Goal: Book appointment/travel/reservation

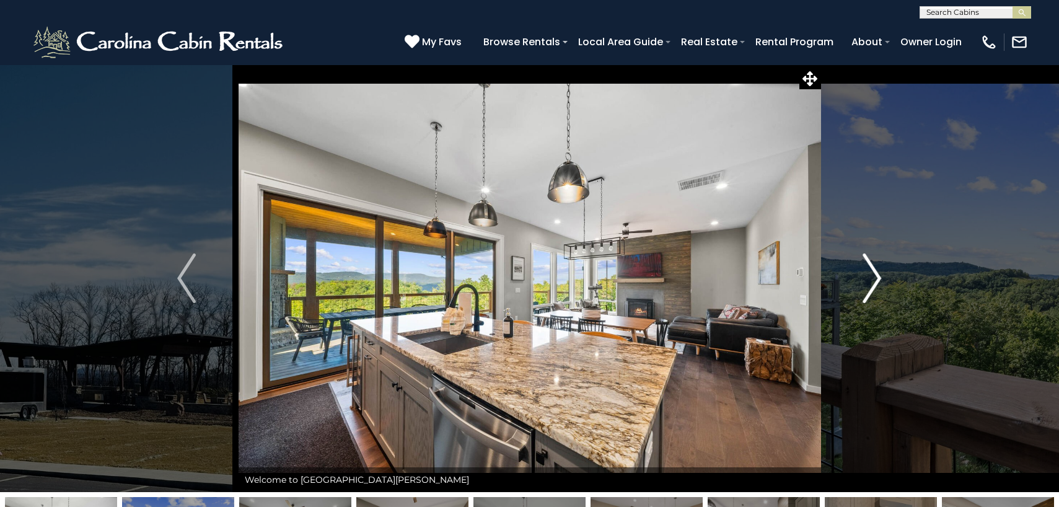
click at [876, 283] on img "Next" at bounding box center [872, 278] width 19 height 50
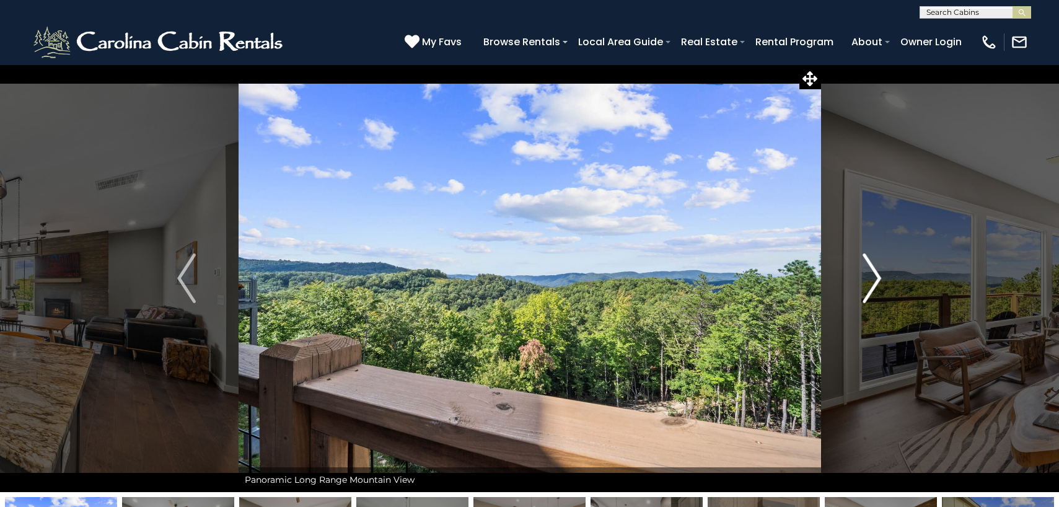
click at [874, 283] on img "Next" at bounding box center [872, 278] width 19 height 50
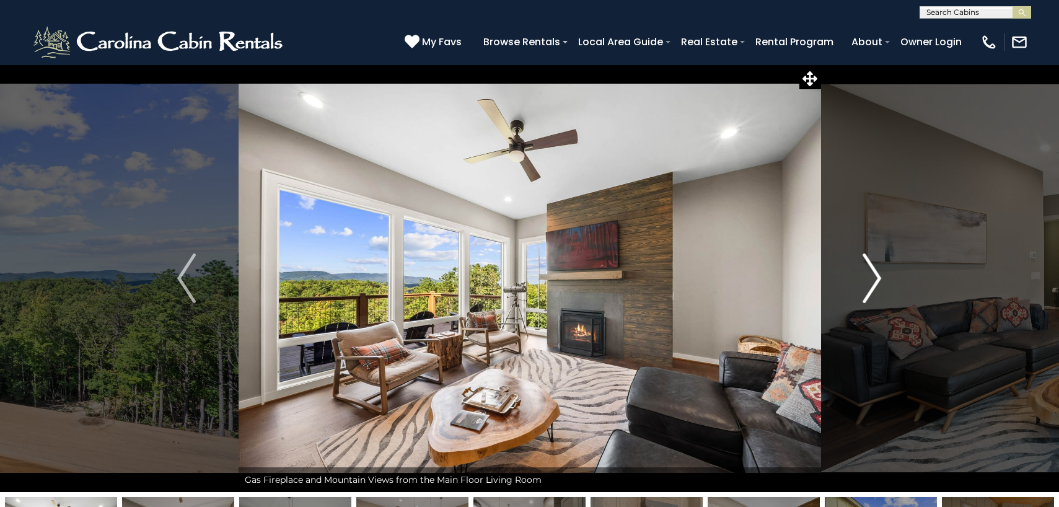
click at [874, 283] on img "Next" at bounding box center [872, 278] width 19 height 50
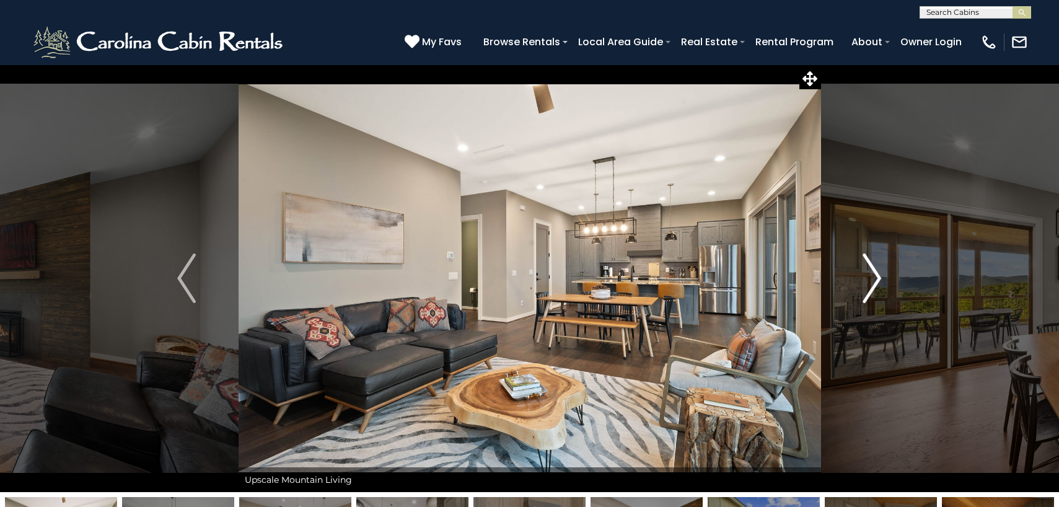
click at [874, 284] on img "Next" at bounding box center [872, 278] width 19 height 50
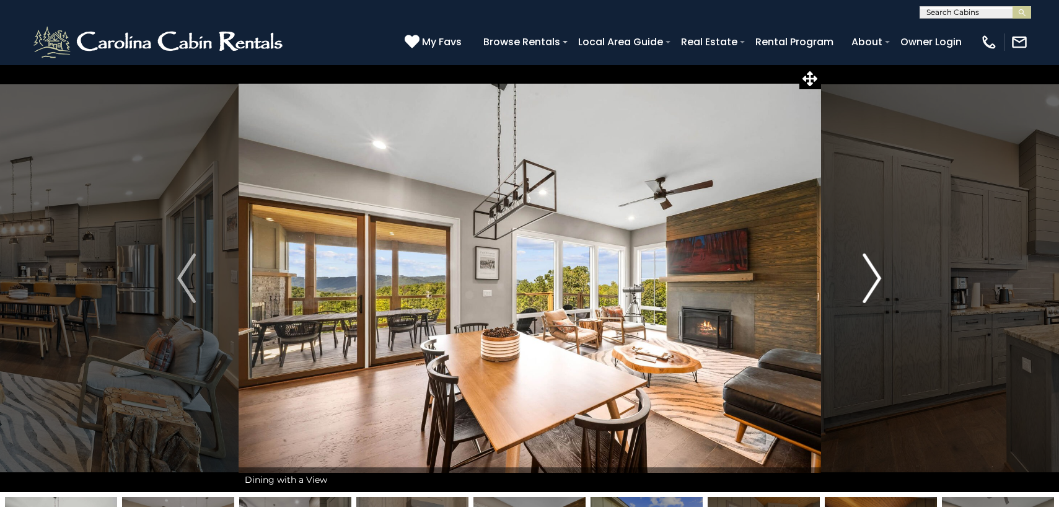
click at [874, 284] on img "Next" at bounding box center [872, 278] width 19 height 50
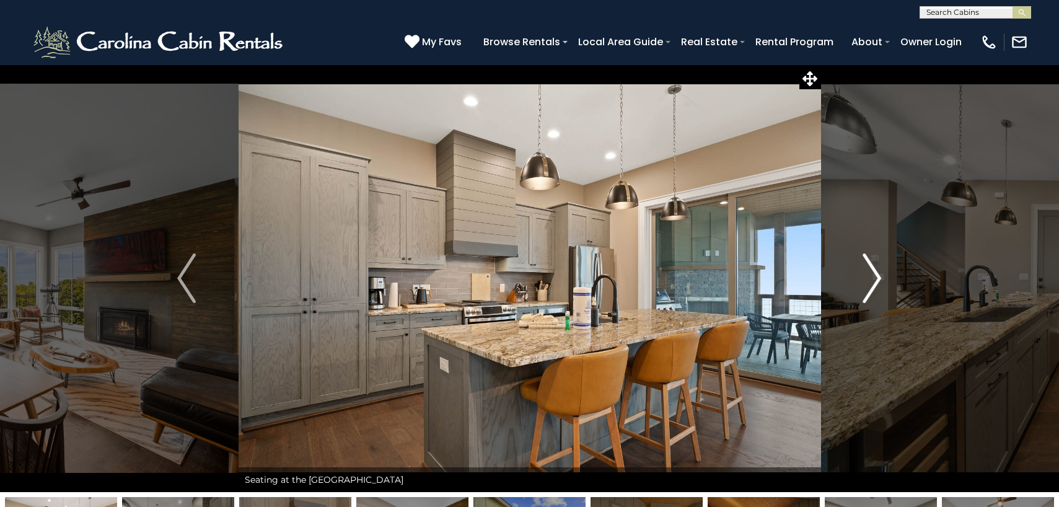
click at [874, 284] on img "Next" at bounding box center [872, 278] width 19 height 50
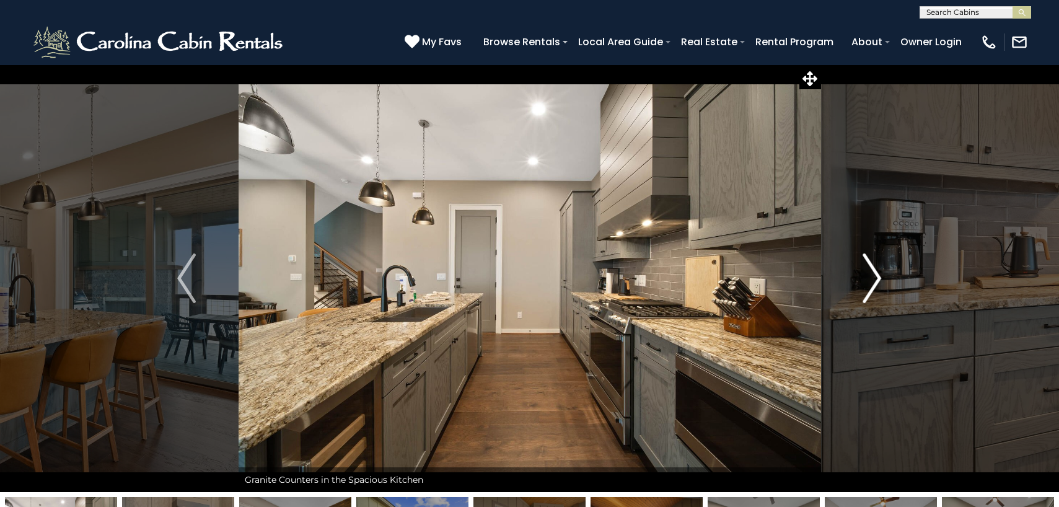
click at [874, 284] on img "Next" at bounding box center [872, 278] width 19 height 50
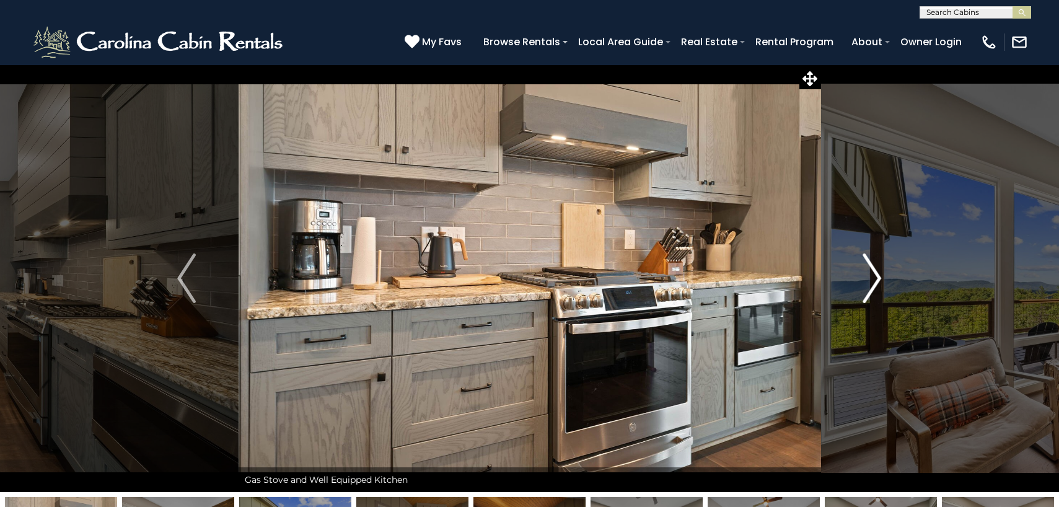
click at [874, 284] on img "Next" at bounding box center [872, 278] width 19 height 50
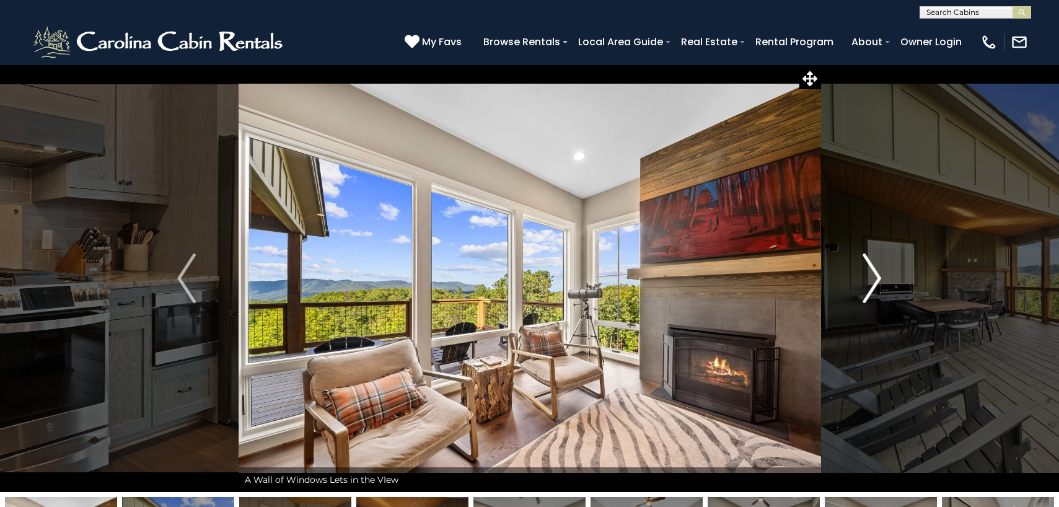
click at [874, 284] on img "Next" at bounding box center [872, 278] width 19 height 50
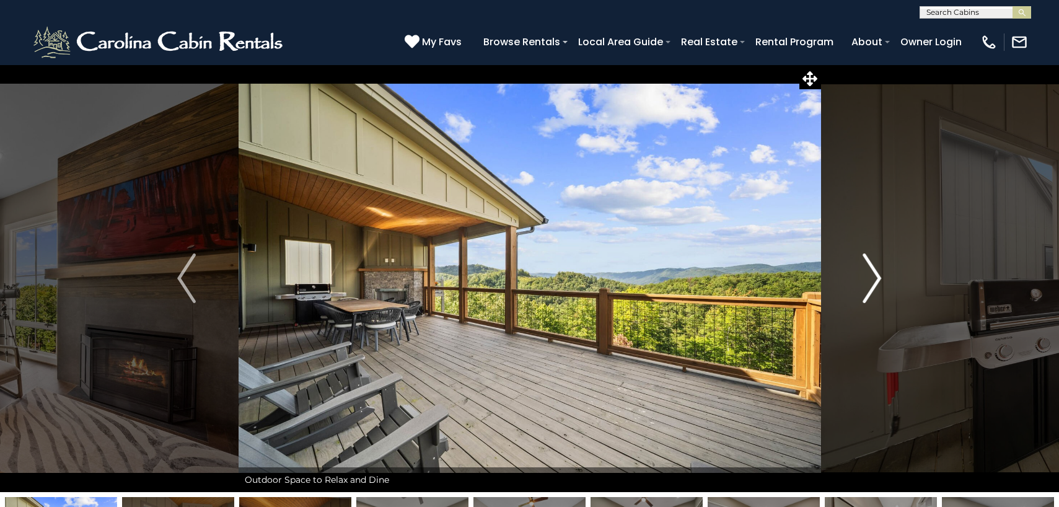
click at [874, 284] on img "Next" at bounding box center [872, 278] width 19 height 50
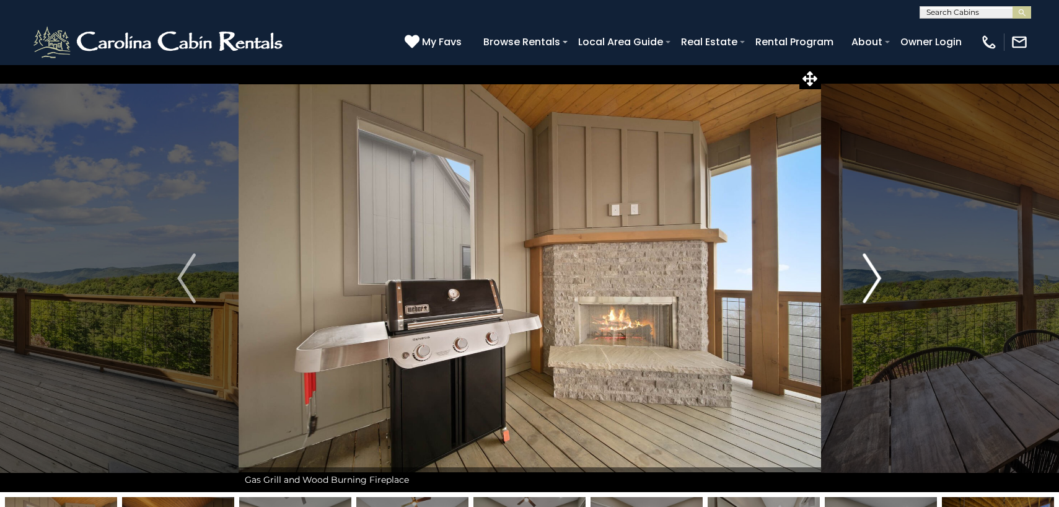
click at [876, 284] on img "Next" at bounding box center [872, 278] width 19 height 50
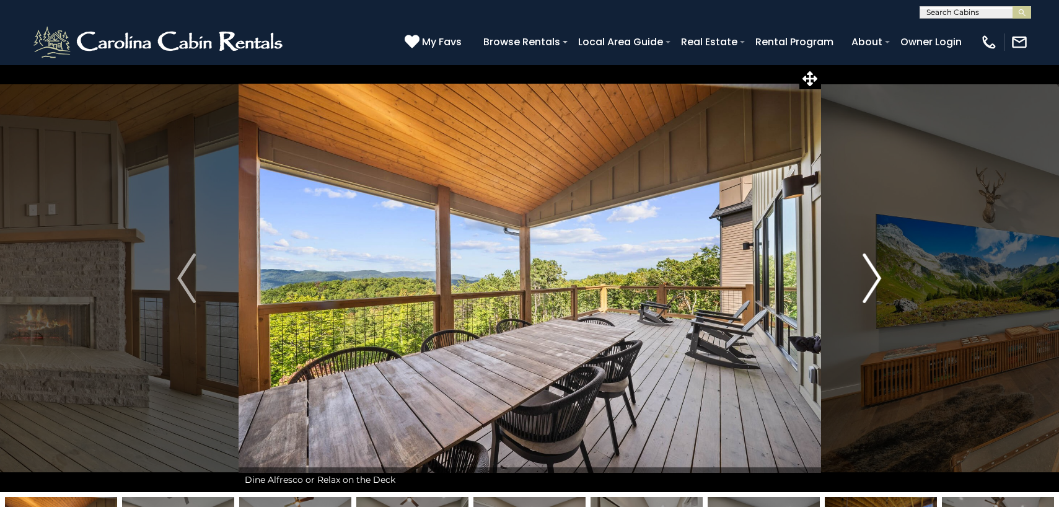
click at [876, 284] on img "Next" at bounding box center [872, 278] width 19 height 50
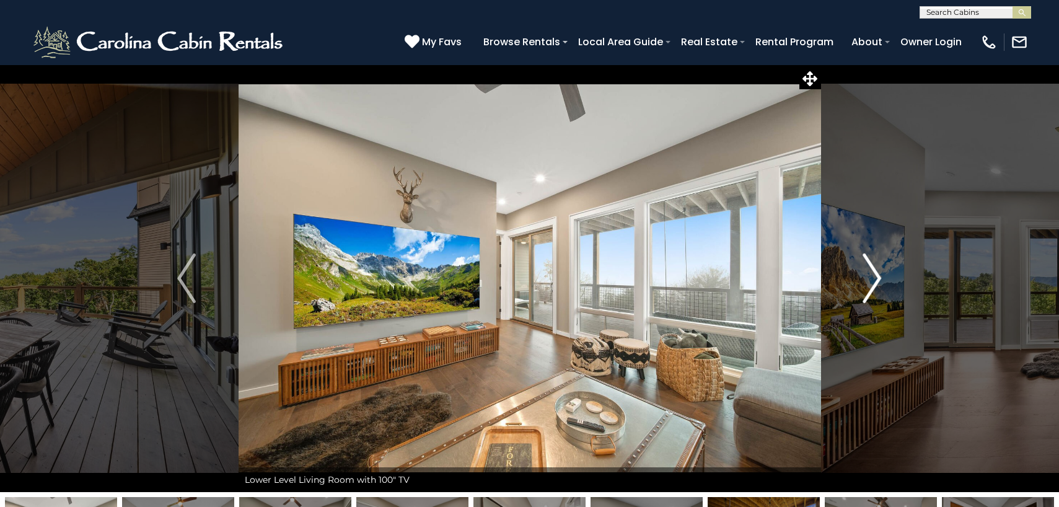
click at [877, 283] on img "Next" at bounding box center [872, 278] width 19 height 50
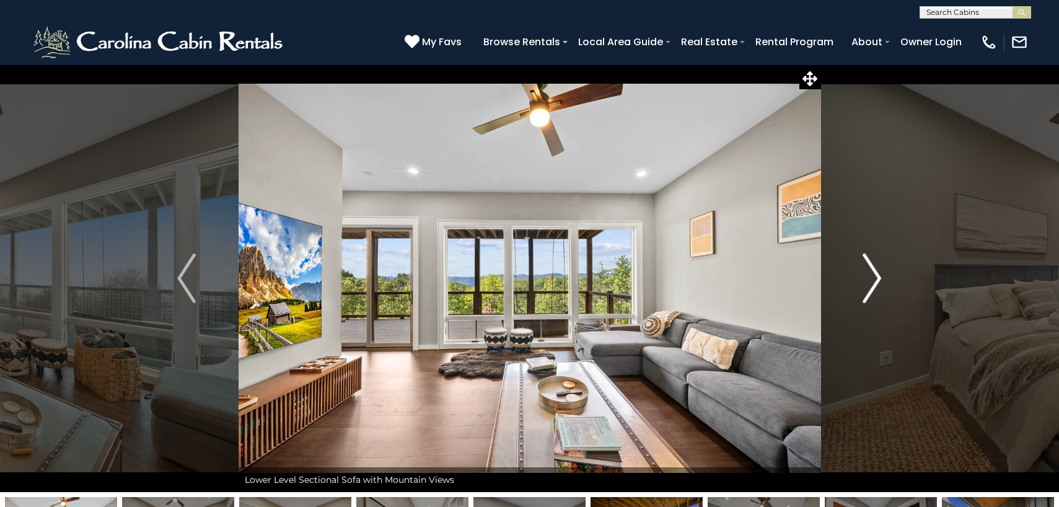
click at [876, 283] on img "Next" at bounding box center [872, 278] width 19 height 50
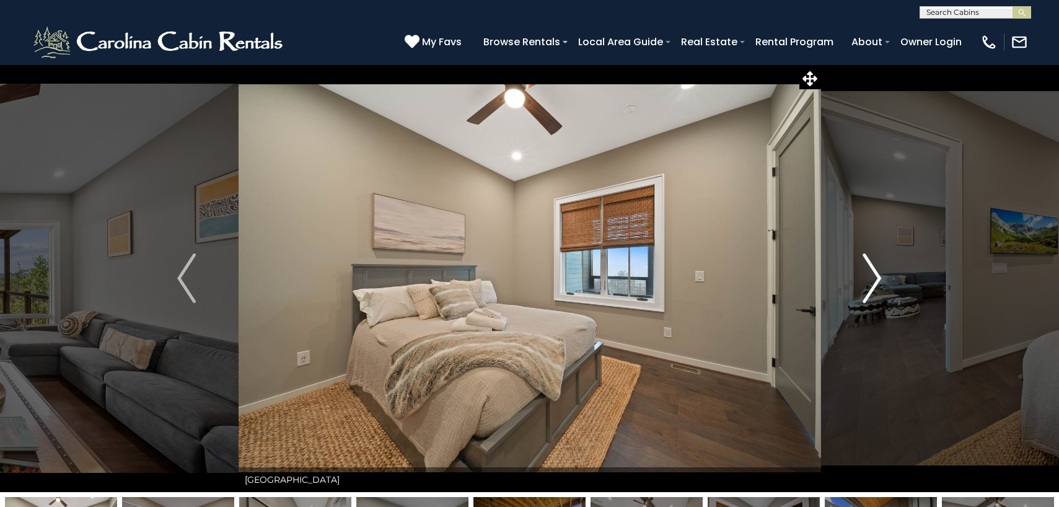
click at [876, 283] on img "Next" at bounding box center [872, 278] width 19 height 50
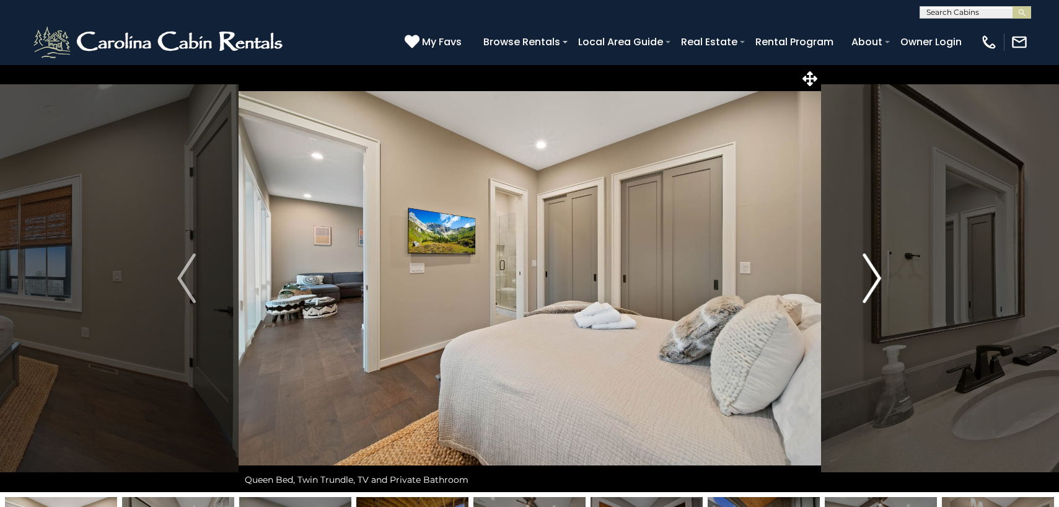
click at [876, 283] on img "Next" at bounding box center [872, 278] width 19 height 50
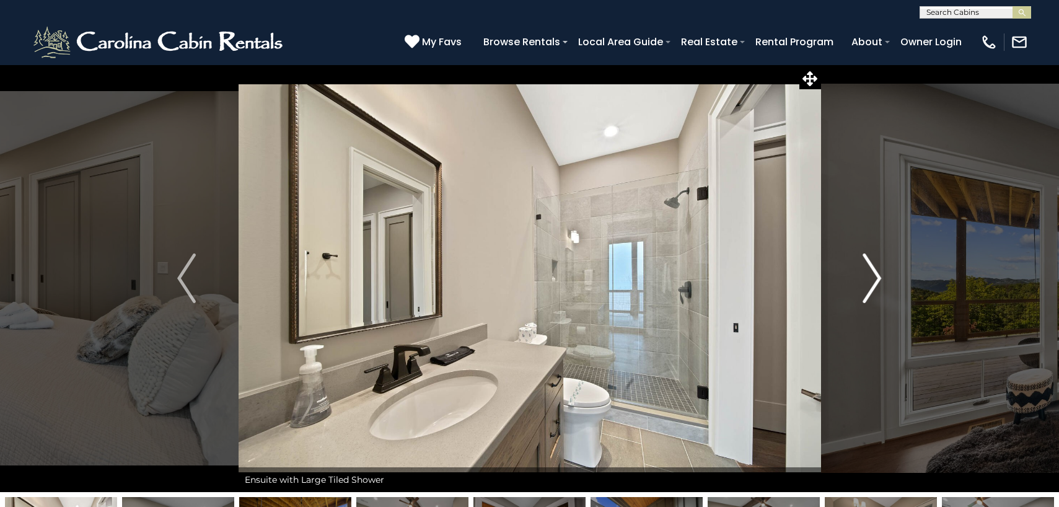
click at [876, 283] on img "Next" at bounding box center [872, 278] width 19 height 50
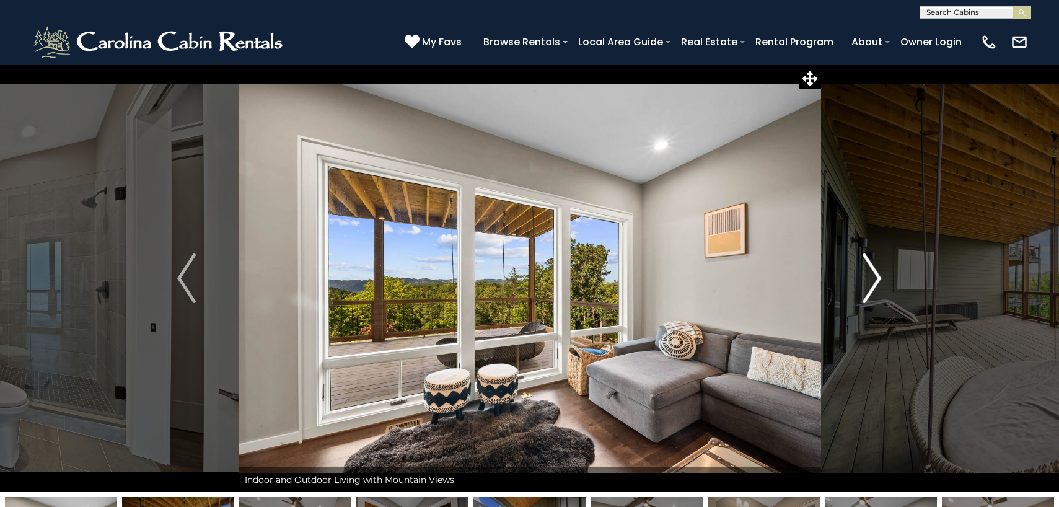
click at [876, 283] on img "Next" at bounding box center [872, 278] width 19 height 50
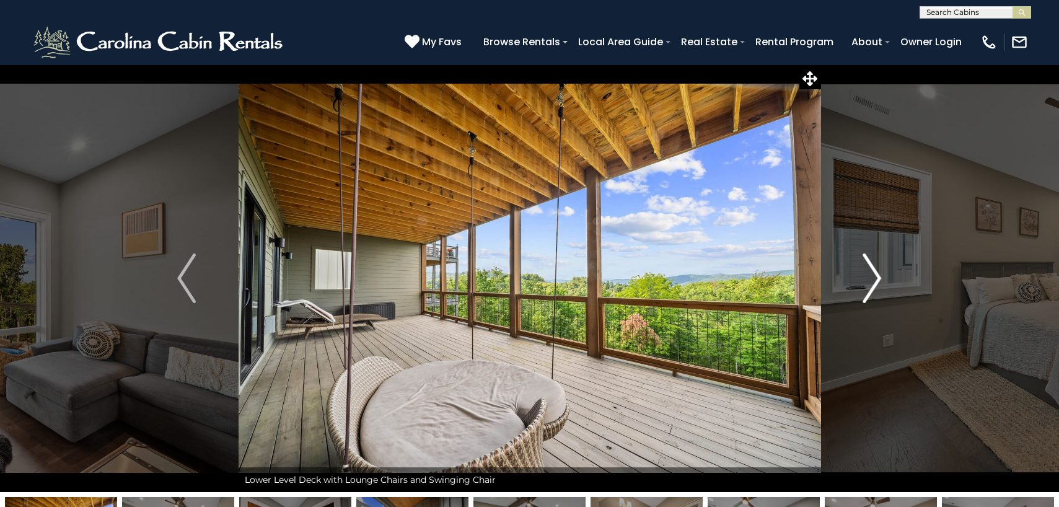
click at [876, 283] on img "Next" at bounding box center [872, 278] width 19 height 50
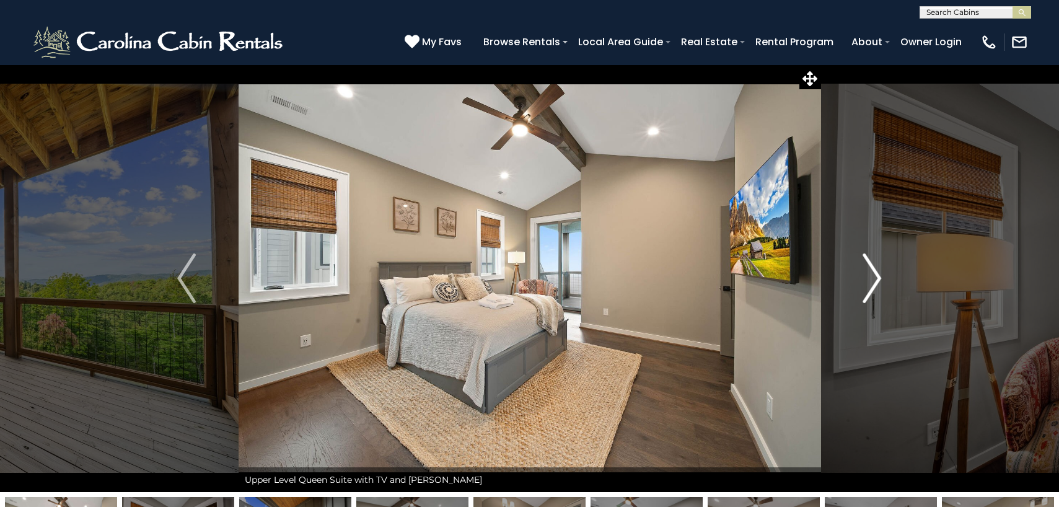
click at [876, 283] on img "Next" at bounding box center [872, 278] width 19 height 50
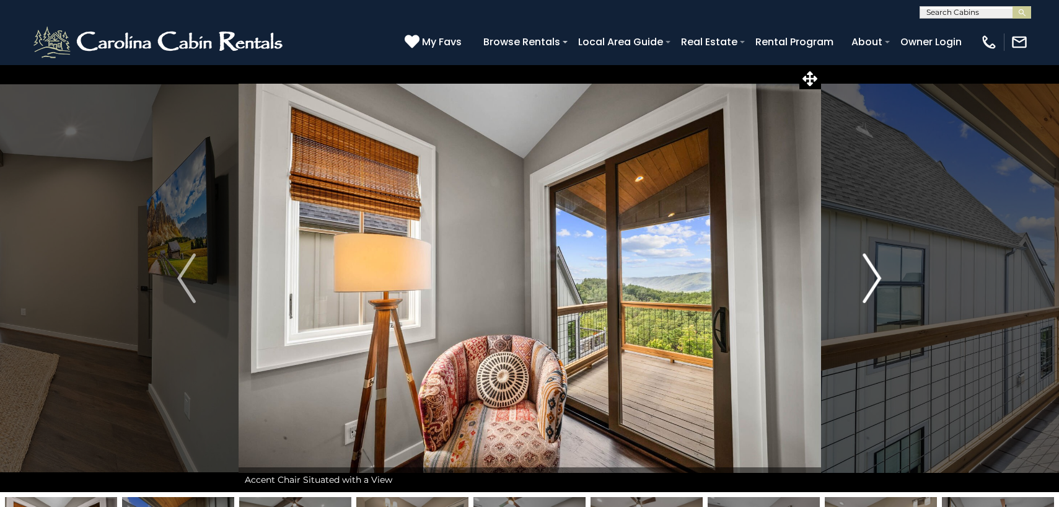
click at [876, 283] on img "Next" at bounding box center [872, 278] width 19 height 50
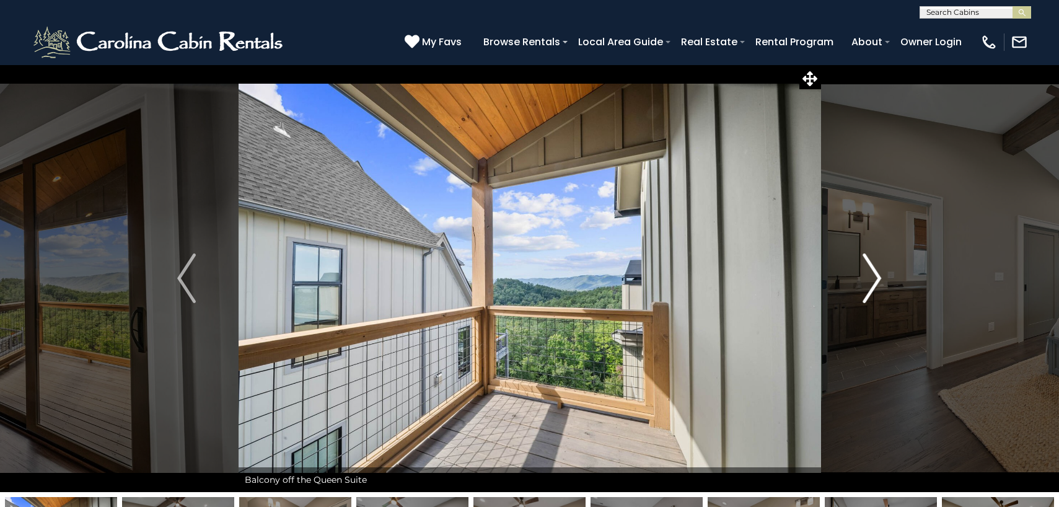
click at [876, 283] on img "Next" at bounding box center [872, 278] width 19 height 50
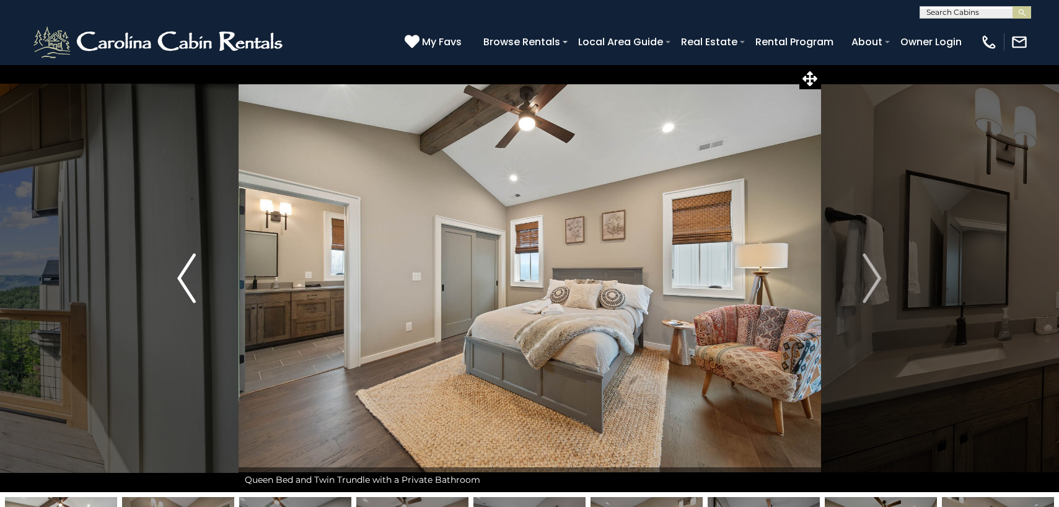
click at [175, 274] on button "Previous" at bounding box center [186, 278] width 103 height 428
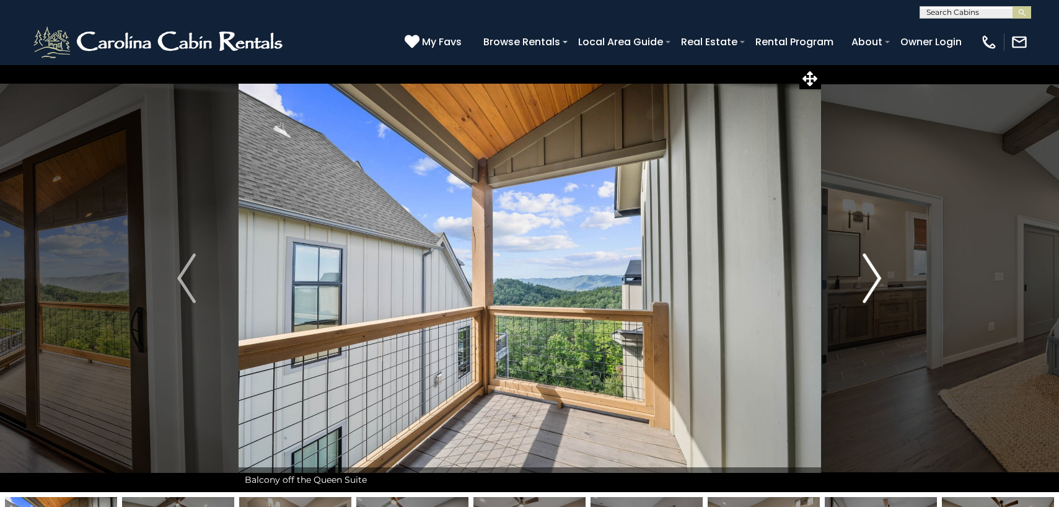
click at [881, 281] on img "Next" at bounding box center [872, 278] width 19 height 50
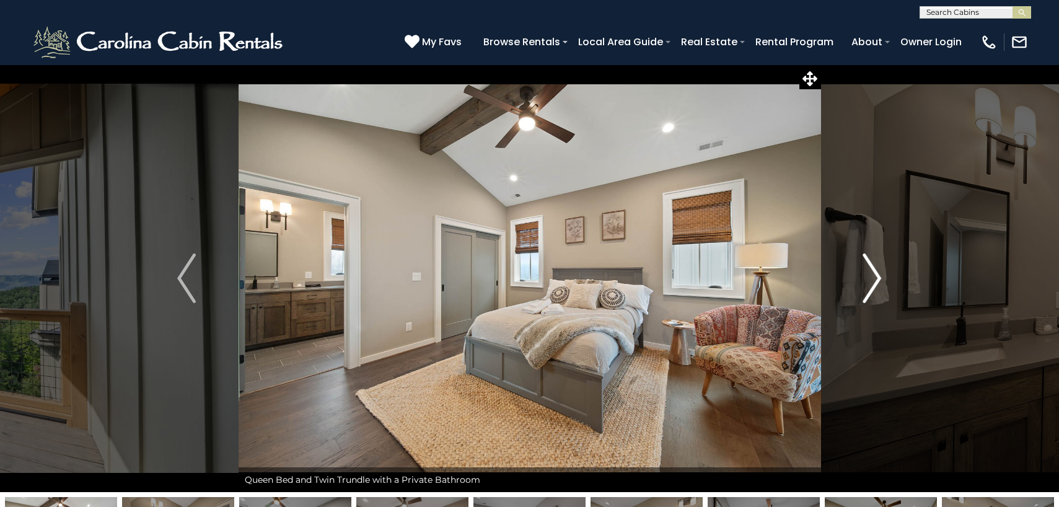
click at [876, 279] on img "Next" at bounding box center [872, 278] width 19 height 50
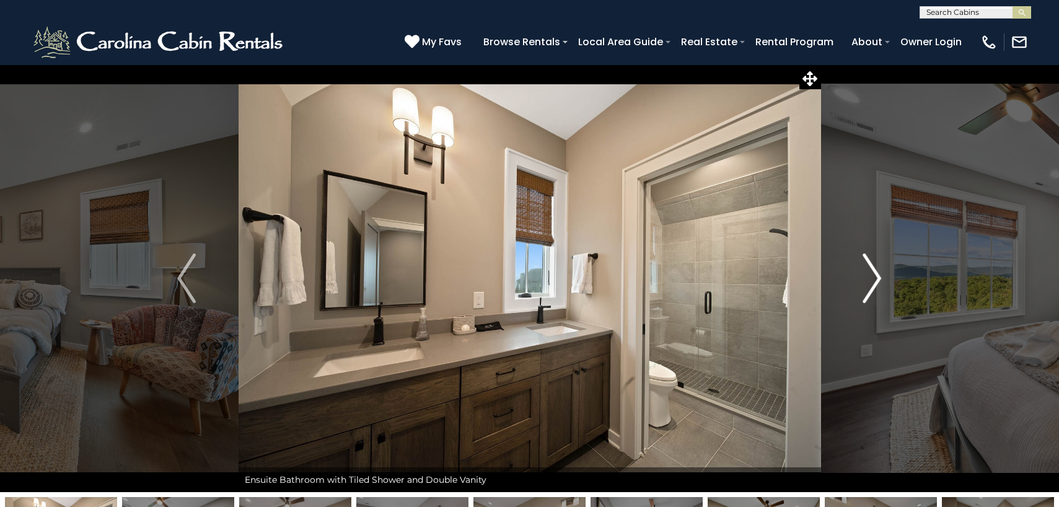
click at [876, 279] on img "Next" at bounding box center [872, 278] width 19 height 50
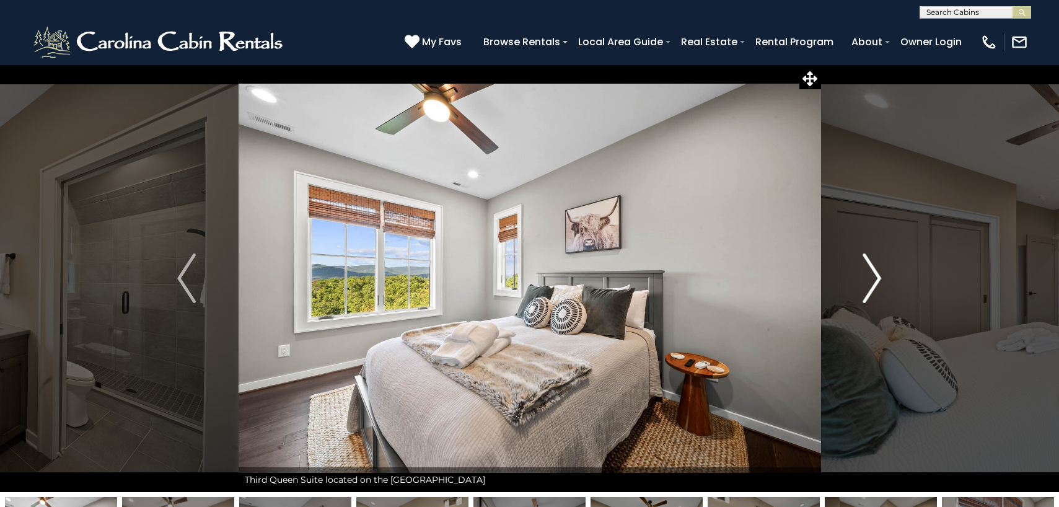
click at [876, 279] on img "Next" at bounding box center [872, 278] width 19 height 50
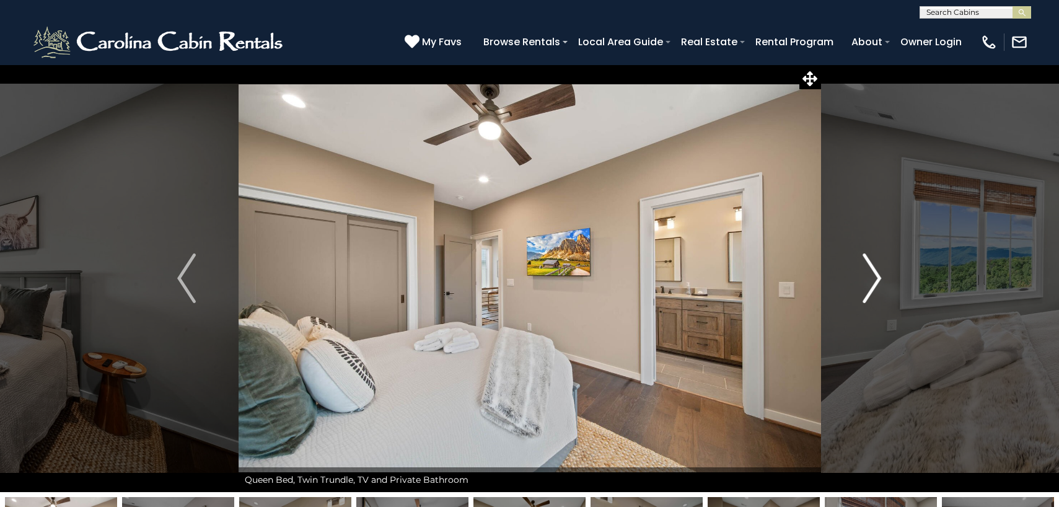
click at [876, 279] on img "Next" at bounding box center [872, 278] width 19 height 50
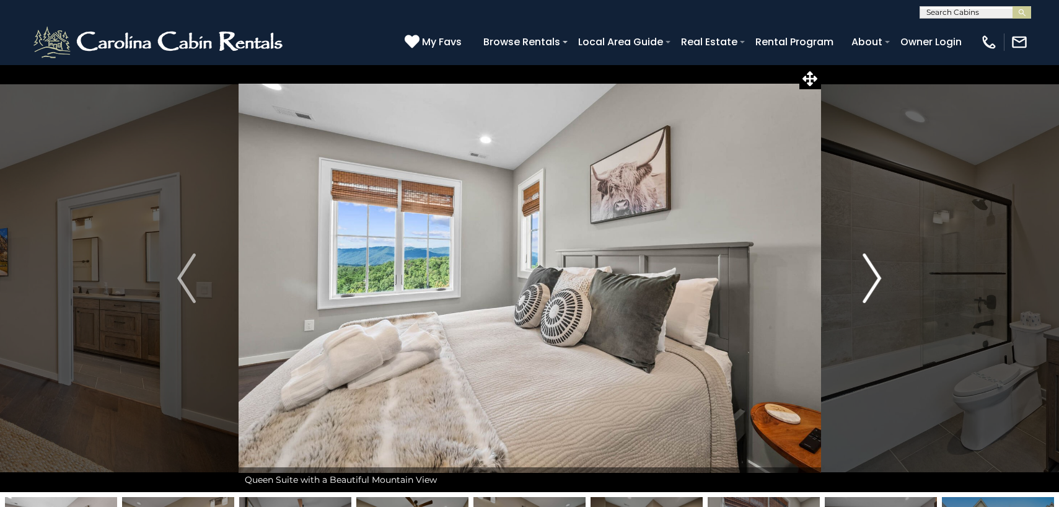
click at [876, 279] on img "Next" at bounding box center [872, 278] width 19 height 50
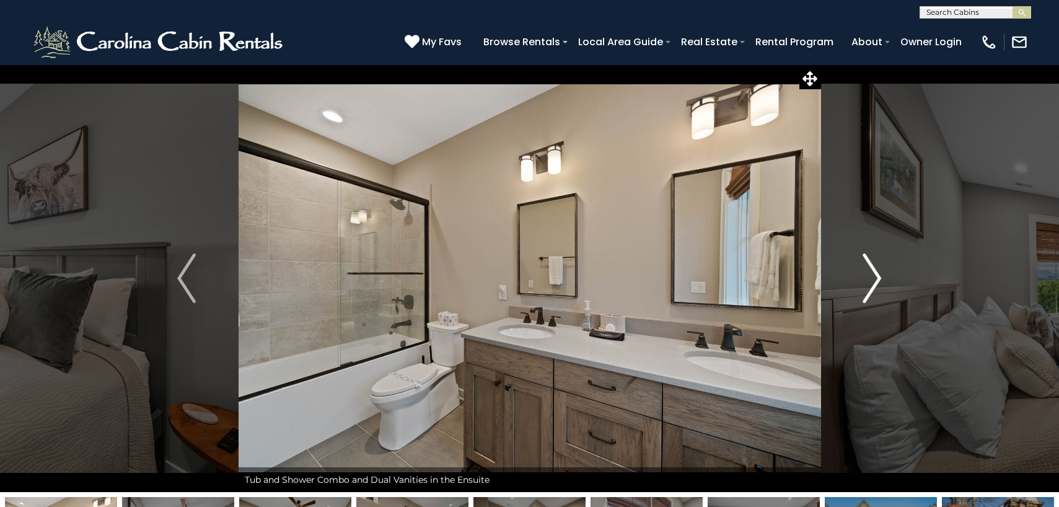
click at [876, 279] on img "Next" at bounding box center [872, 278] width 19 height 50
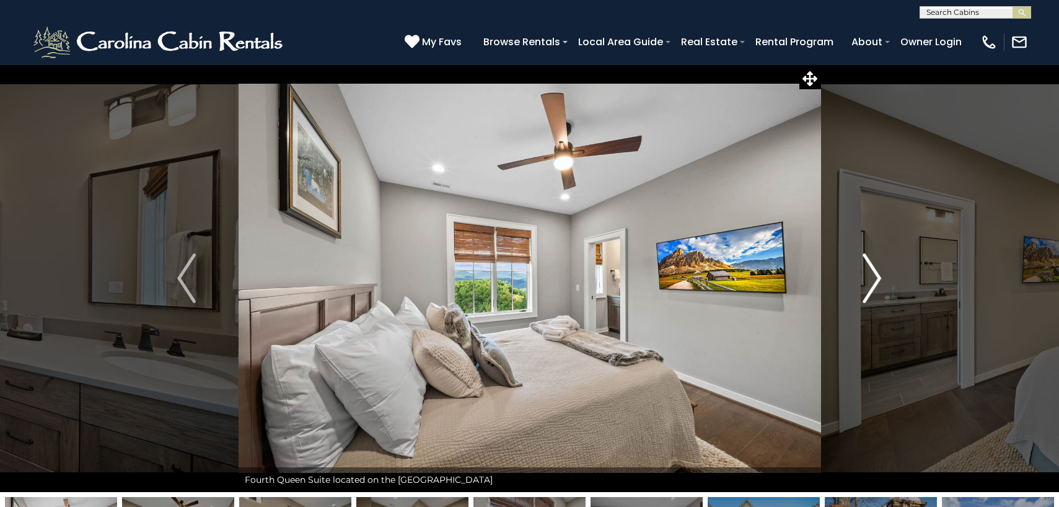
click at [876, 279] on img "Next" at bounding box center [872, 278] width 19 height 50
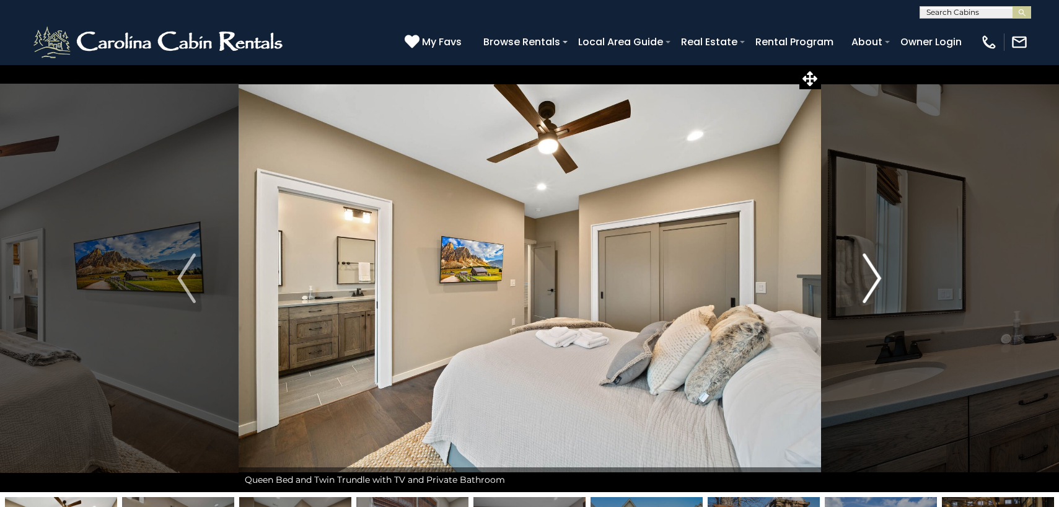
click at [876, 279] on img "Next" at bounding box center [872, 278] width 19 height 50
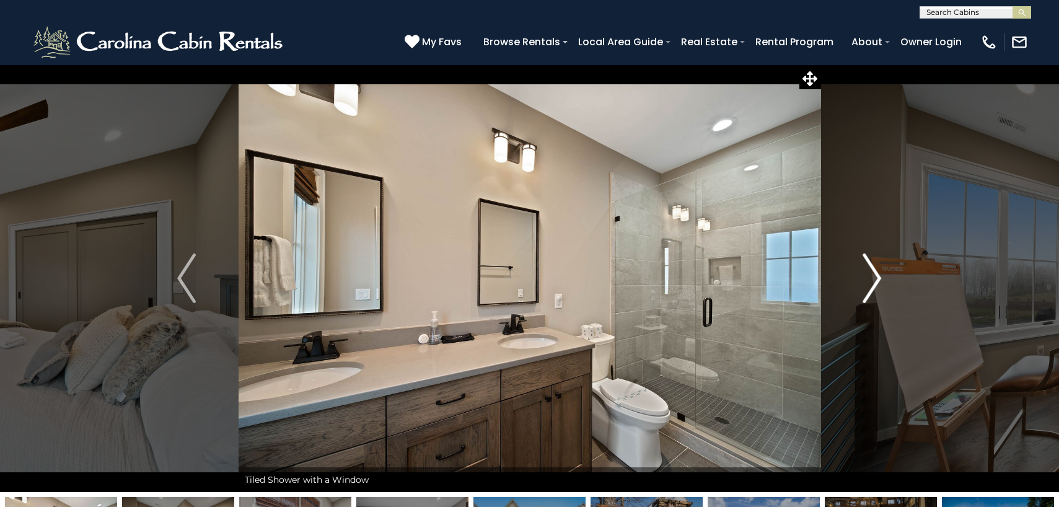
click at [876, 279] on img "Next" at bounding box center [872, 278] width 19 height 50
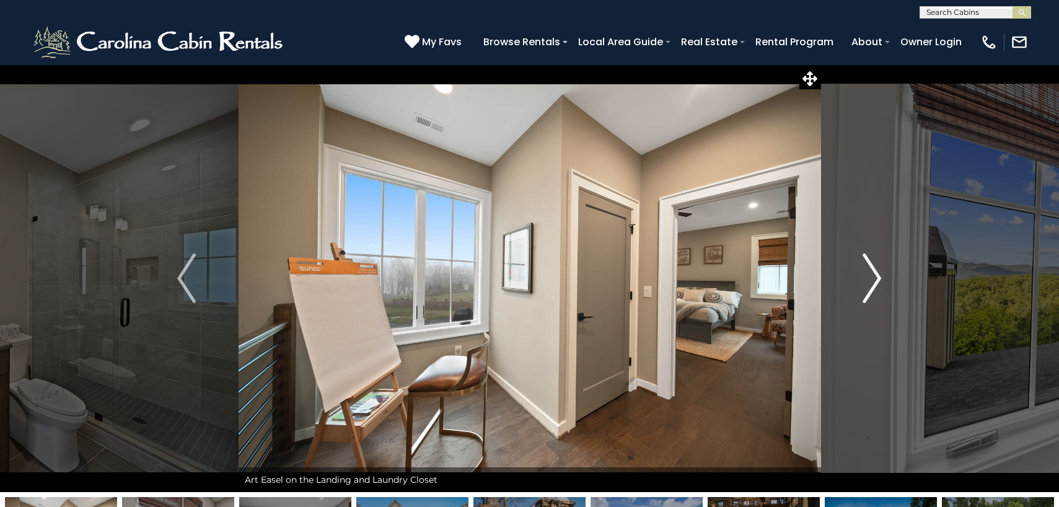
click at [876, 279] on img "Next" at bounding box center [872, 278] width 19 height 50
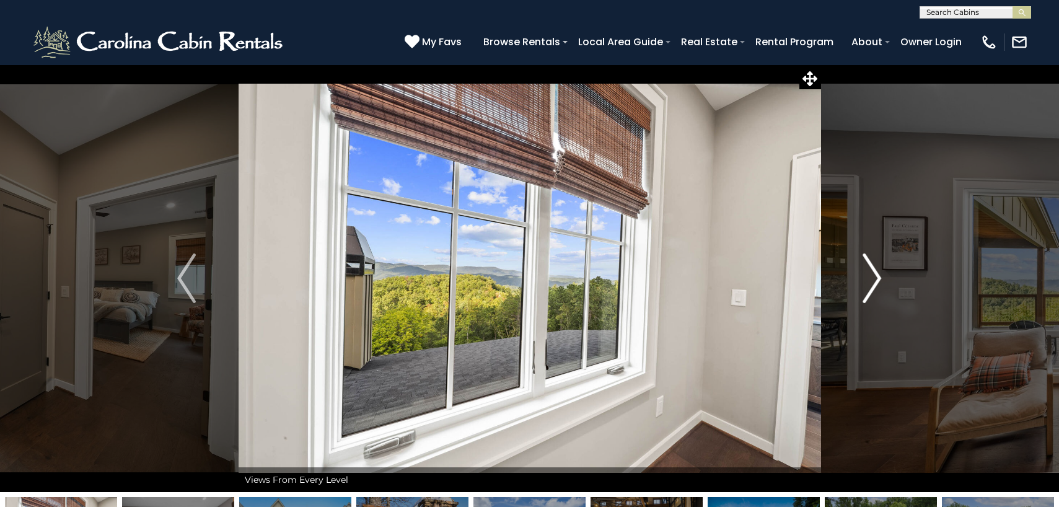
click at [876, 279] on img "Next" at bounding box center [872, 278] width 19 height 50
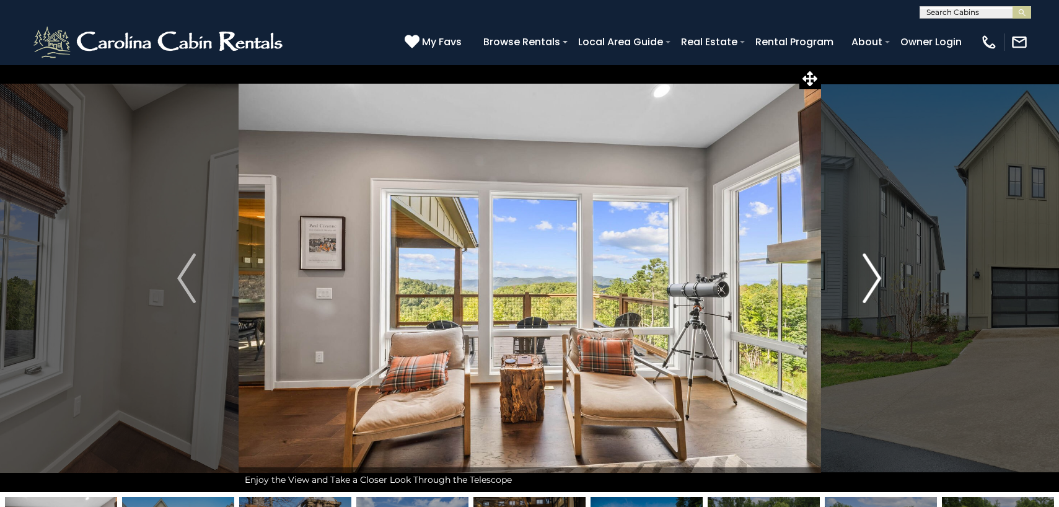
click at [876, 279] on img "Next" at bounding box center [872, 278] width 19 height 50
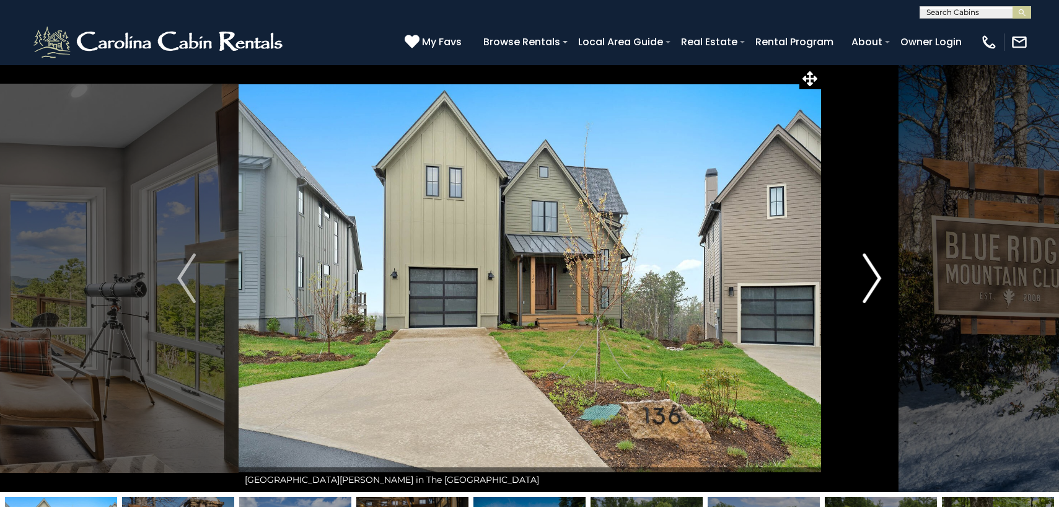
click at [876, 279] on img "Next" at bounding box center [872, 278] width 19 height 50
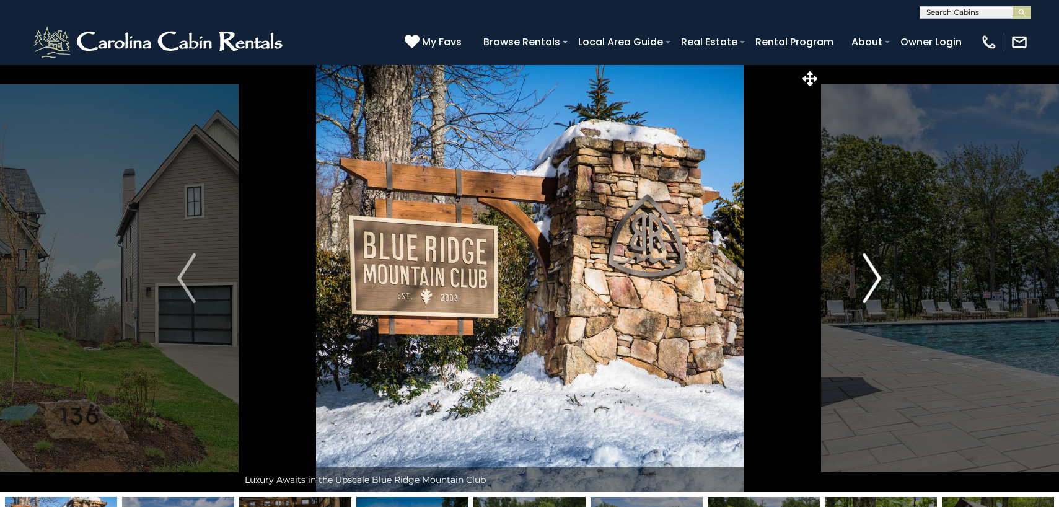
click at [876, 279] on img "Next" at bounding box center [872, 278] width 19 height 50
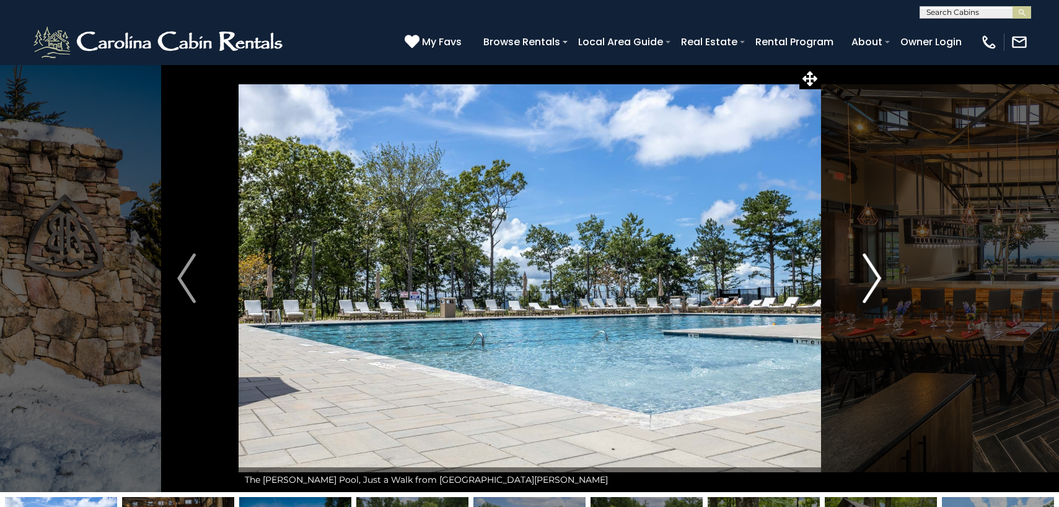
click at [876, 279] on img "Next" at bounding box center [872, 278] width 19 height 50
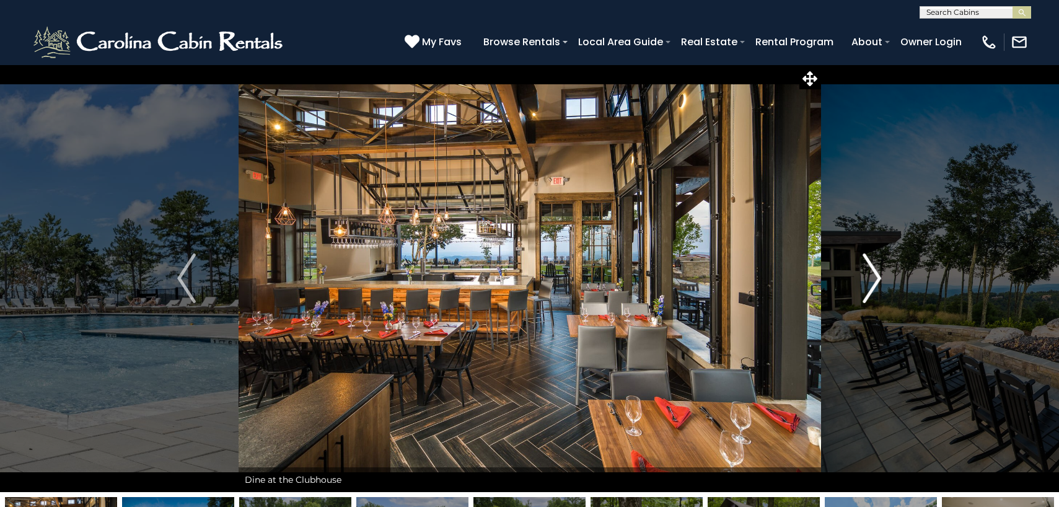
click at [876, 279] on img "Next" at bounding box center [872, 278] width 19 height 50
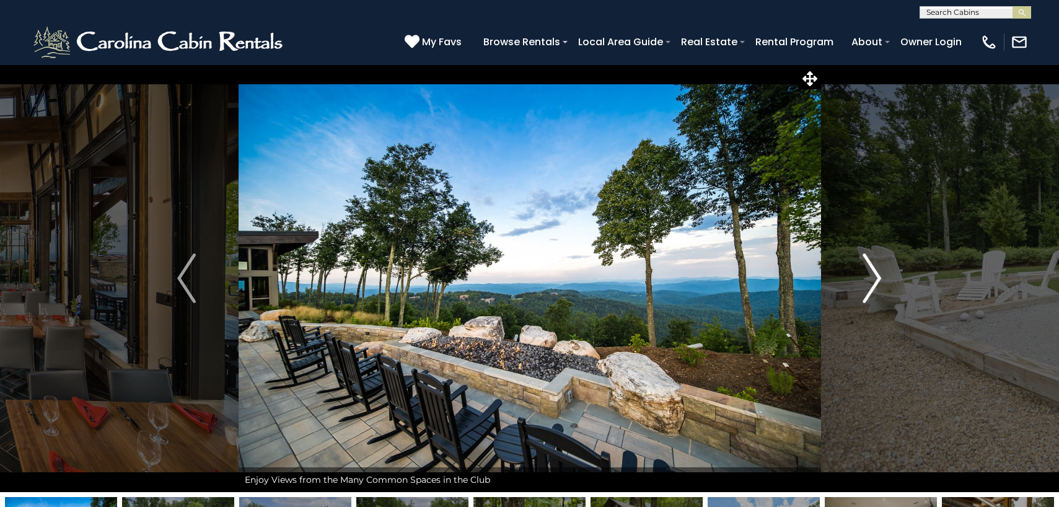
click at [879, 283] on img "Next" at bounding box center [872, 278] width 19 height 50
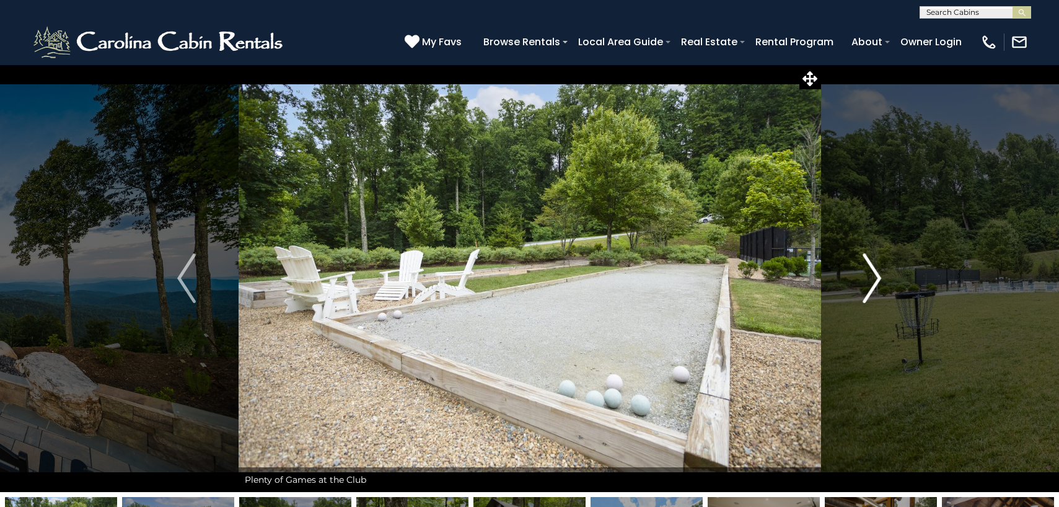
click at [879, 283] on img "Next" at bounding box center [872, 278] width 19 height 50
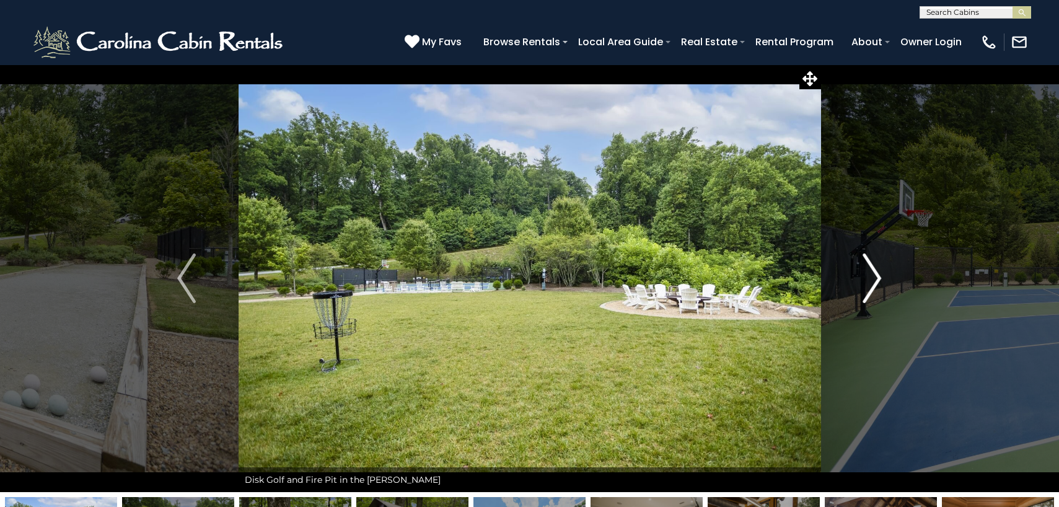
click at [879, 283] on img "Next" at bounding box center [872, 278] width 19 height 50
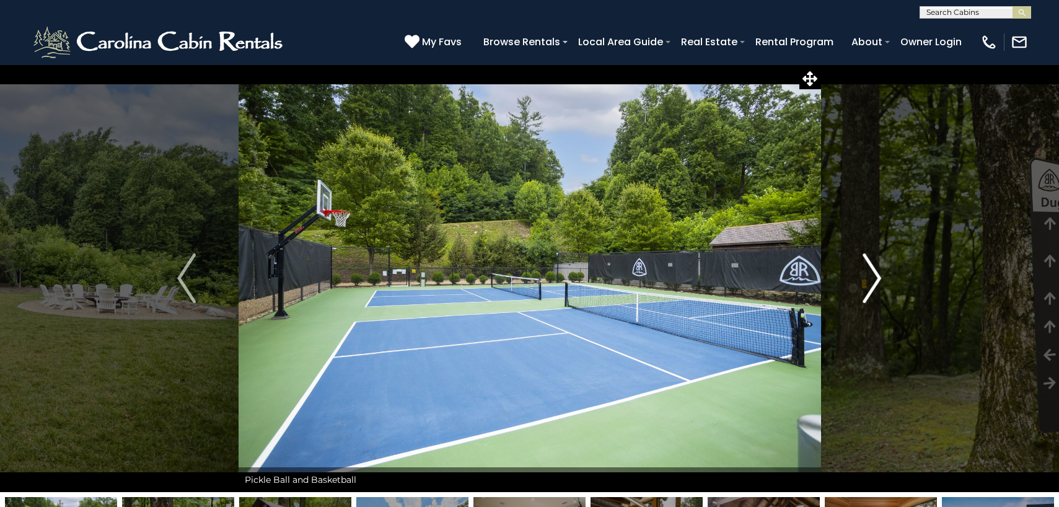
click at [879, 283] on img "Next" at bounding box center [872, 278] width 19 height 50
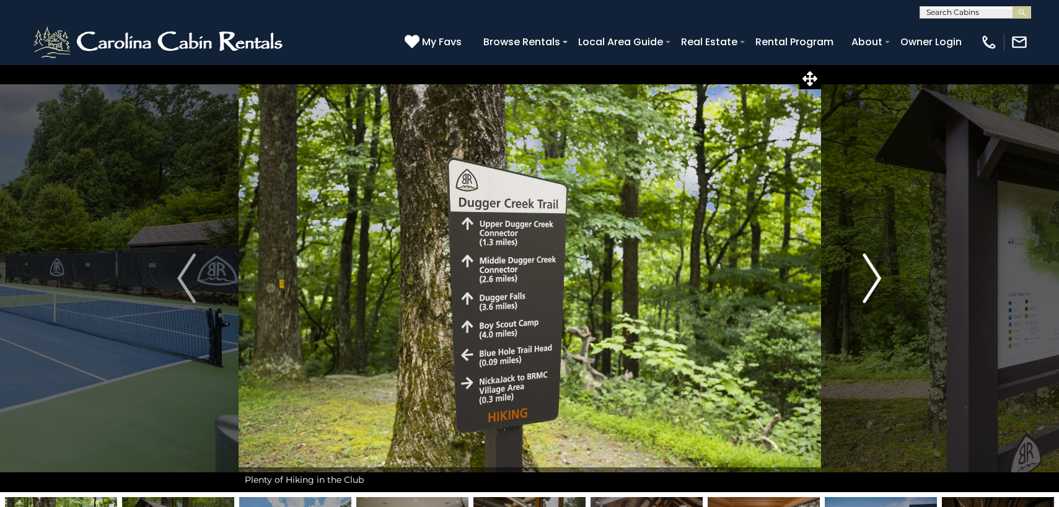
click at [879, 283] on img "Next" at bounding box center [872, 278] width 19 height 50
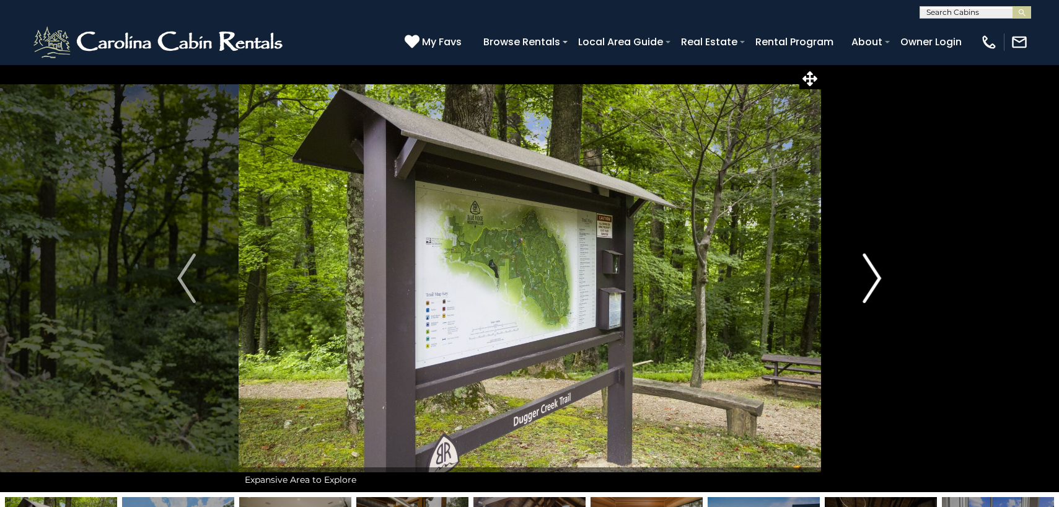
click at [879, 283] on img "Next" at bounding box center [872, 278] width 19 height 50
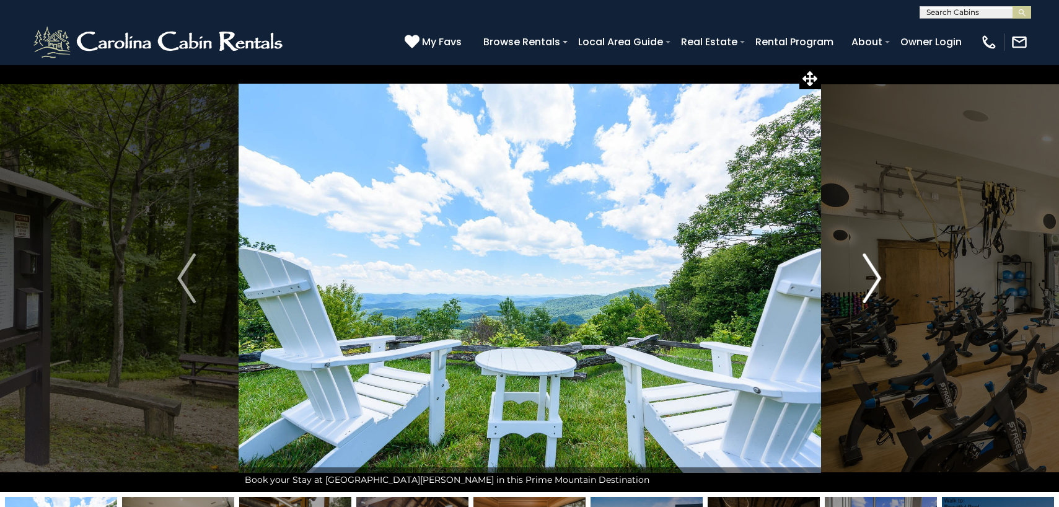
click at [879, 283] on img "Next" at bounding box center [872, 278] width 19 height 50
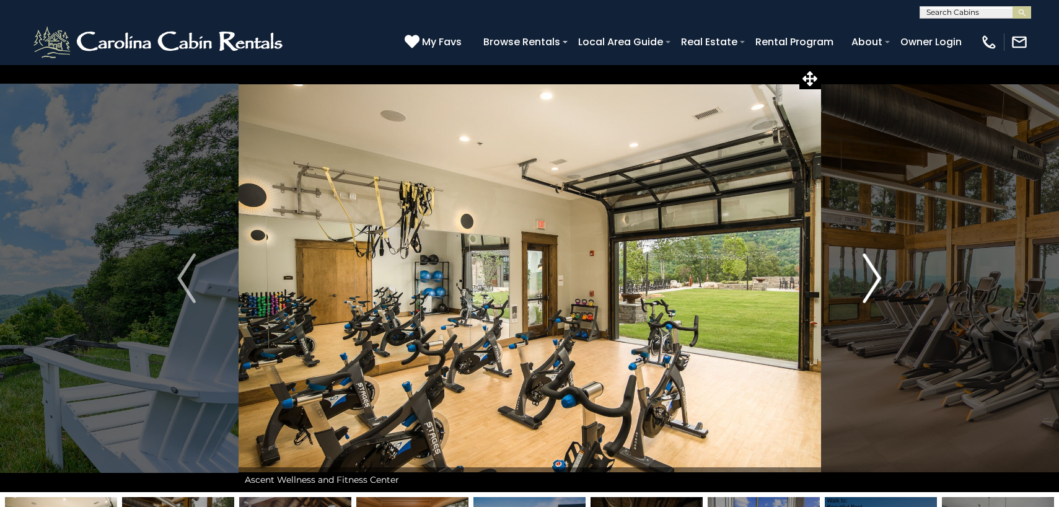
click at [879, 283] on img "Next" at bounding box center [872, 278] width 19 height 50
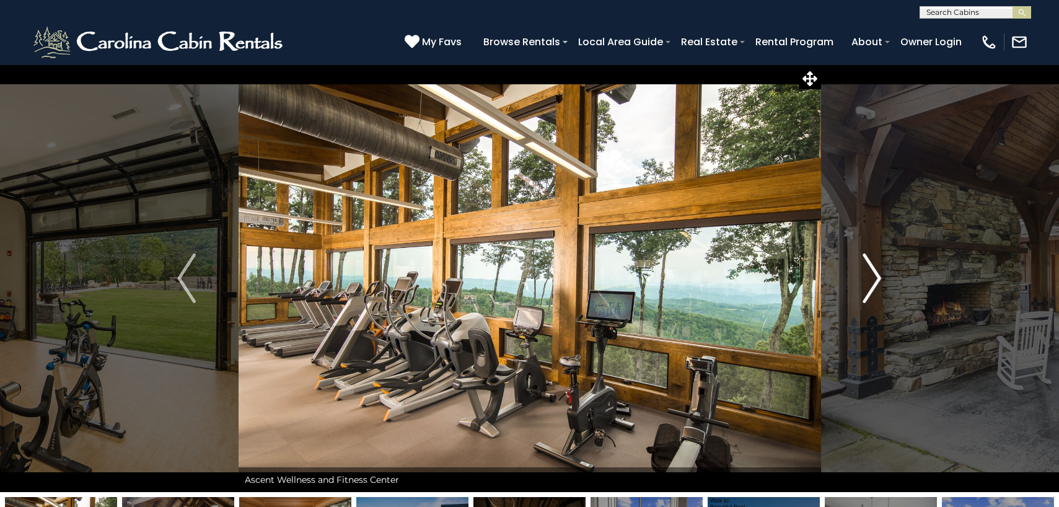
click at [875, 281] on img "Next" at bounding box center [872, 278] width 19 height 50
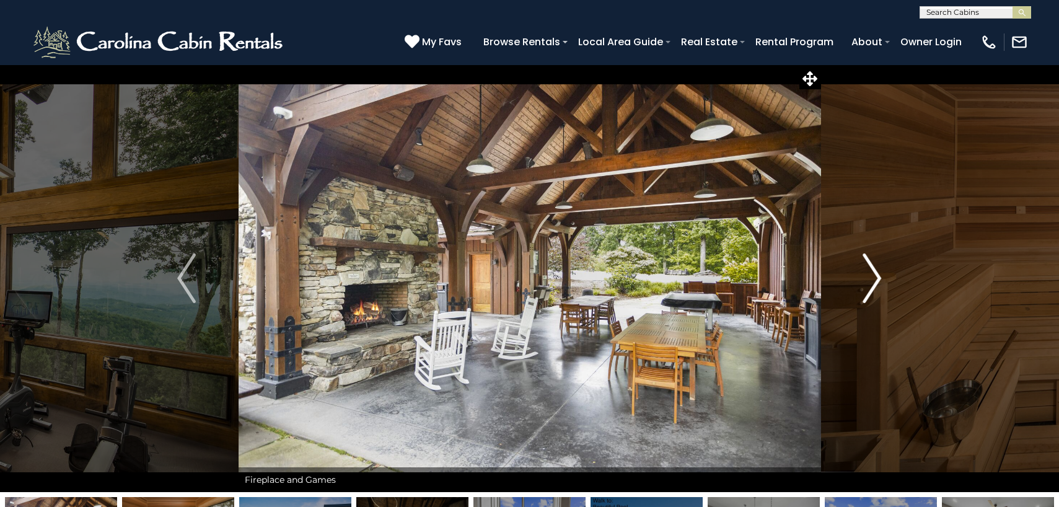
click at [885, 282] on button "Next" at bounding box center [871, 278] width 103 height 428
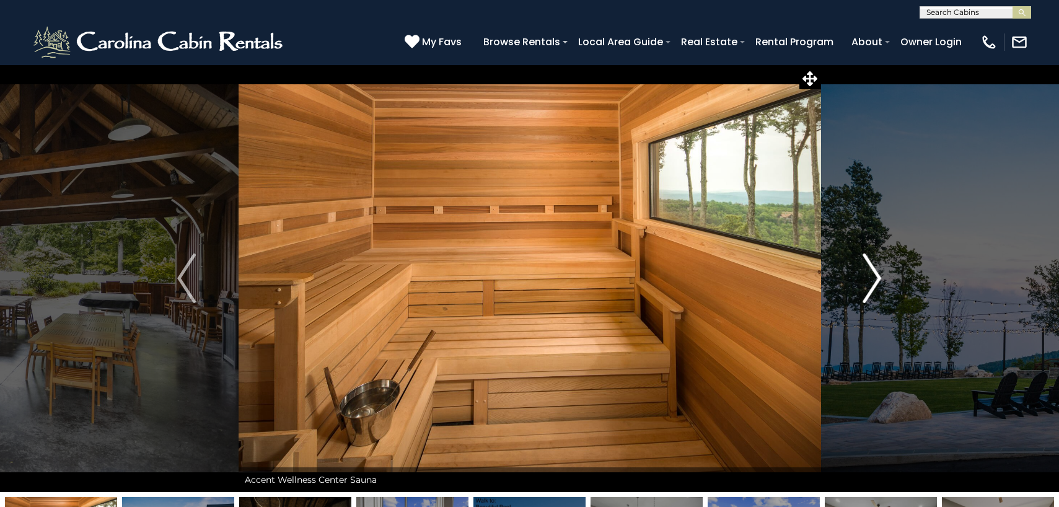
click at [876, 274] on img "Next" at bounding box center [872, 278] width 19 height 50
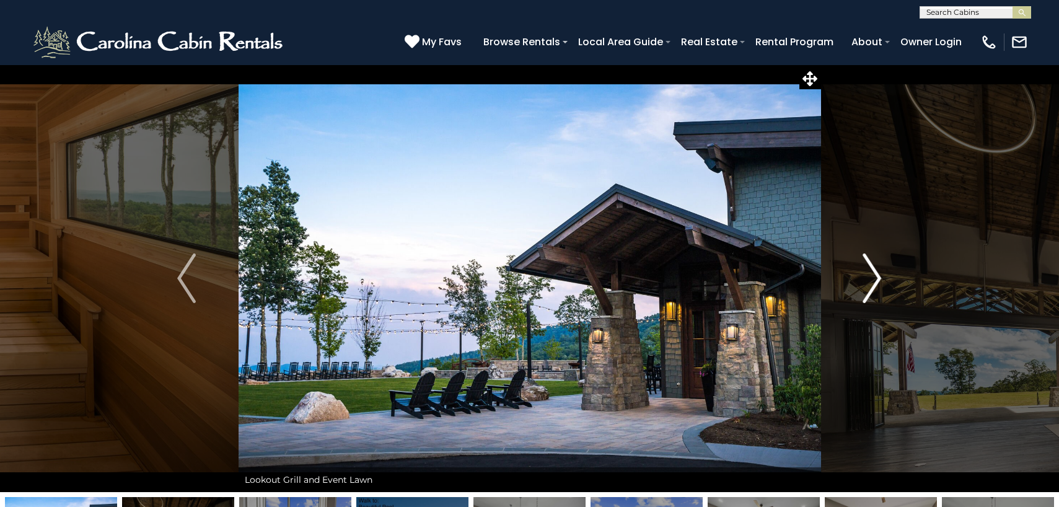
click at [876, 274] on img "Next" at bounding box center [872, 278] width 19 height 50
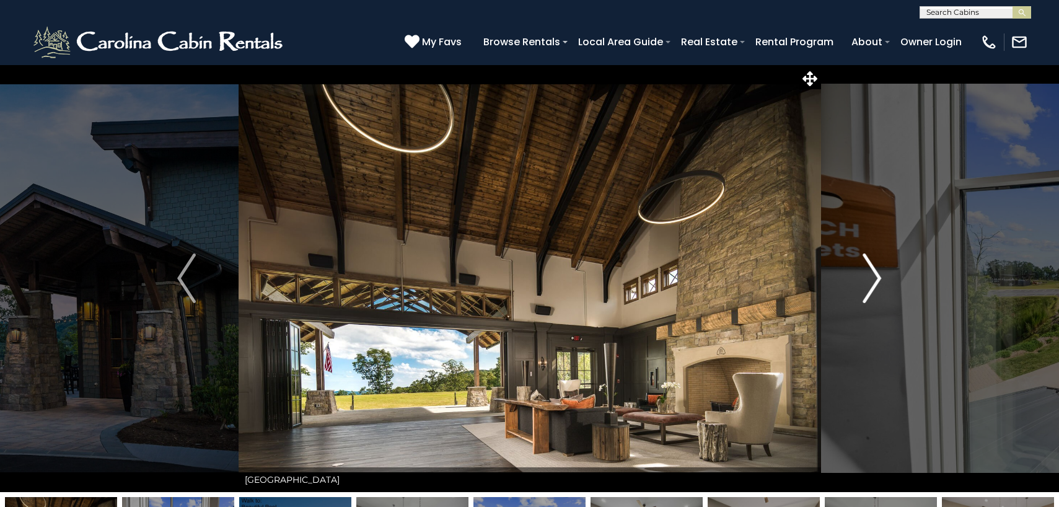
click at [876, 274] on img "Next" at bounding box center [872, 278] width 19 height 50
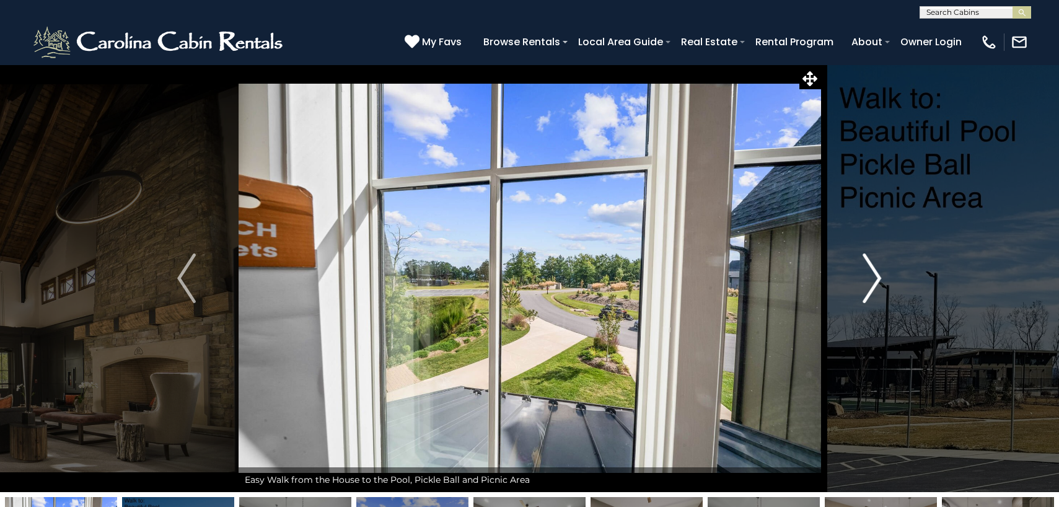
click at [876, 274] on img "Next" at bounding box center [872, 278] width 19 height 50
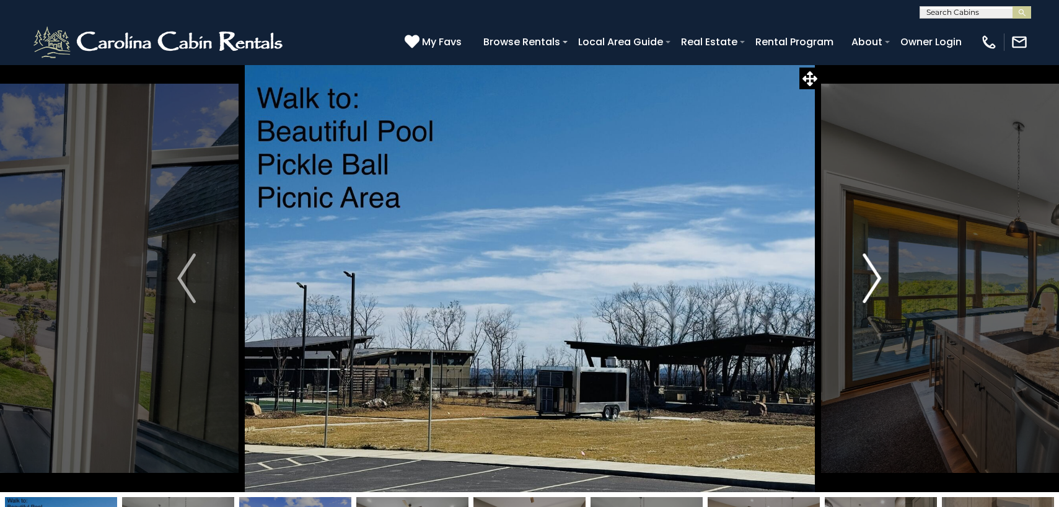
click at [883, 276] on button "Next" at bounding box center [871, 278] width 103 height 428
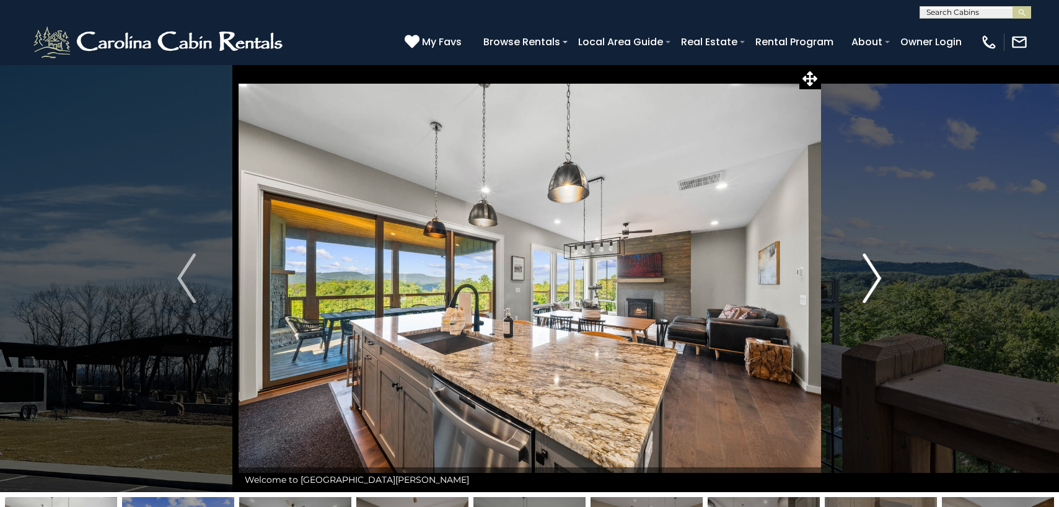
click at [876, 276] on img "Next" at bounding box center [872, 278] width 19 height 50
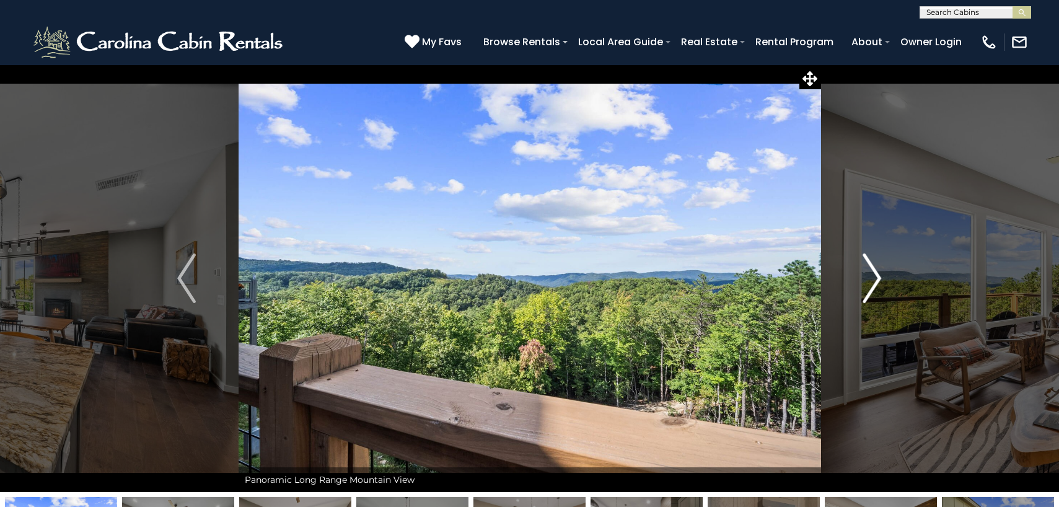
click at [876, 276] on img "Next" at bounding box center [872, 278] width 19 height 50
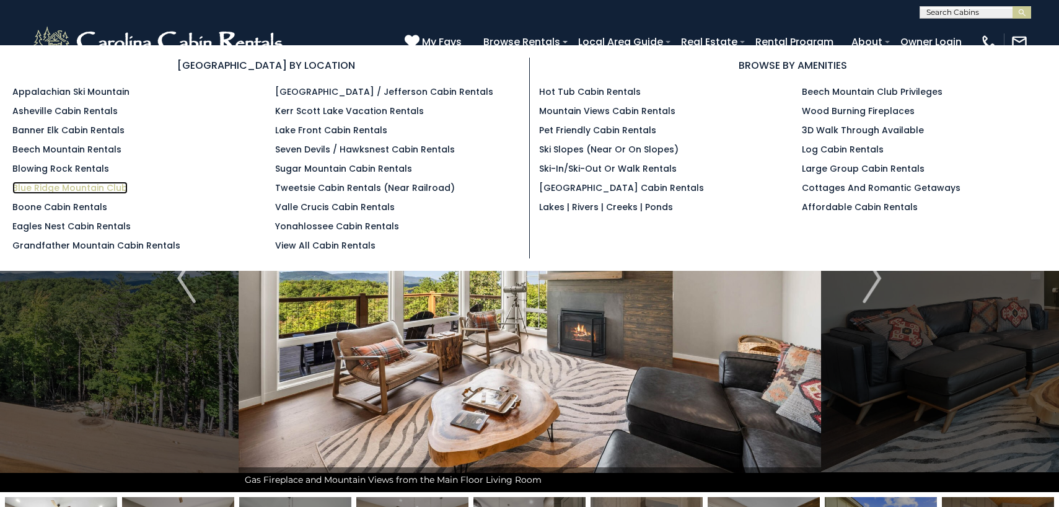
click at [82, 188] on link "Blue Ridge Mountain Club" at bounding box center [69, 188] width 115 height 12
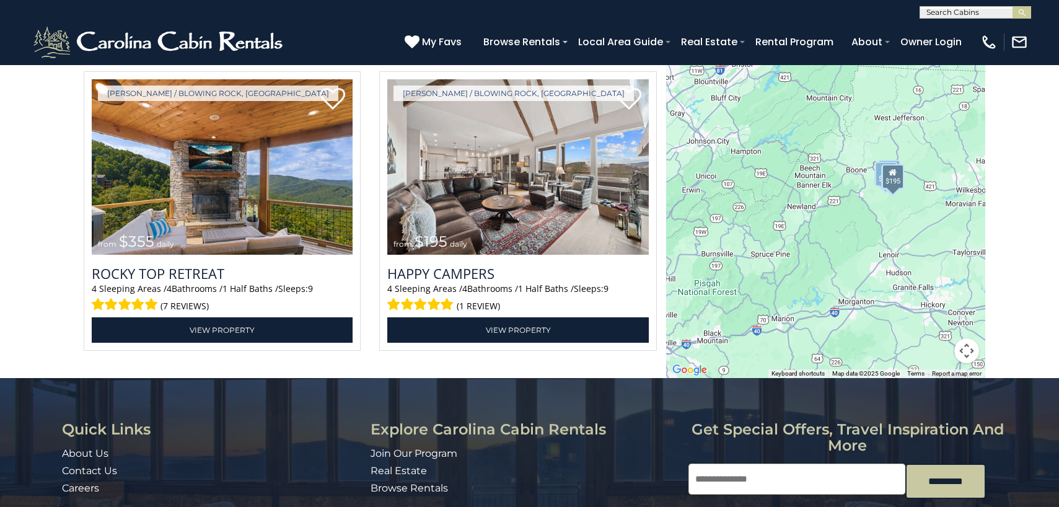
scroll to position [2888, 0]
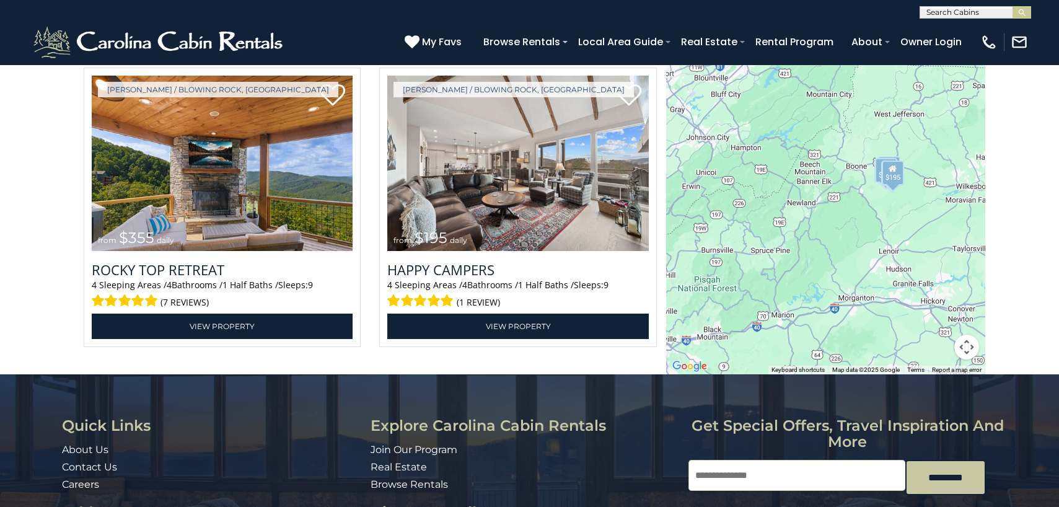
click at [899, 240] on div "$325 $350 $355 $185 $200 $170 $297 $220 $275 $525 $355 $195" at bounding box center [825, 178] width 319 height 392
click at [962, 349] on button "Map camera controls" at bounding box center [966, 347] width 25 height 25
click at [939, 286] on button "Zoom in" at bounding box center [935, 285] width 25 height 25
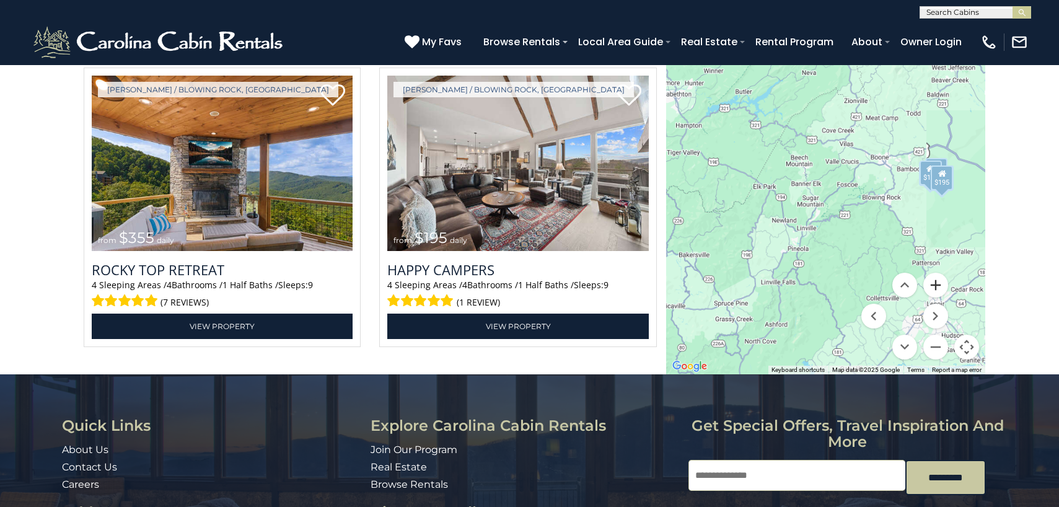
click at [939, 286] on button "Zoom in" at bounding box center [935, 285] width 25 height 25
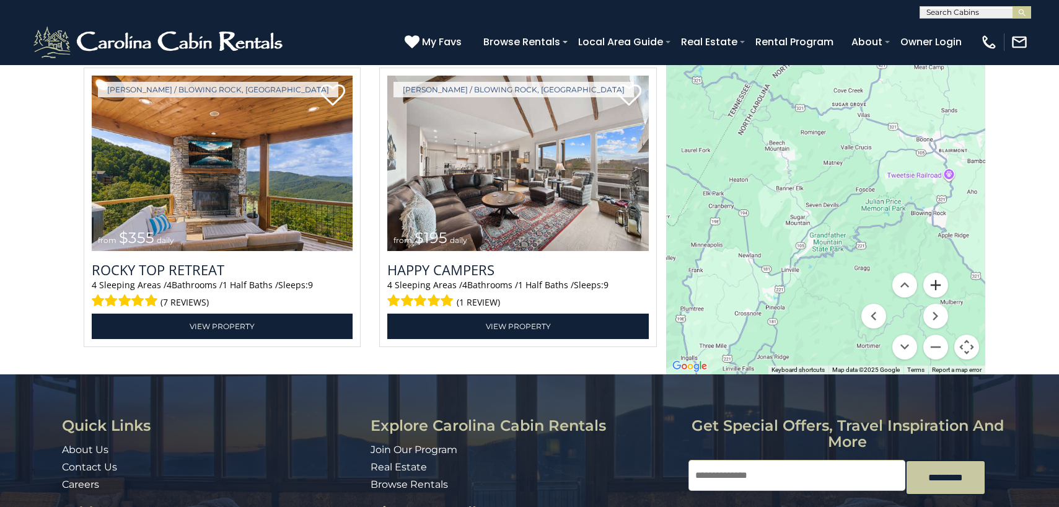
click at [939, 286] on button "Zoom in" at bounding box center [935, 285] width 25 height 25
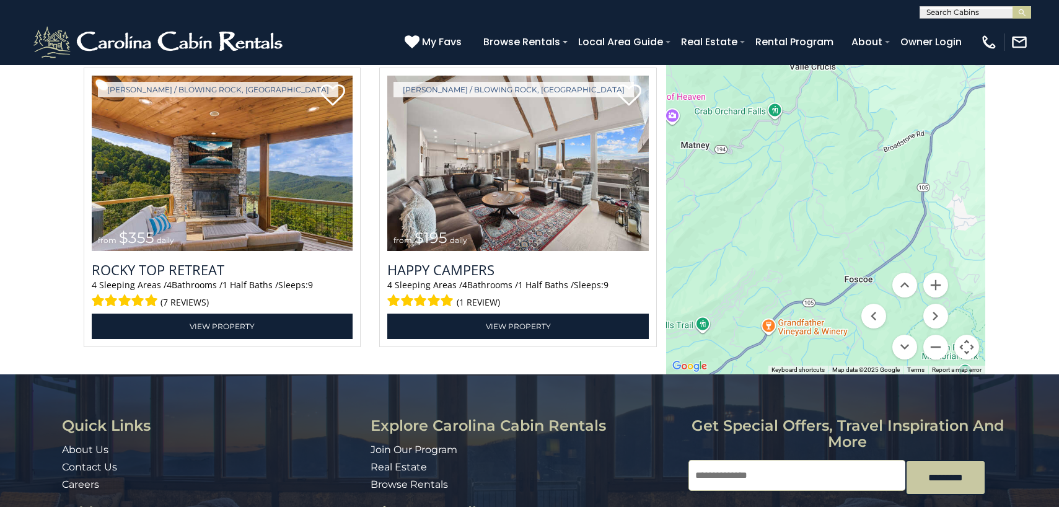
drag, startPoint x: 935, startPoint y: 209, endPoint x: 762, endPoint y: 251, distance: 178.0
click at [762, 251] on div "$325 $350 $355 $185 $200 $170 $297 $220 $275 $525 $355 $195" at bounding box center [825, 178] width 319 height 392
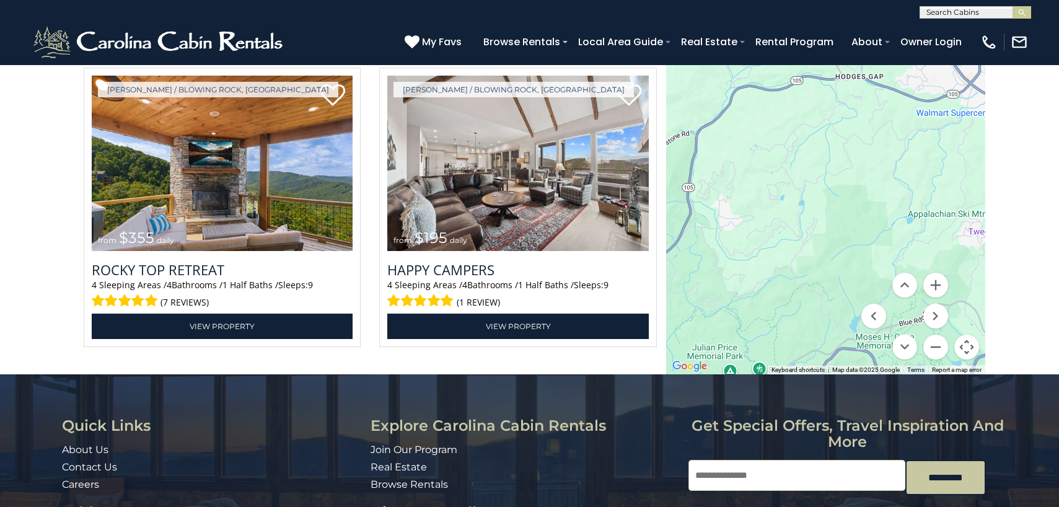
drag, startPoint x: 956, startPoint y: 214, endPoint x: 719, endPoint y: 213, distance: 237.4
click at [719, 214] on div "$325 $350 $355 $185 $200 $170 $297 $220 $275 $525 $355 $195" at bounding box center [825, 178] width 319 height 392
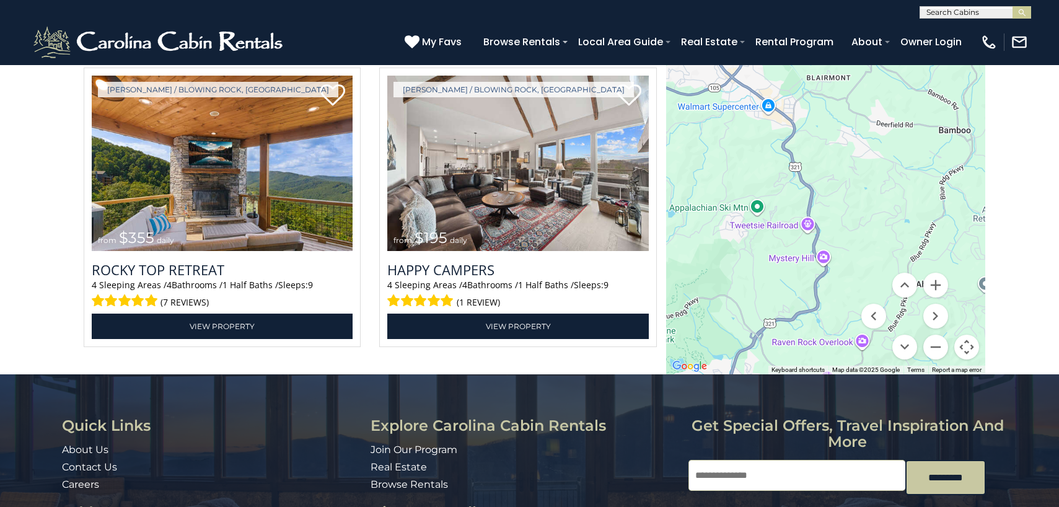
drag, startPoint x: 917, startPoint y: 236, endPoint x: 677, endPoint y: 231, distance: 240.5
click at [677, 231] on div "$325 $350 $355 $185 $200 $170 $297 $220 $275 $525 $355 $195" at bounding box center [825, 178] width 319 height 392
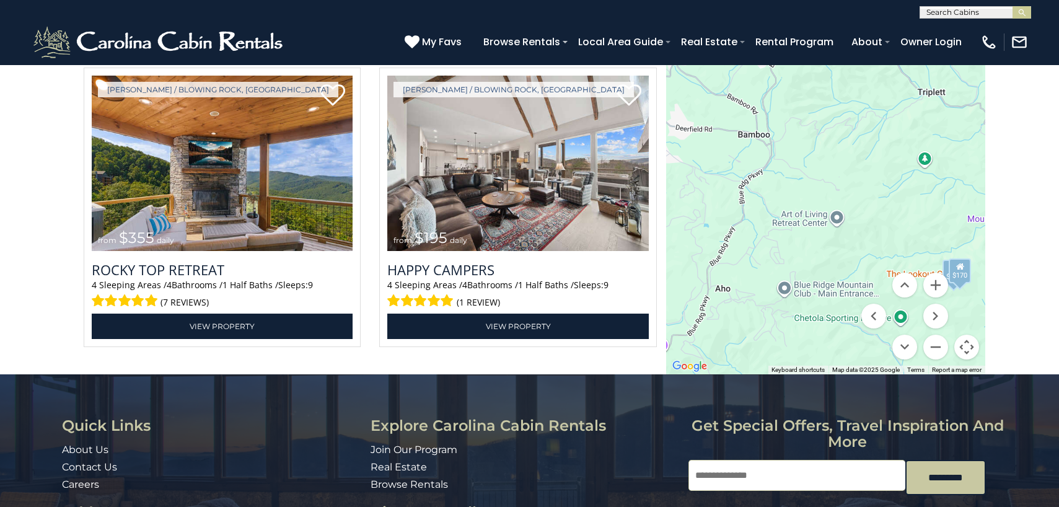
drag, startPoint x: 939, startPoint y: 231, endPoint x: 736, endPoint y: 235, distance: 202.7
click at [736, 235] on div "$325 $350 $355 $185 $200 $170 $297 $220 $275 $525 $355 $195" at bounding box center [825, 178] width 319 height 392
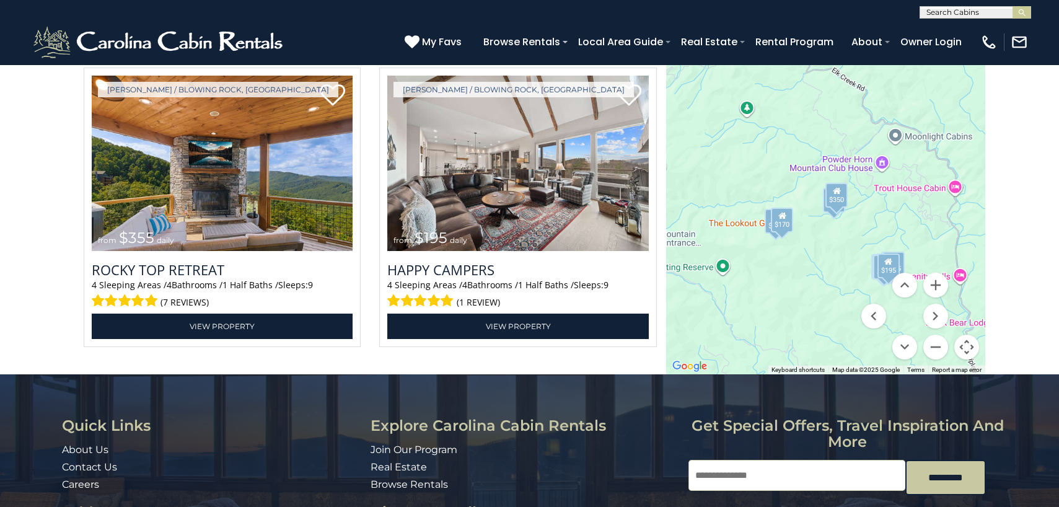
drag, startPoint x: 948, startPoint y: 236, endPoint x: 759, endPoint y: 182, distance: 196.6
click at [759, 182] on div "$325 $350 $355 $185 $200 $170 $297 $220 $275 $525 $355 $195" at bounding box center [825, 178] width 319 height 392
click at [937, 289] on button "Zoom in" at bounding box center [935, 285] width 25 height 25
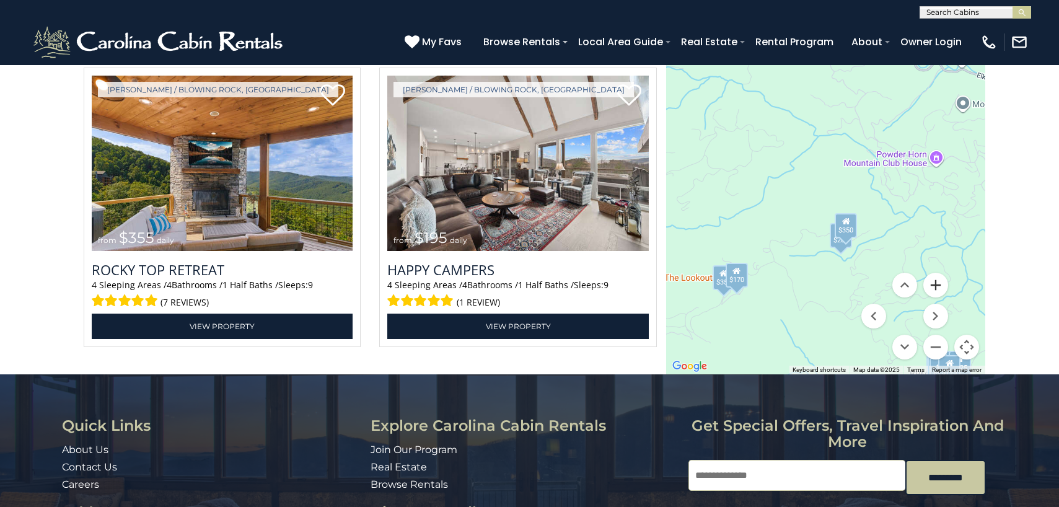
click at [937, 289] on button "Zoom in" at bounding box center [935, 285] width 25 height 25
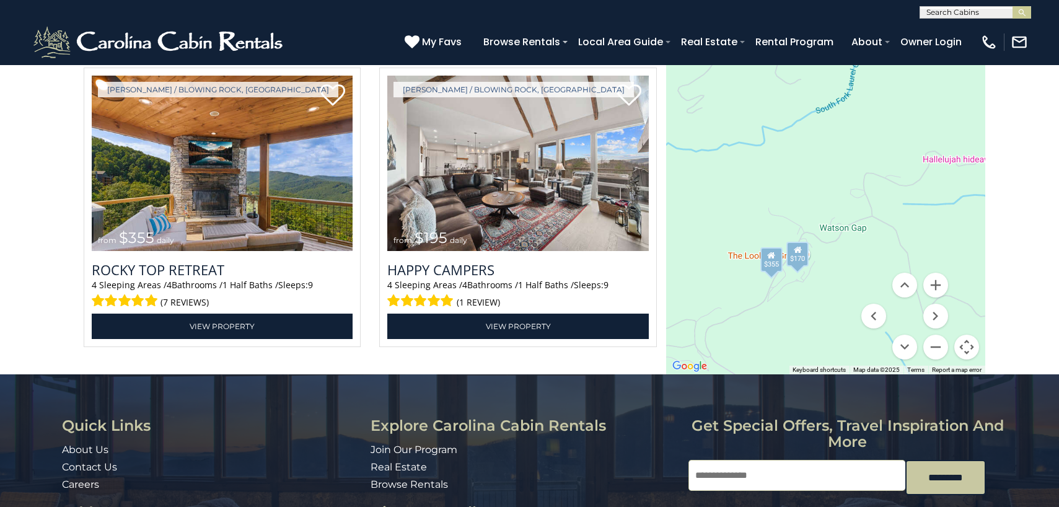
drag, startPoint x: 785, startPoint y: 320, endPoint x: 938, endPoint y: 188, distance: 201.7
click at [938, 188] on div "$325 $350 $355 $185 $200 $170 $297 $220 $275 $525 $355 $195" at bounding box center [825, 178] width 319 height 392
click at [936, 291] on button "Zoom in" at bounding box center [935, 285] width 25 height 25
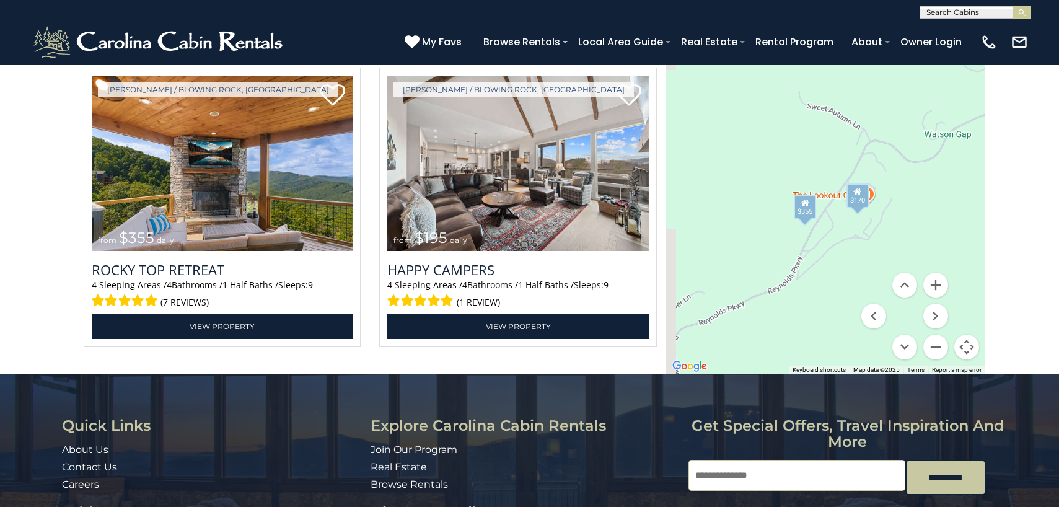
drag, startPoint x: 808, startPoint y: 297, endPoint x: 895, endPoint y: 150, distance: 171.1
click at [895, 150] on div "$325 $350 $355 $185 $200 $170 $297 $220 $275 $525 $355 $195" at bounding box center [825, 178] width 319 height 392
click at [937, 286] on button "Zoom in" at bounding box center [935, 285] width 25 height 25
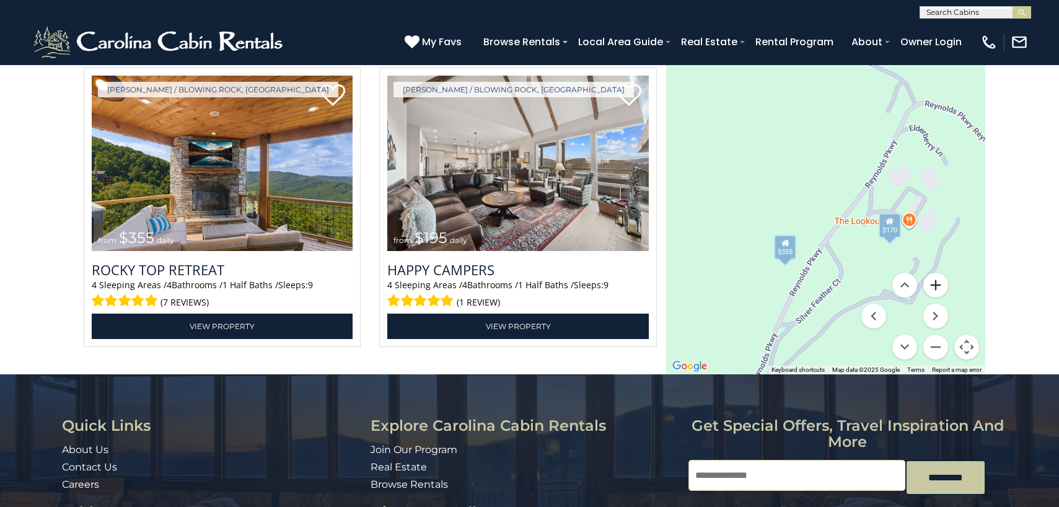
click at [937, 286] on button "Zoom in" at bounding box center [935, 285] width 25 height 25
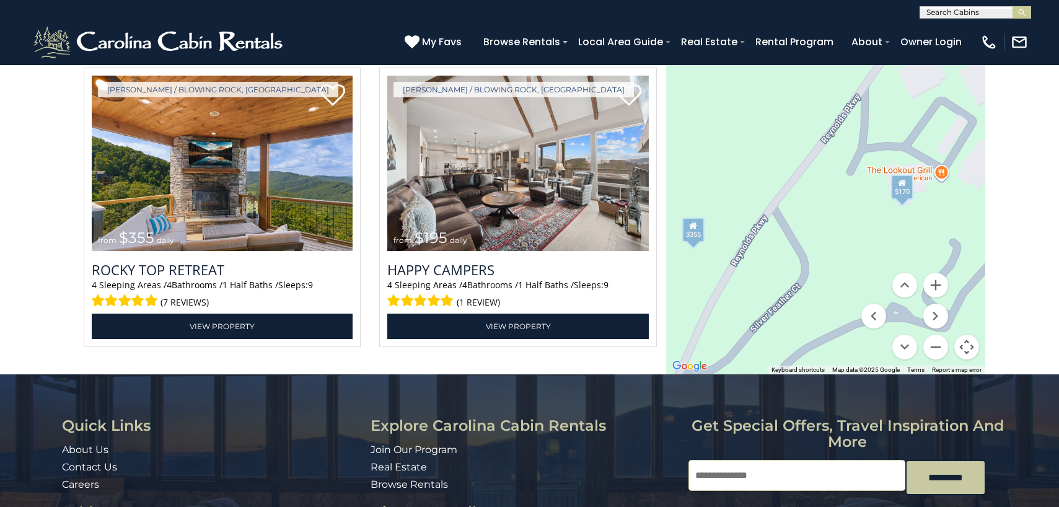
drag, startPoint x: 885, startPoint y: 265, endPoint x: 820, endPoint y: 157, distance: 126.2
click at [820, 157] on div "$325 $350 $355 $185 $200 $170 $297 $220 $275 $525 $355 $195" at bounding box center [825, 178] width 319 height 392
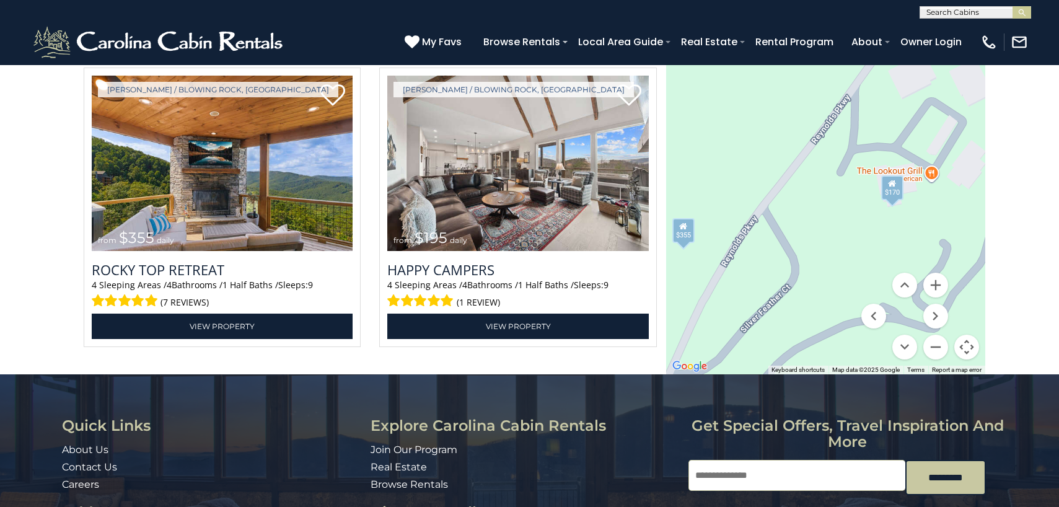
drag, startPoint x: 839, startPoint y: 227, endPoint x: 841, endPoint y: 237, distance: 9.5
click at [841, 237] on div "$325 $350 $355 $185 $200 $170 $297 $220 $275 $525 $355 $195" at bounding box center [825, 178] width 319 height 392
click at [894, 190] on div "$170" at bounding box center [892, 187] width 22 height 25
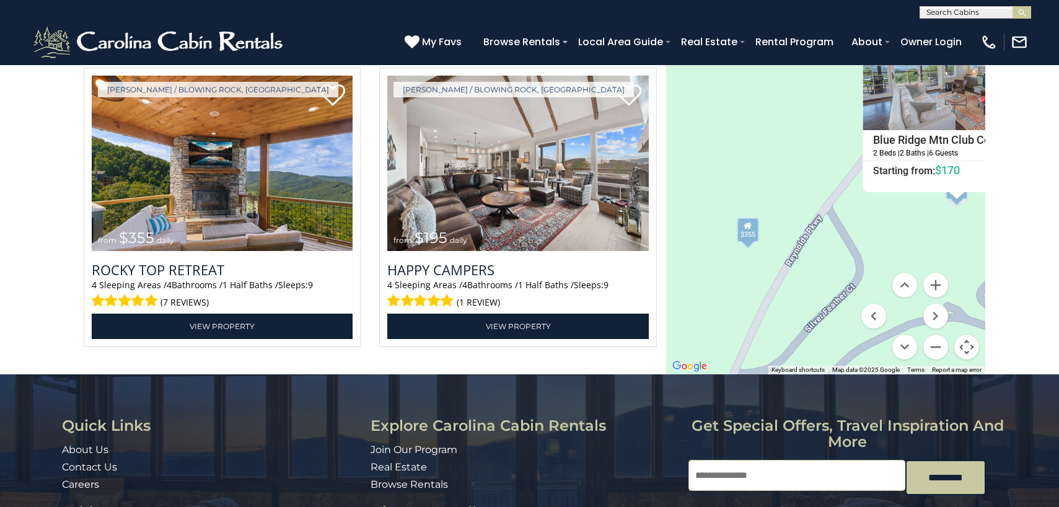
drag, startPoint x: 825, startPoint y: 242, endPoint x: 930, endPoint y: 241, distance: 104.7
click at [930, 241] on div "$325 $350 $355 $185 $200 $170 $297 $220 $275 $525 $355 $195 Blue Ridge Mtn Club…" at bounding box center [825, 178] width 319 height 392
click at [755, 234] on div "$355" at bounding box center [748, 230] width 22 height 25
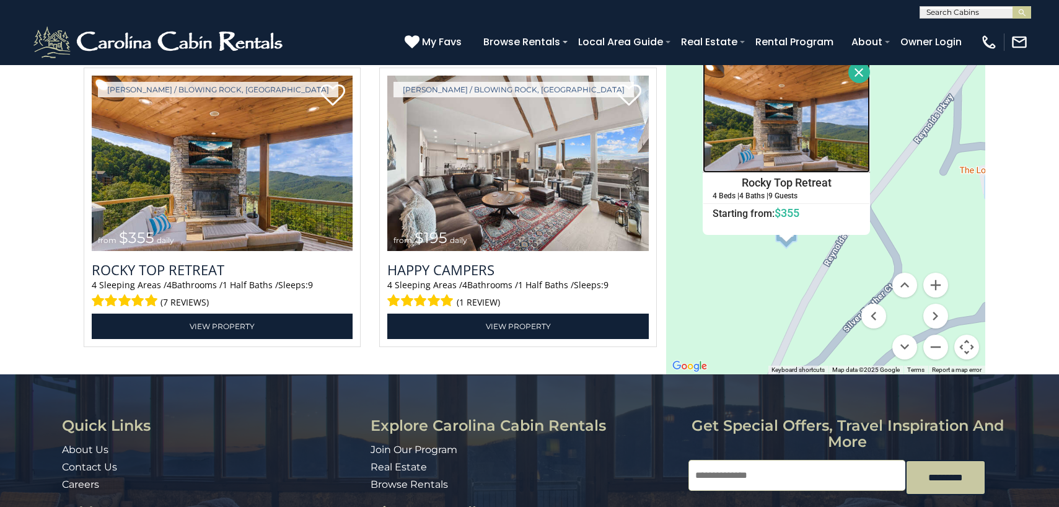
click at [789, 128] on img at bounding box center [786, 117] width 167 height 112
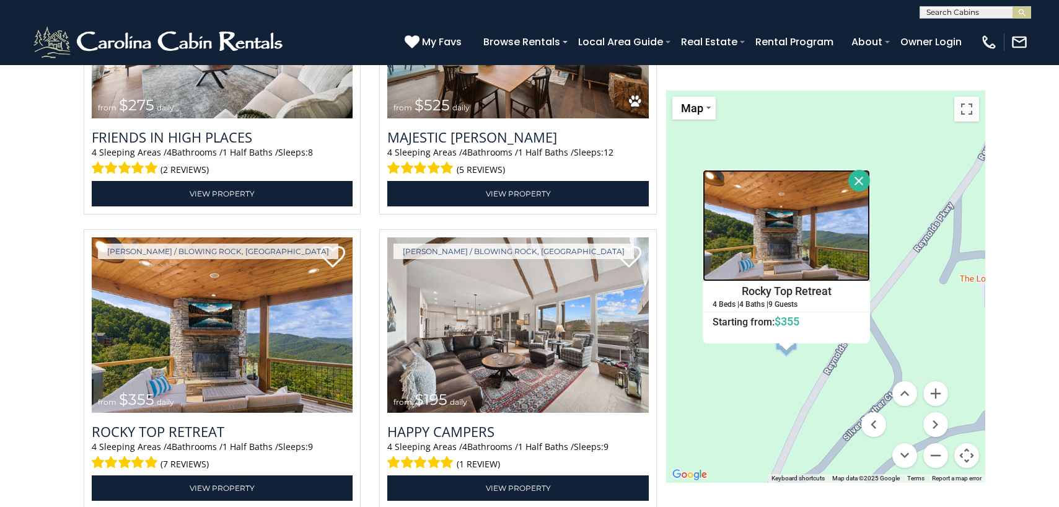
scroll to position [2722, 0]
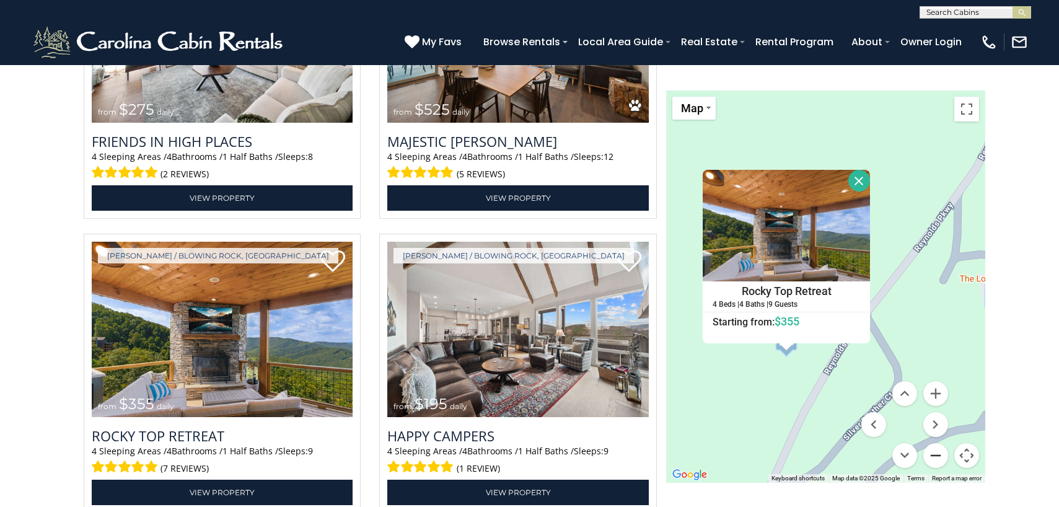
click at [938, 460] on button "Zoom out" at bounding box center [935, 454] width 25 height 25
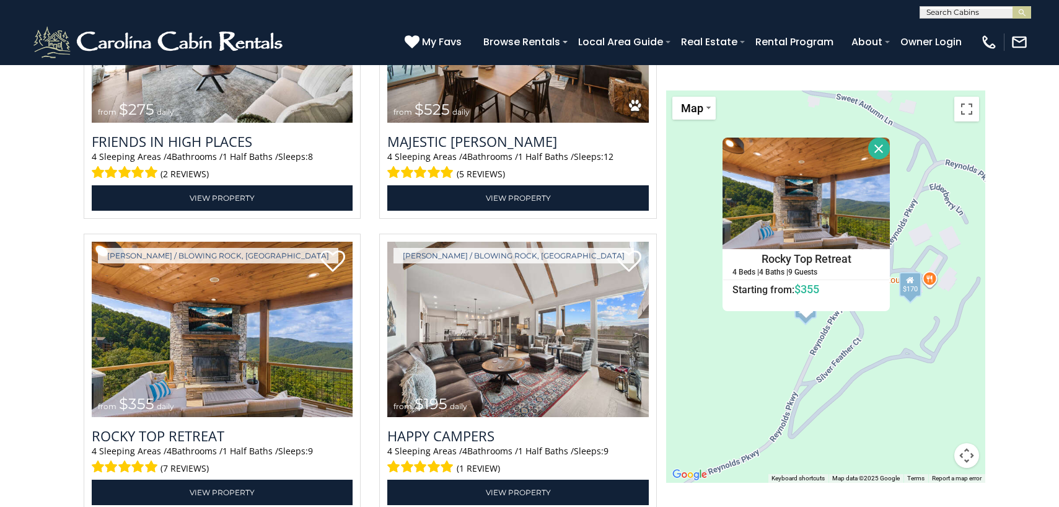
click at [879, 147] on button "Close" at bounding box center [879, 149] width 22 height 22
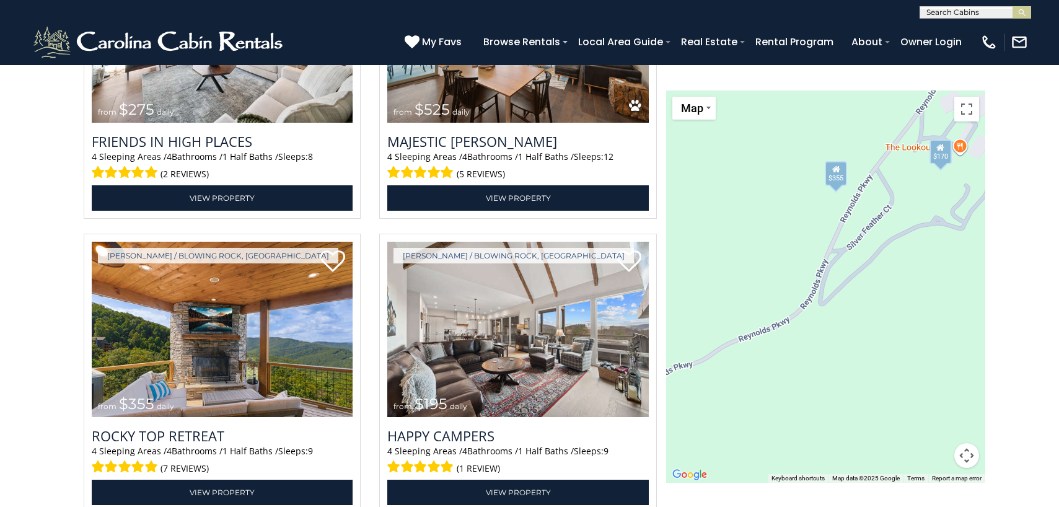
drag, startPoint x: 777, startPoint y: 374, endPoint x: 807, endPoint y: 234, distance: 143.3
click at [807, 234] on div "$325 $350 $355 $185 $200 $170 $297 $220 $275 $525 $355 $195" at bounding box center [825, 286] width 319 height 392
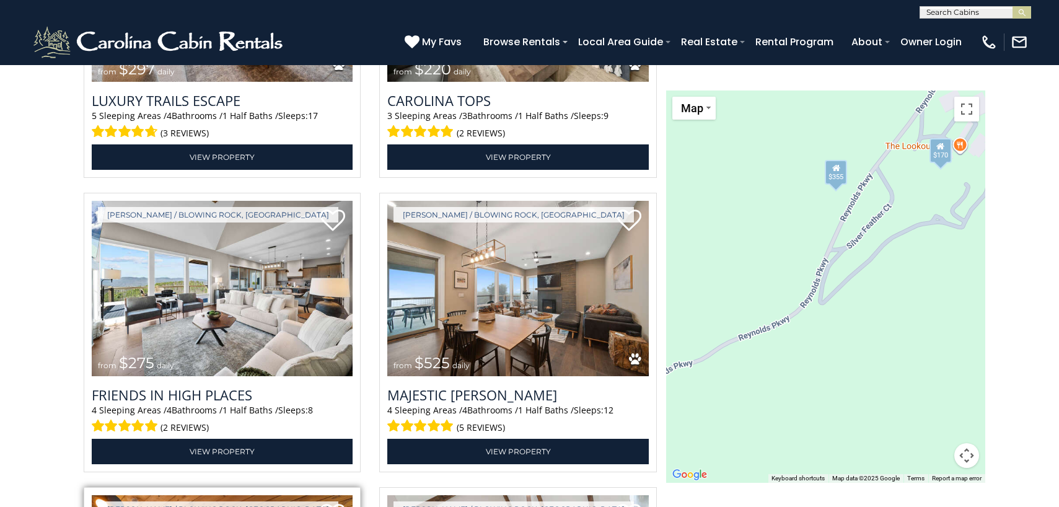
scroll to position [2472, 0]
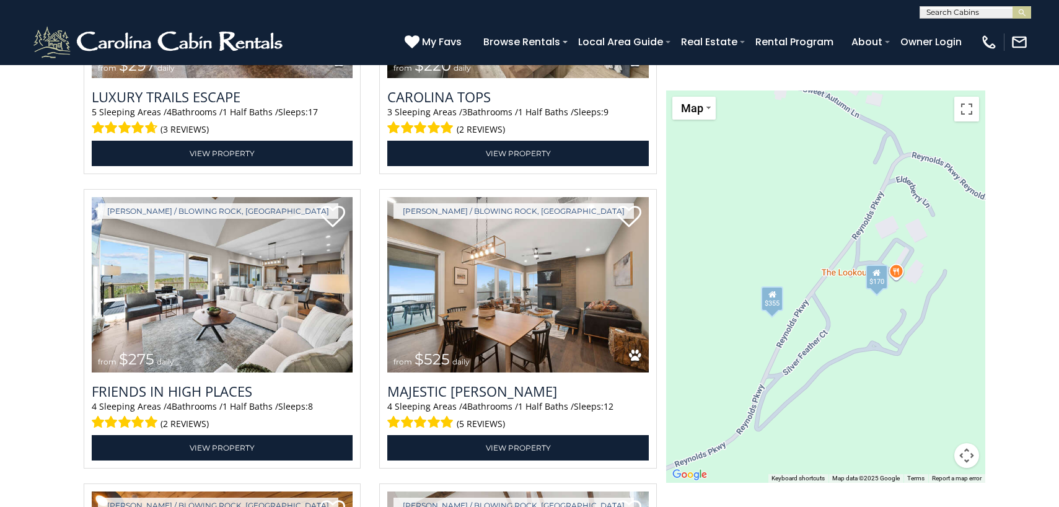
drag, startPoint x: 791, startPoint y: 279, endPoint x: 732, endPoint y: 401, distance: 135.3
click at [732, 401] on div "$325 $350 $355 $185 $200 $170 $297 $220 $275 $525 $355 $195" at bounding box center [825, 286] width 319 height 392
click at [967, 458] on button "Map camera controls" at bounding box center [966, 454] width 25 height 25
click at [938, 458] on button "Zoom out" at bounding box center [935, 454] width 25 height 25
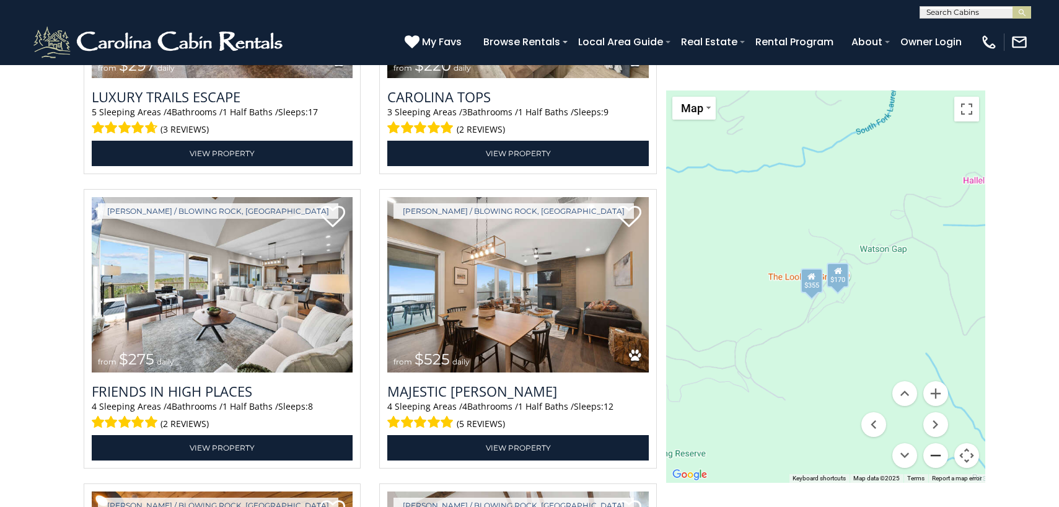
click at [938, 457] on button "Zoom out" at bounding box center [935, 454] width 25 height 25
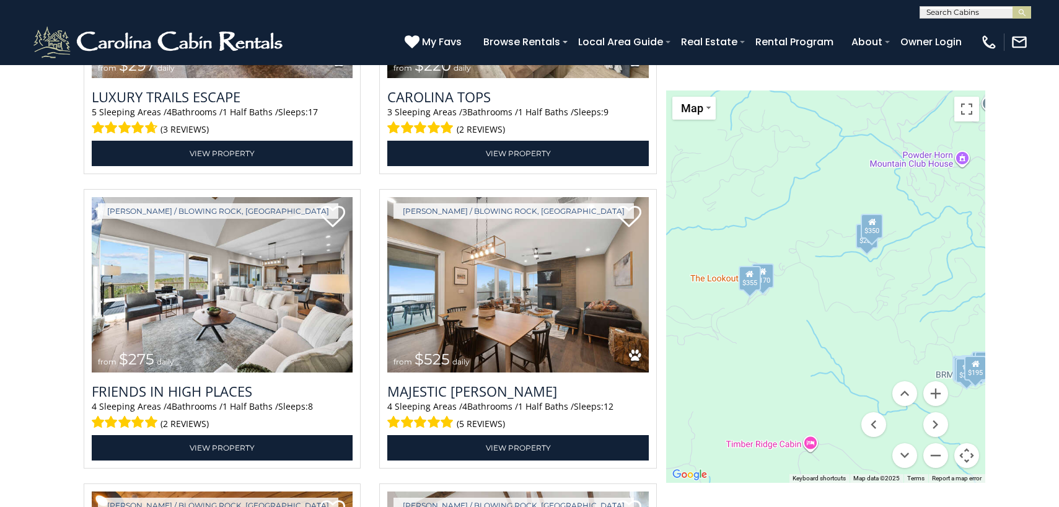
drag, startPoint x: 915, startPoint y: 298, endPoint x: 843, endPoint y: 299, distance: 71.3
click at [843, 299] on div "$325 $350 $355 $185 $200 $170 $297 $220 $275 $525 $355 $195" at bounding box center [825, 286] width 319 height 392
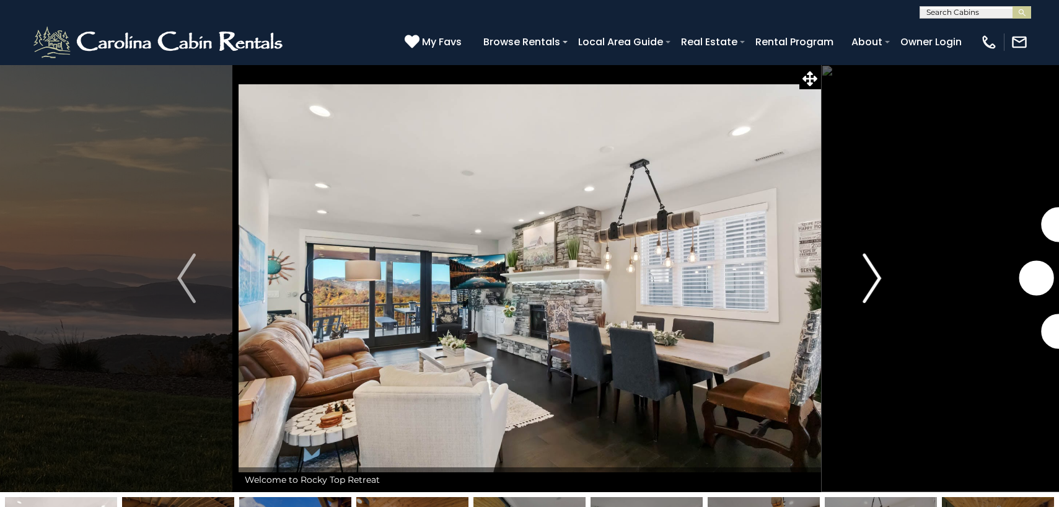
click at [876, 275] on img "Next" at bounding box center [872, 278] width 19 height 50
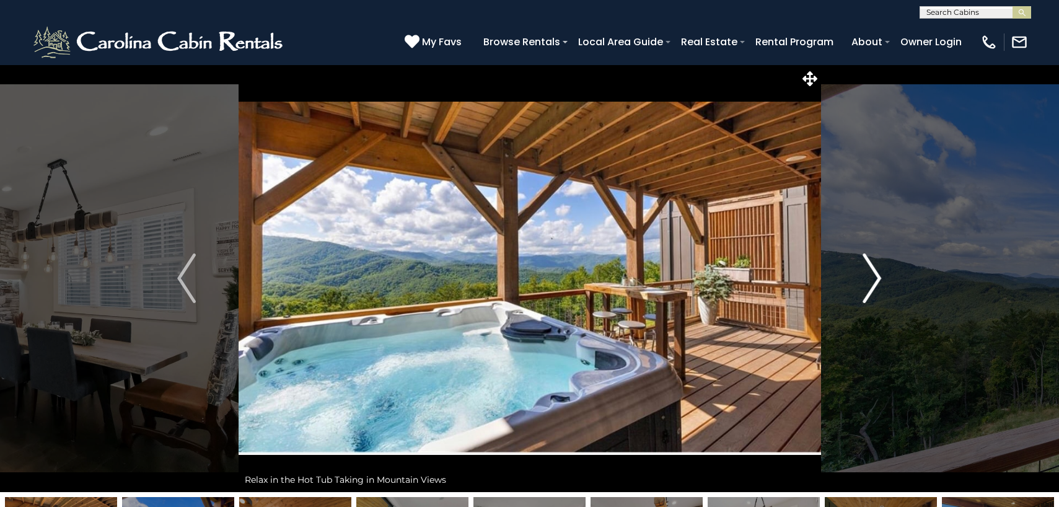
click at [876, 275] on img "Next" at bounding box center [872, 278] width 19 height 50
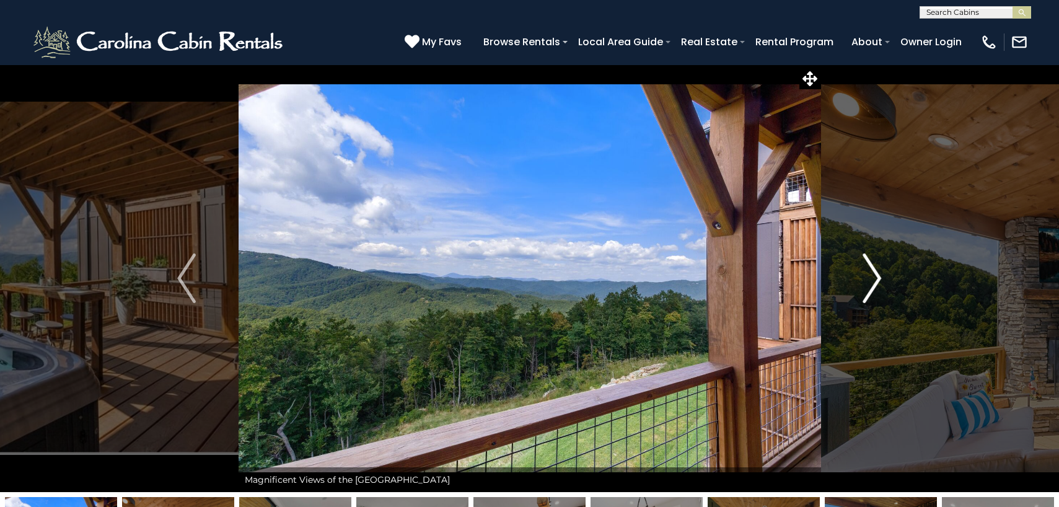
click at [876, 274] on img "Next" at bounding box center [872, 278] width 19 height 50
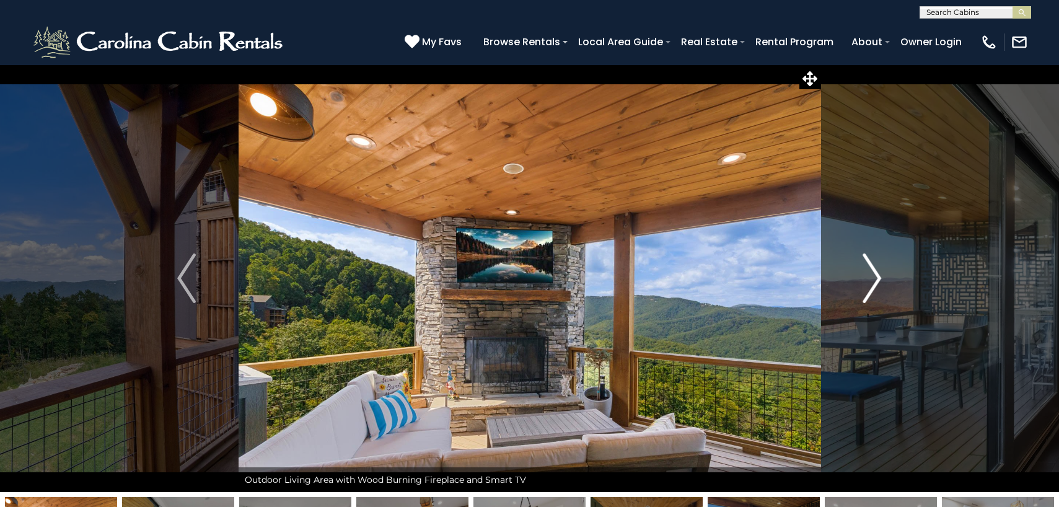
click at [877, 275] on img "Next" at bounding box center [872, 278] width 19 height 50
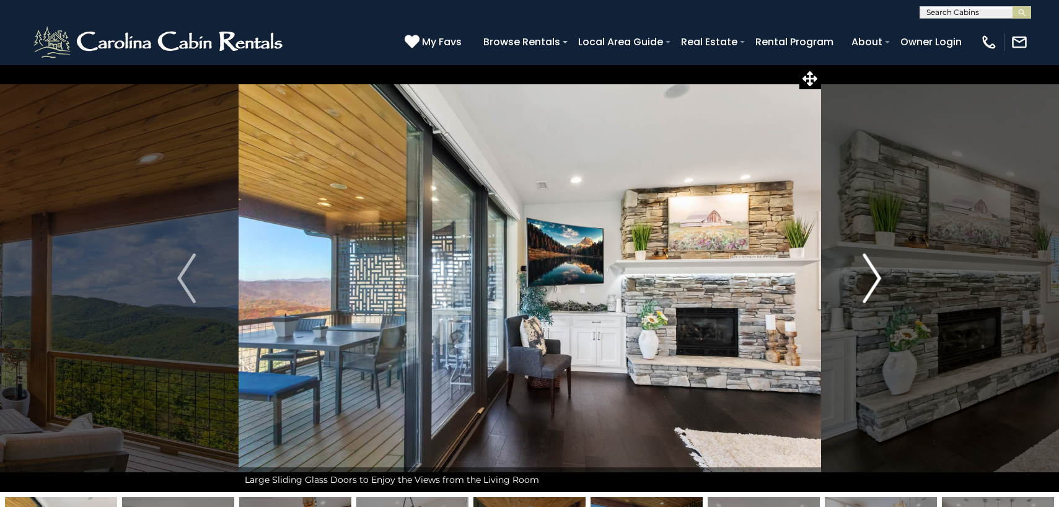
click at [877, 275] on img "Next" at bounding box center [872, 278] width 19 height 50
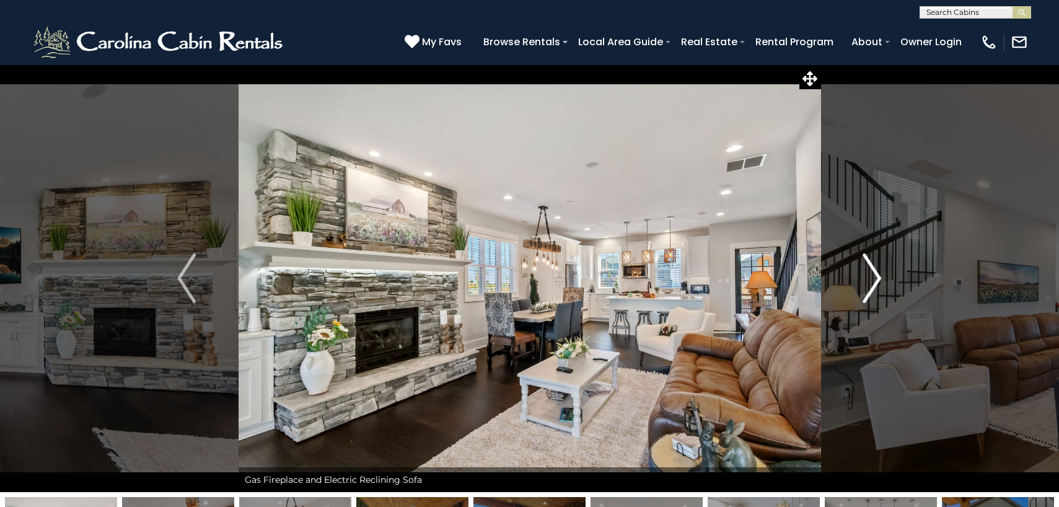
click at [877, 275] on img "Next" at bounding box center [872, 278] width 19 height 50
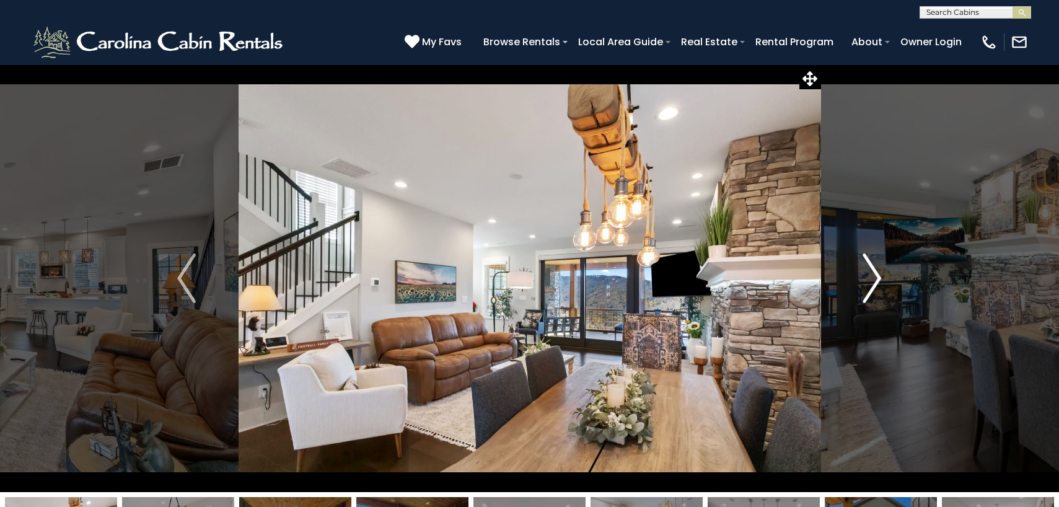
click at [877, 275] on img "Next" at bounding box center [872, 278] width 19 height 50
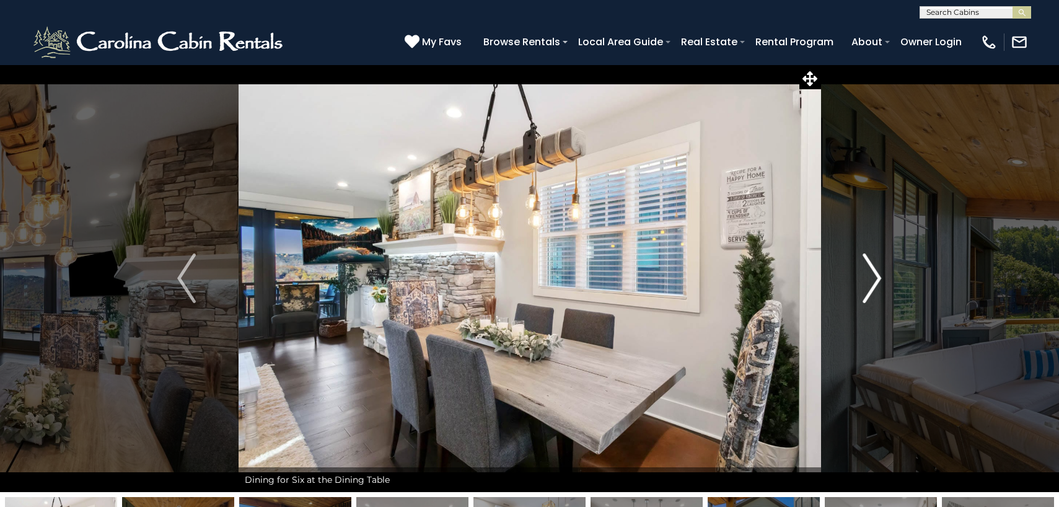
click at [877, 275] on img "Next" at bounding box center [872, 278] width 19 height 50
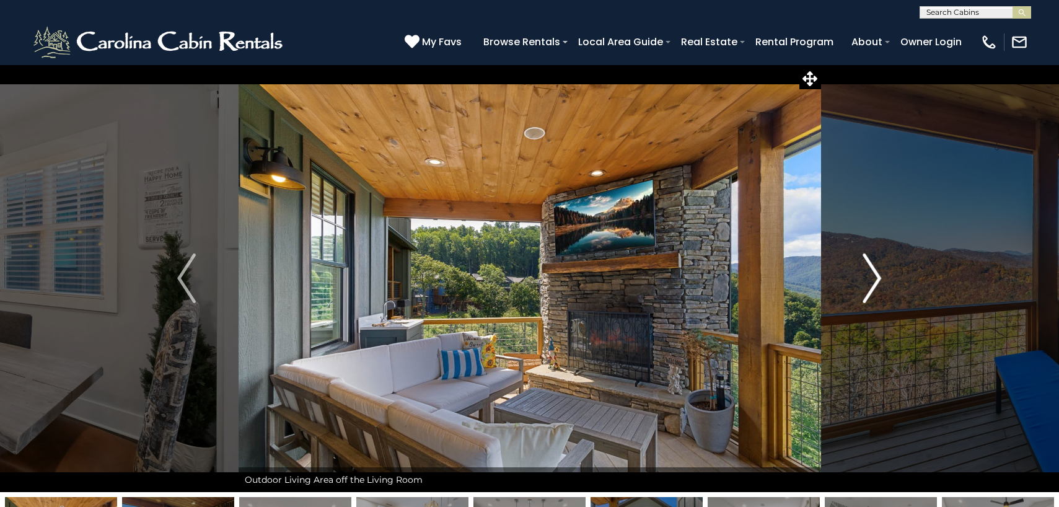
click at [877, 275] on img "Next" at bounding box center [872, 278] width 19 height 50
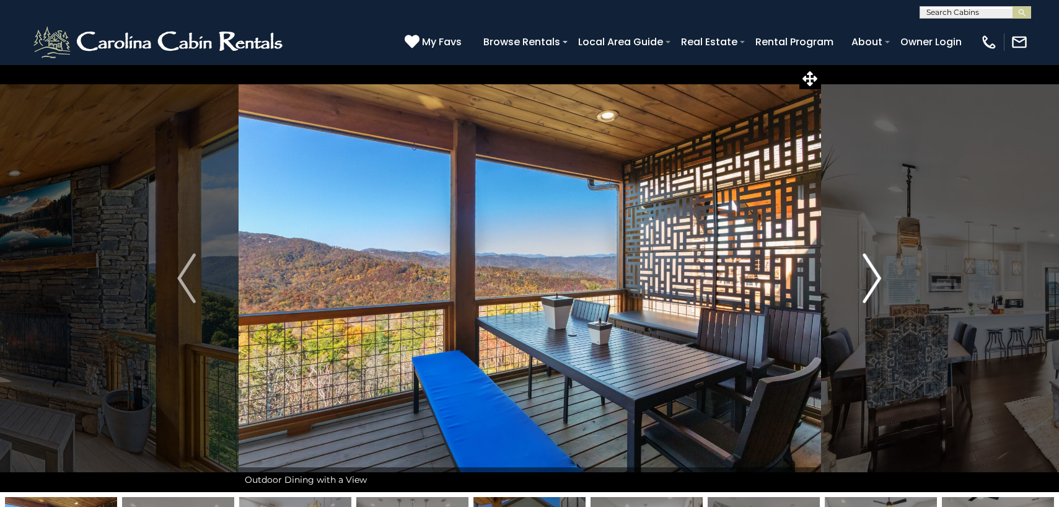
click at [877, 275] on img "Next" at bounding box center [872, 278] width 19 height 50
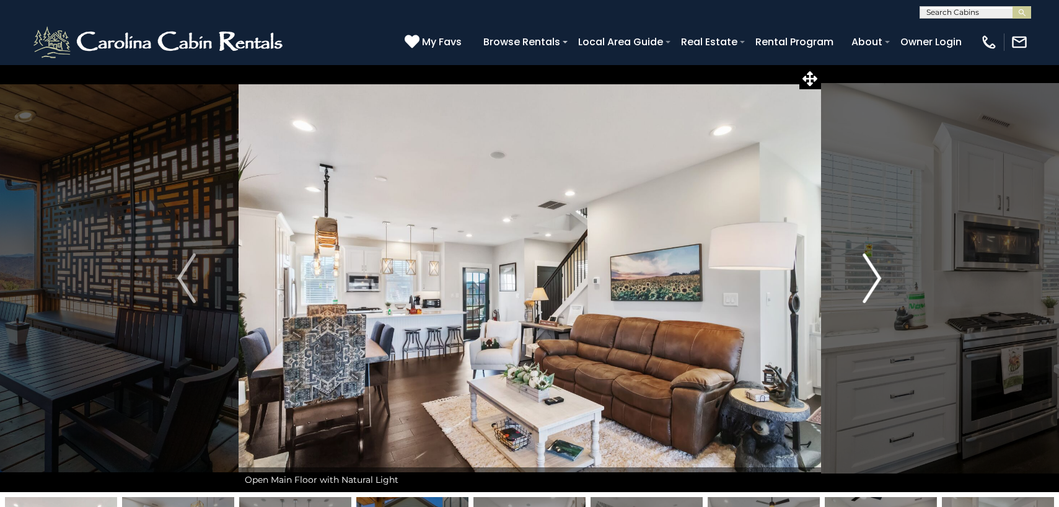
click at [877, 275] on img "Next" at bounding box center [872, 278] width 19 height 50
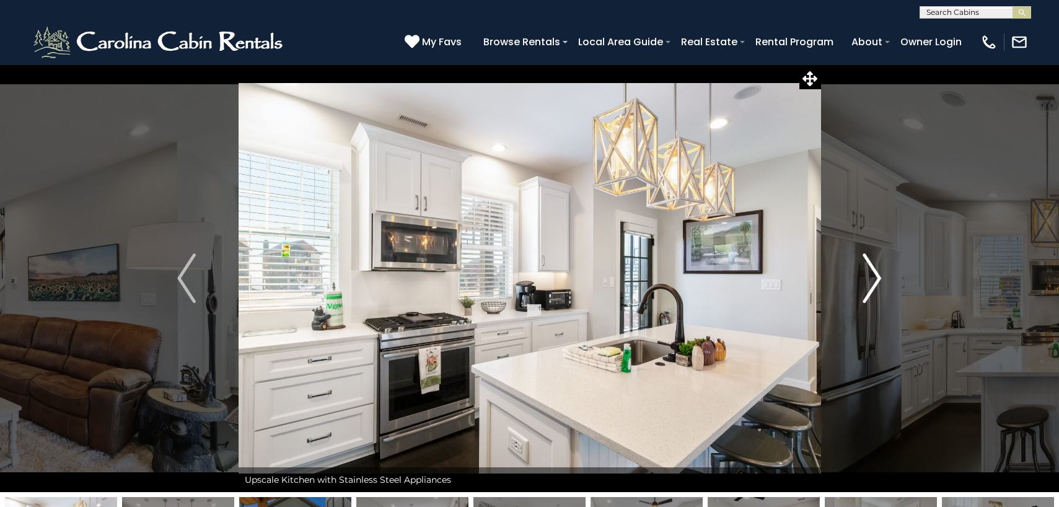
click at [877, 275] on img "Next" at bounding box center [872, 278] width 19 height 50
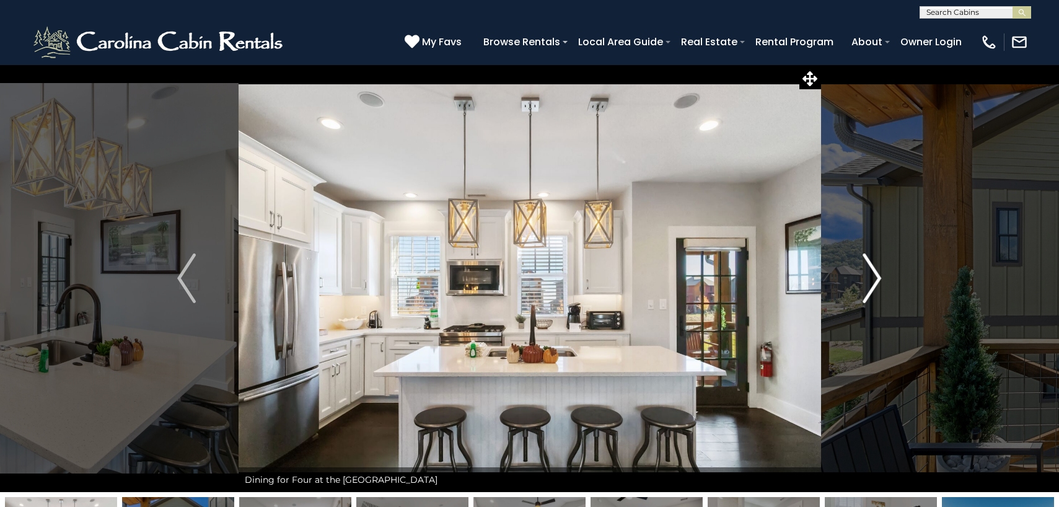
click at [877, 275] on img "Next" at bounding box center [872, 278] width 19 height 50
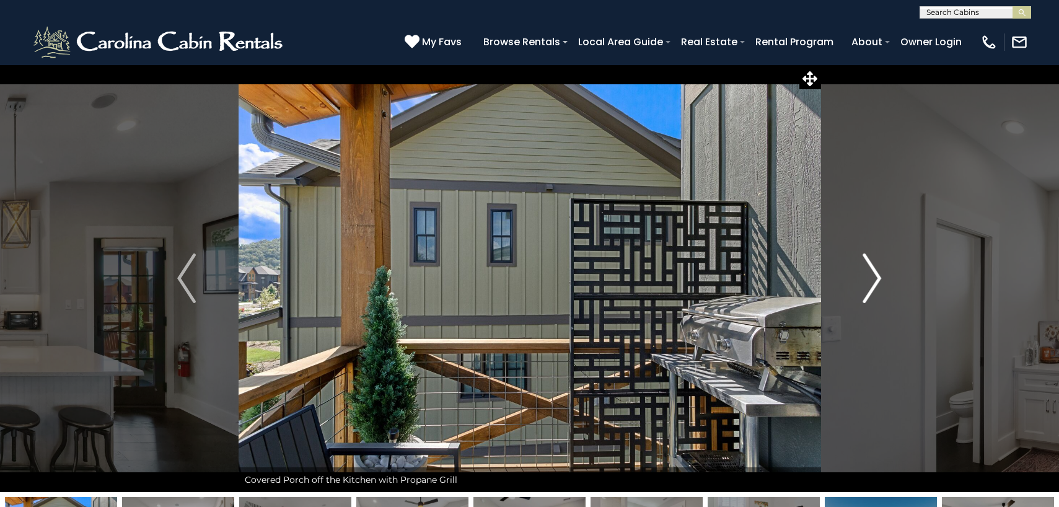
click at [877, 275] on img "Next" at bounding box center [872, 278] width 19 height 50
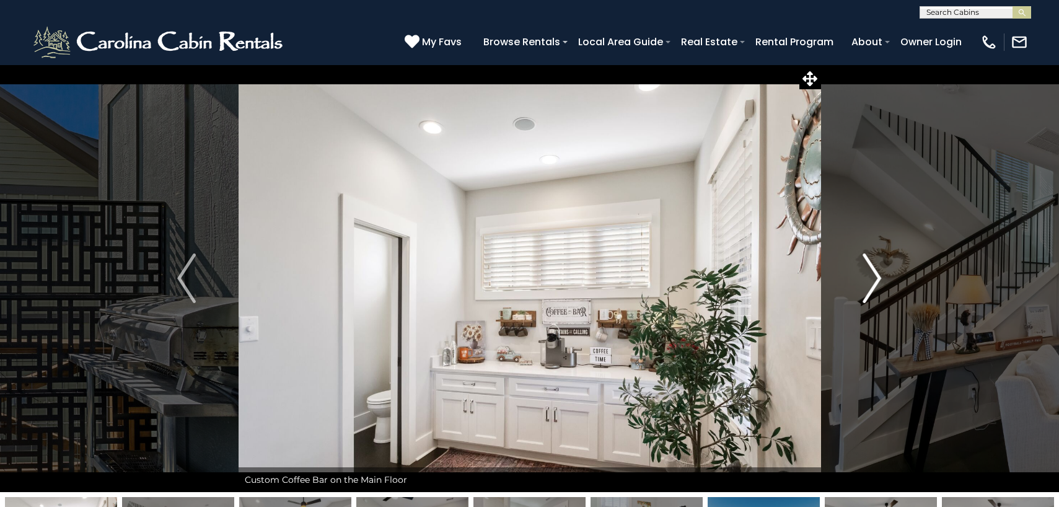
click at [877, 275] on img "Next" at bounding box center [872, 278] width 19 height 50
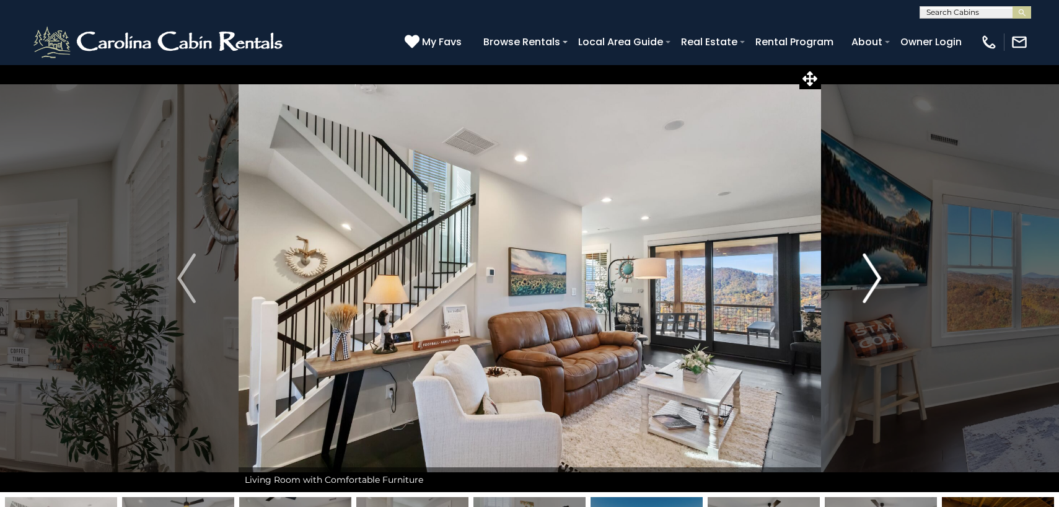
click at [877, 275] on img "Next" at bounding box center [872, 278] width 19 height 50
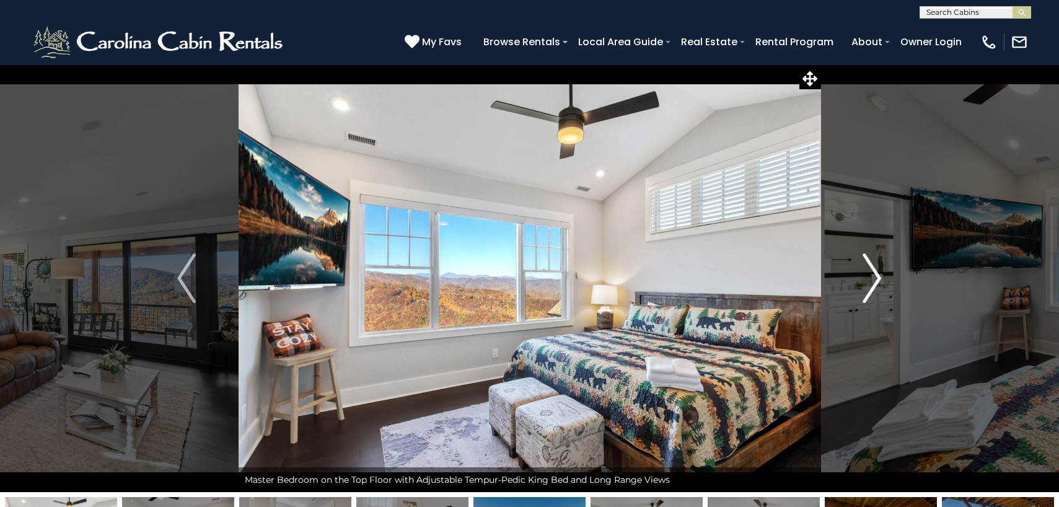
click at [877, 275] on img "Next" at bounding box center [872, 278] width 19 height 50
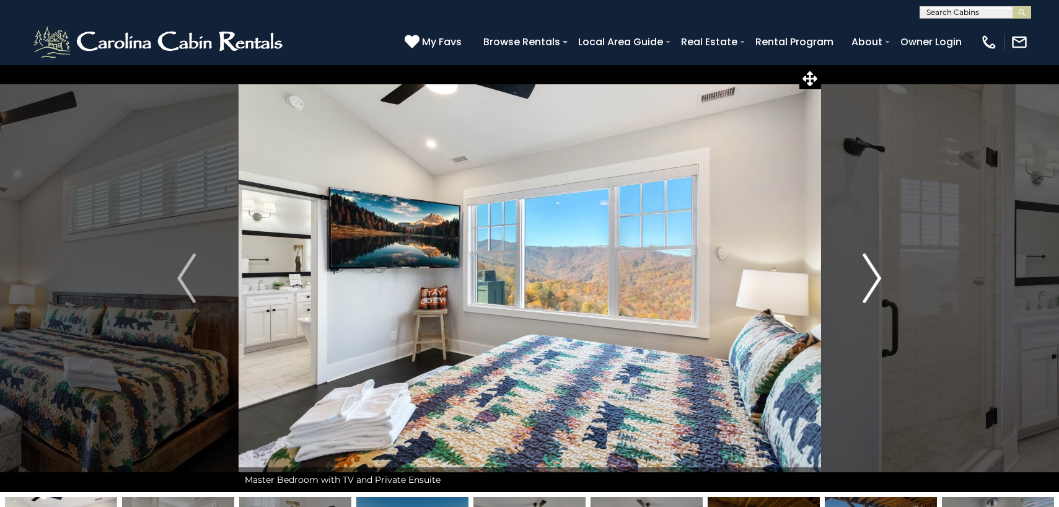
click at [877, 275] on img "Next" at bounding box center [872, 278] width 19 height 50
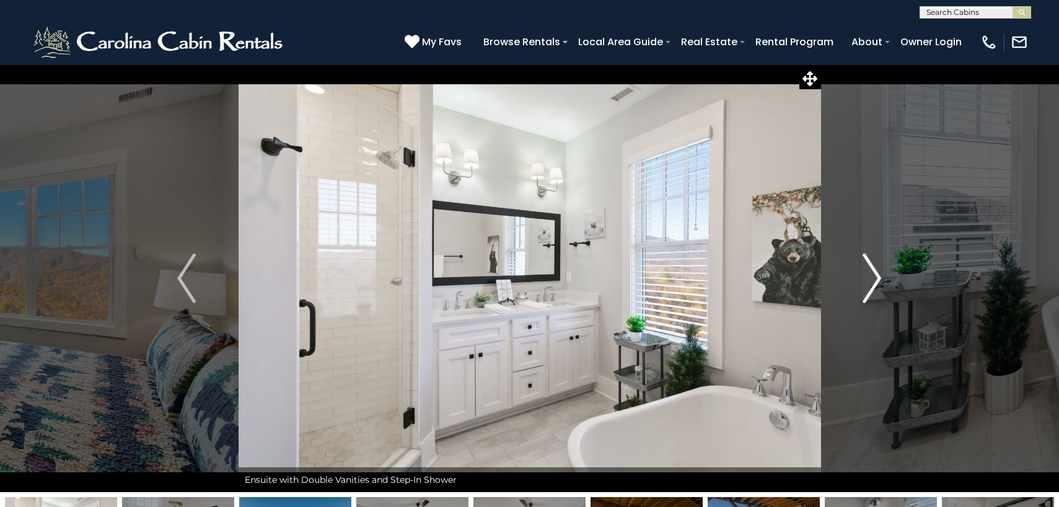
click at [877, 275] on img "Next" at bounding box center [872, 278] width 19 height 50
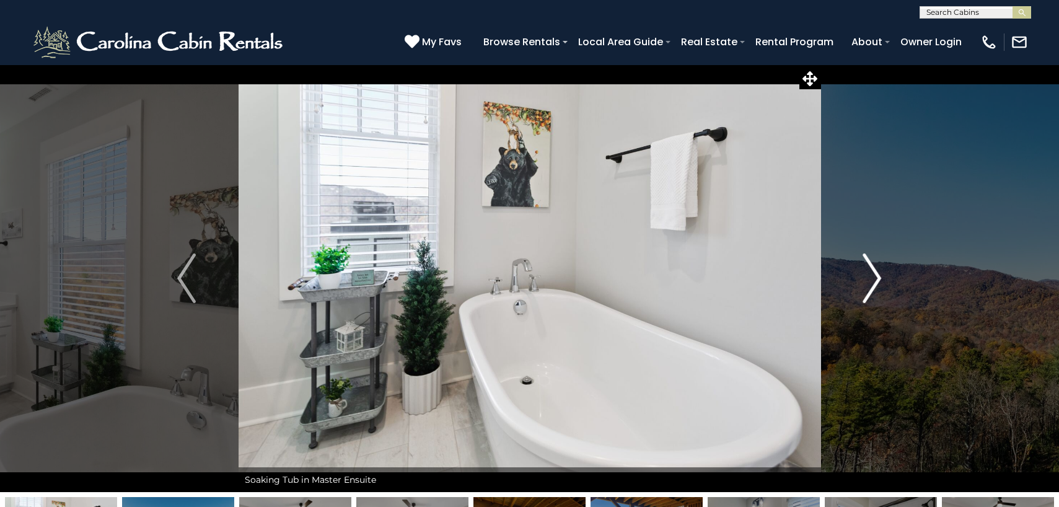
click at [877, 275] on img "Next" at bounding box center [872, 278] width 19 height 50
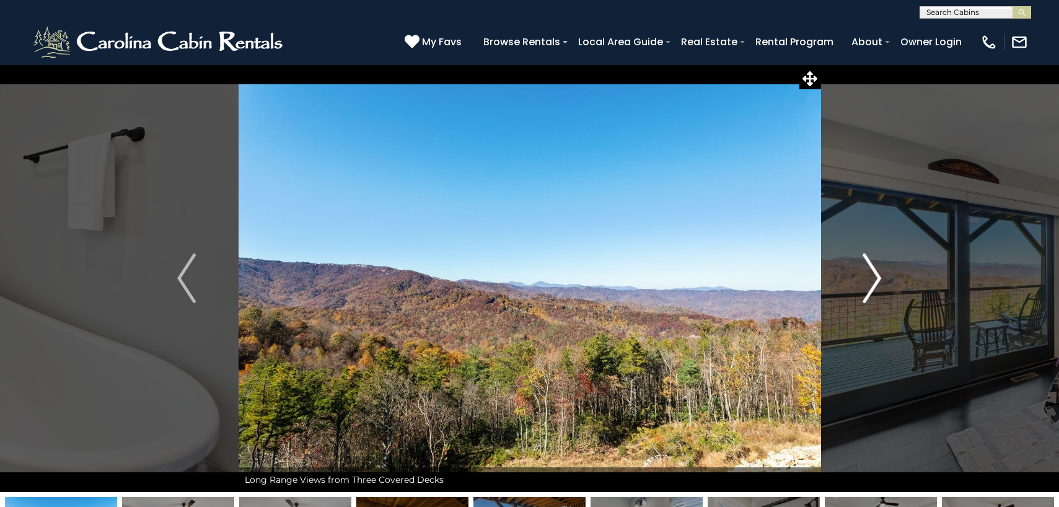
click at [877, 275] on img "Next" at bounding box center [872, 278] width 19 height 50
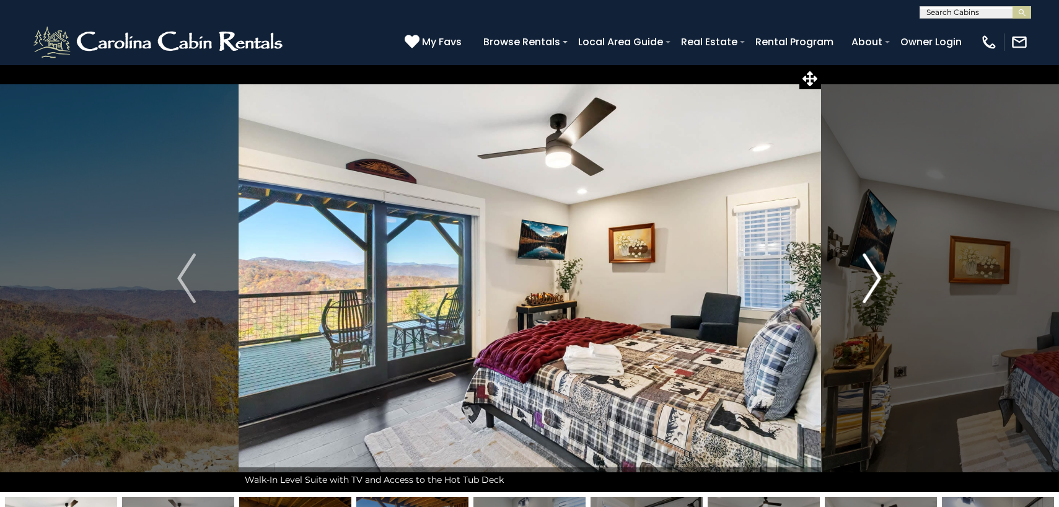
click at [877, 275] on img "Next" at bounding box center [872, 278] width 19 height 50
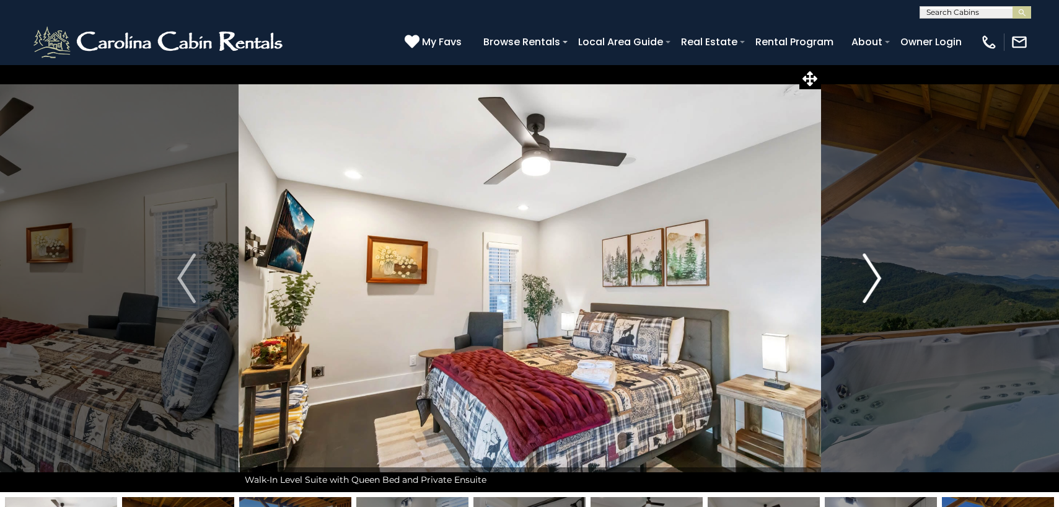
click at [877, 275] on img "Next" at bounding box center [872, 278] width 19 height 50
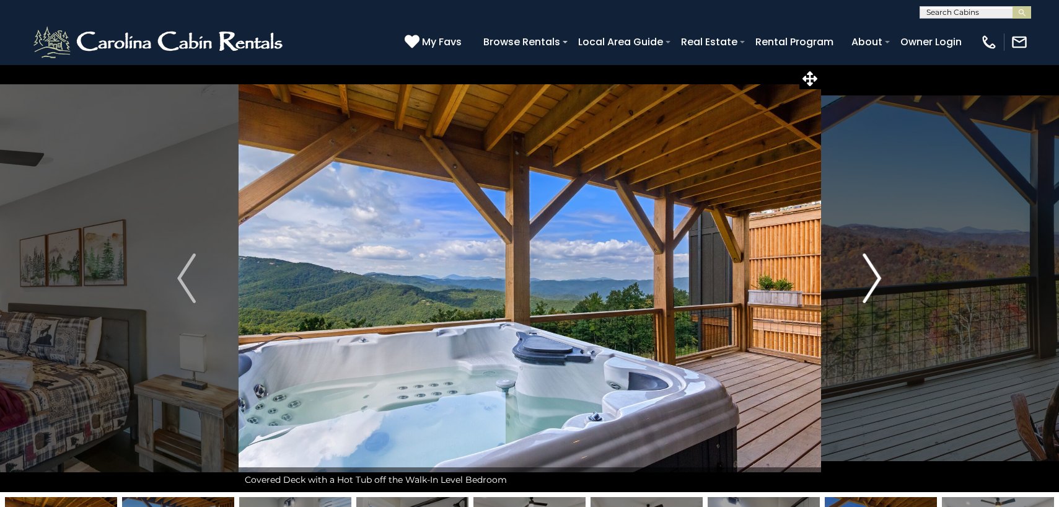
click at [871, 273] on img "Next" at bounding box center [872, 278] width 19 height 50
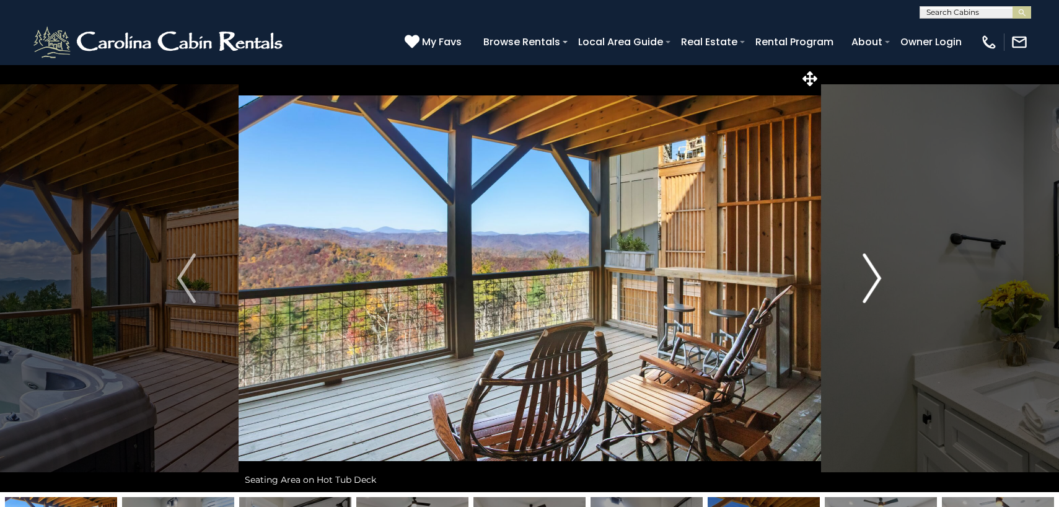
click at [871, 273] on img "Next" at bounding box center [872, 278] width 19 height 50
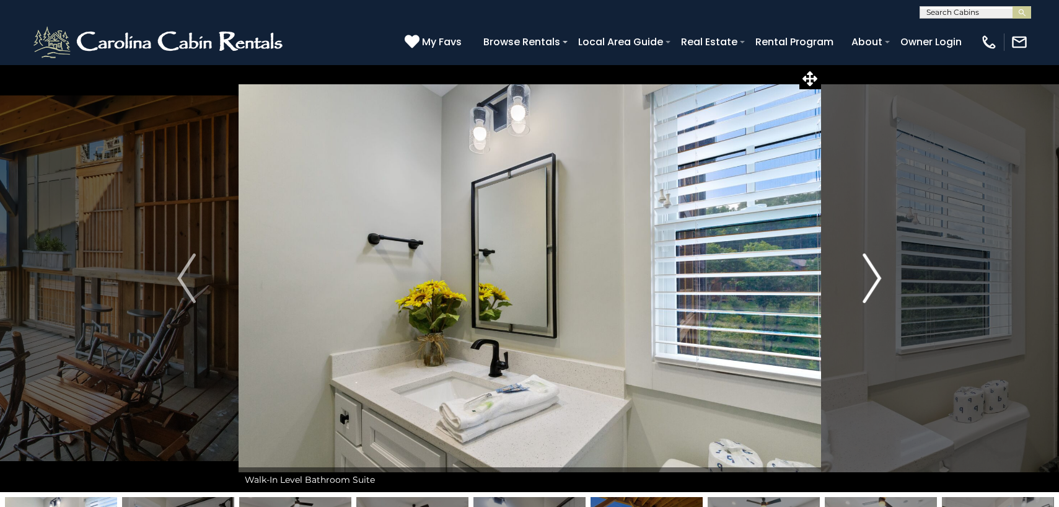
click at [871, 273] on img "Next" at bounding box center [872, 278] width 19 height 50
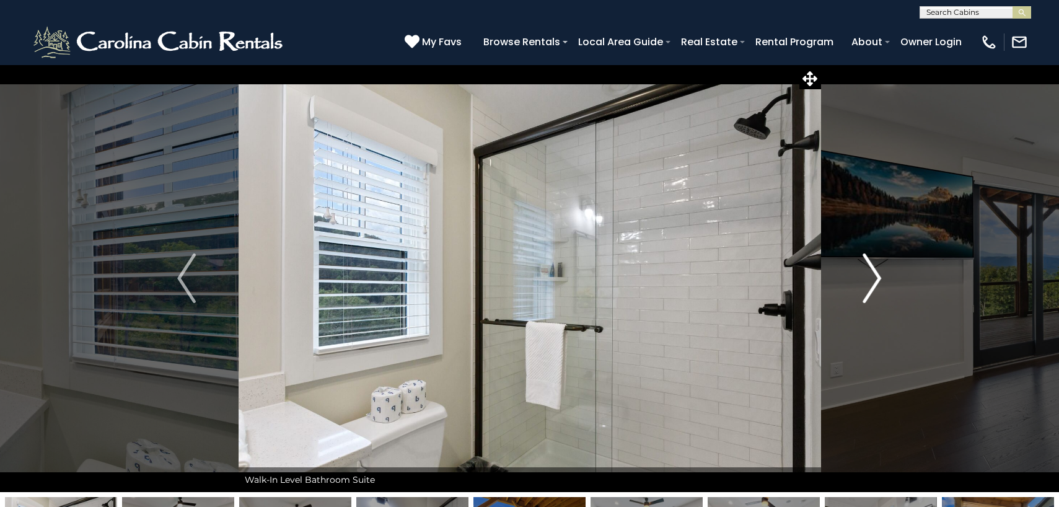
click at [871, 273] on img "Next" at bounding box center [872, 278] width 19 height 50
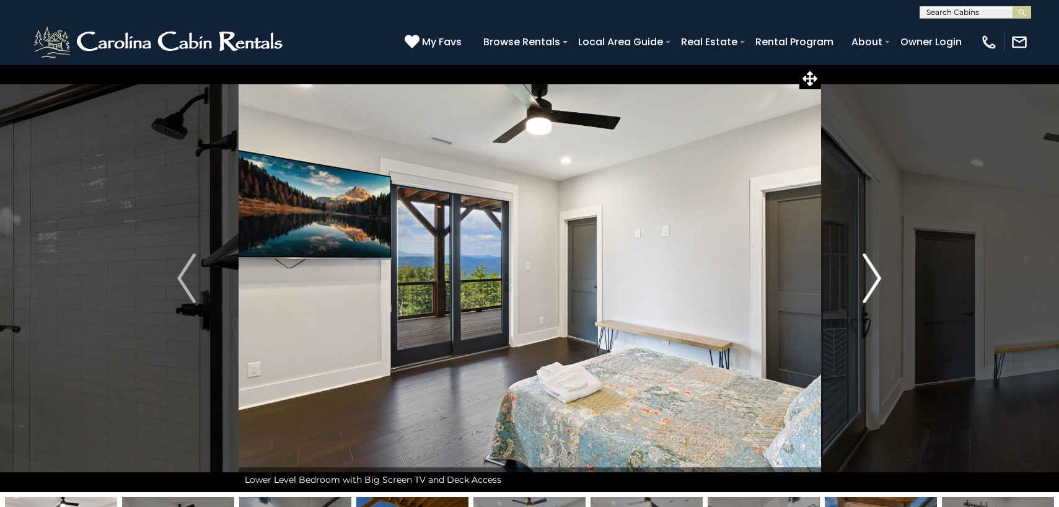
click at [871, 273] on img "Next" at bounding box center [872, 278] width 19 height 50
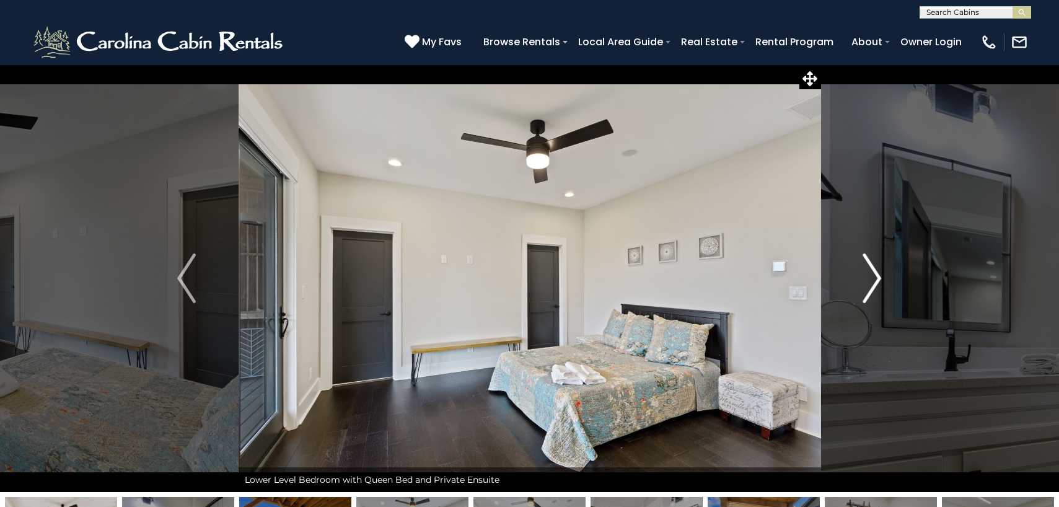
click at [871, 273] on img "Next" at bounding box center [872, 278] width 19 height 50
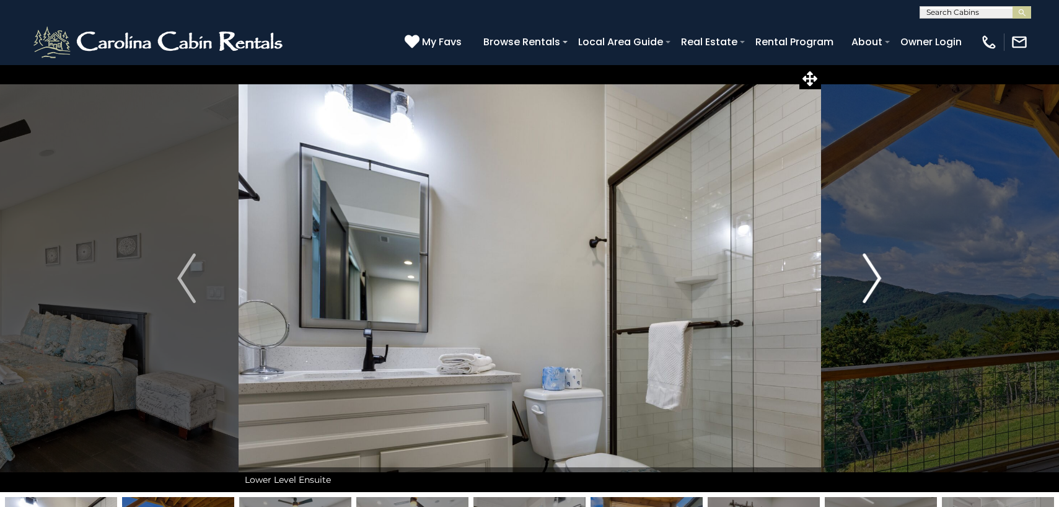
click at [871, 273] on img "Next" at bounding box center [872, 278] width 19 height 50
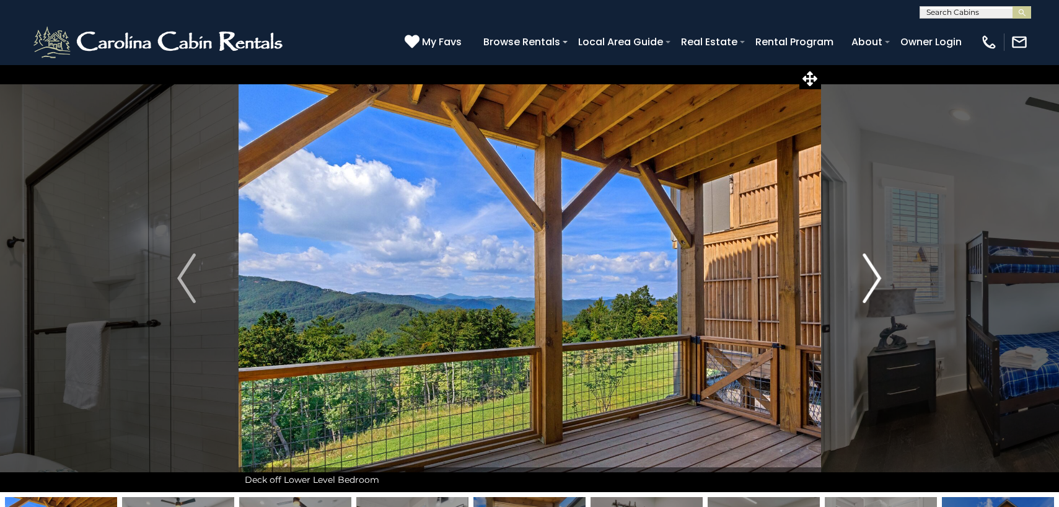
click at [871, 273] on img "Next" at bounding box center [872, 278] width 19 height 50
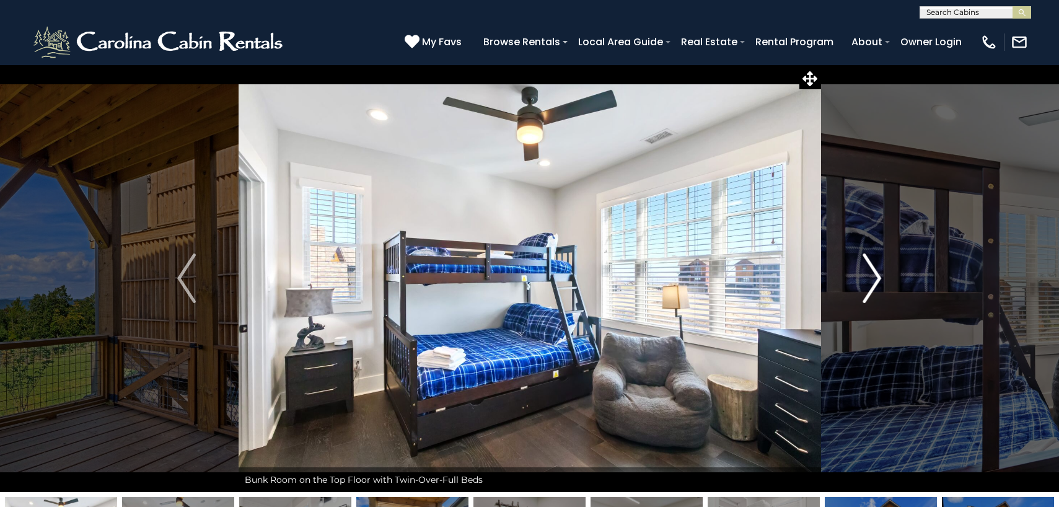
click at [871, 273] on img "Next" at bounding box center [872, 278] width 19 height 50
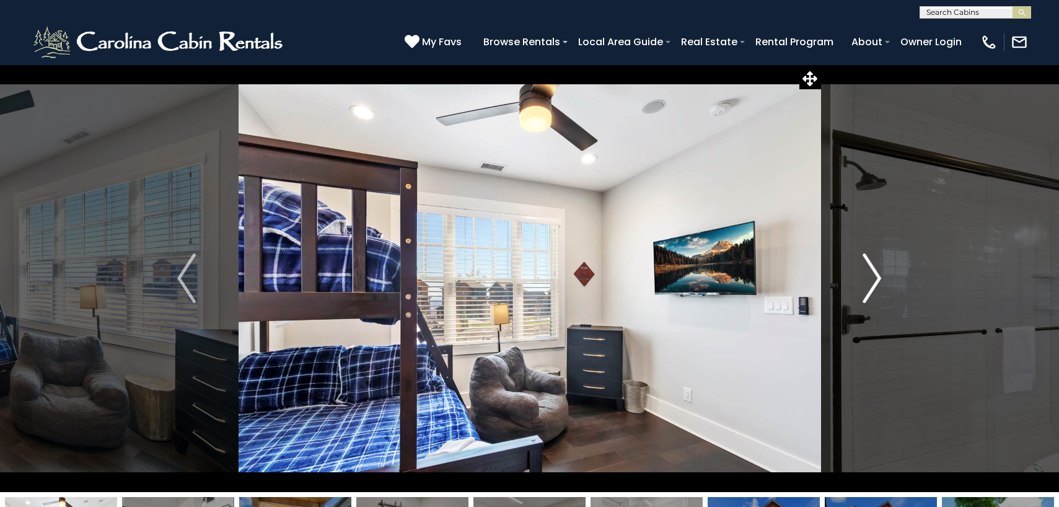
click at [871, 273] on img "Next" at bounding box center [872, 278] width 19 height 50
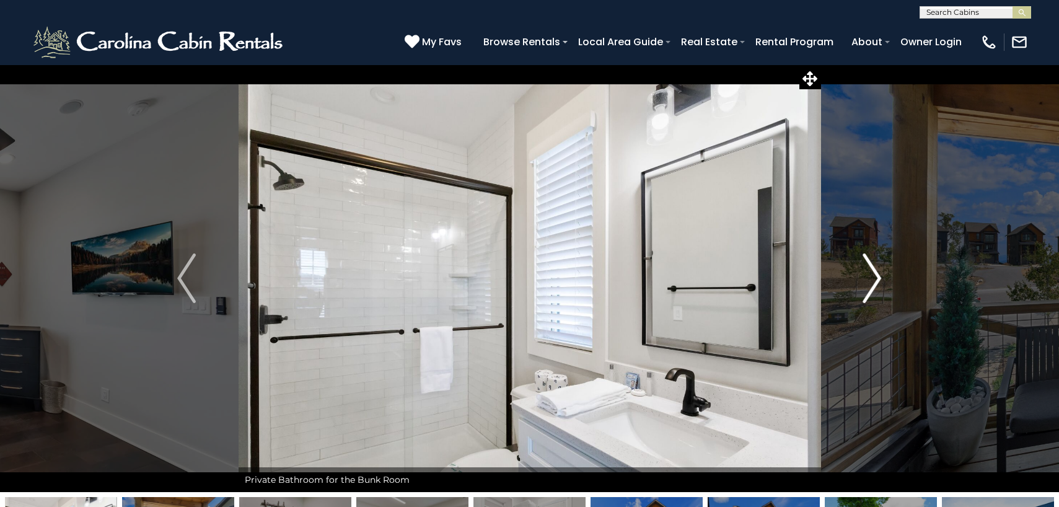
click at [871, 273] on img "Next" at bounding box center [872, 278] width 19 height 50
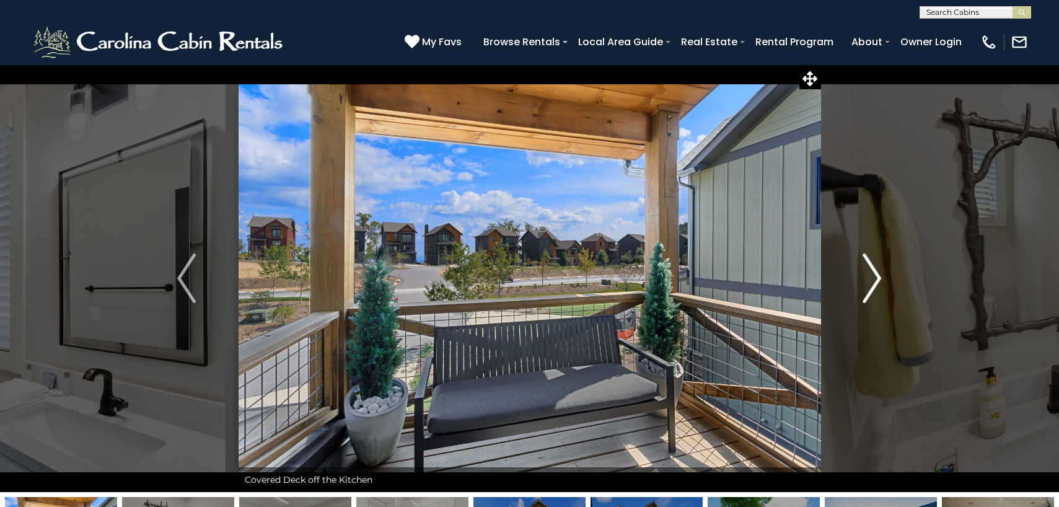
click at [871, 273] on img "Next" at bounding box center [872, 278] width 19 height 50
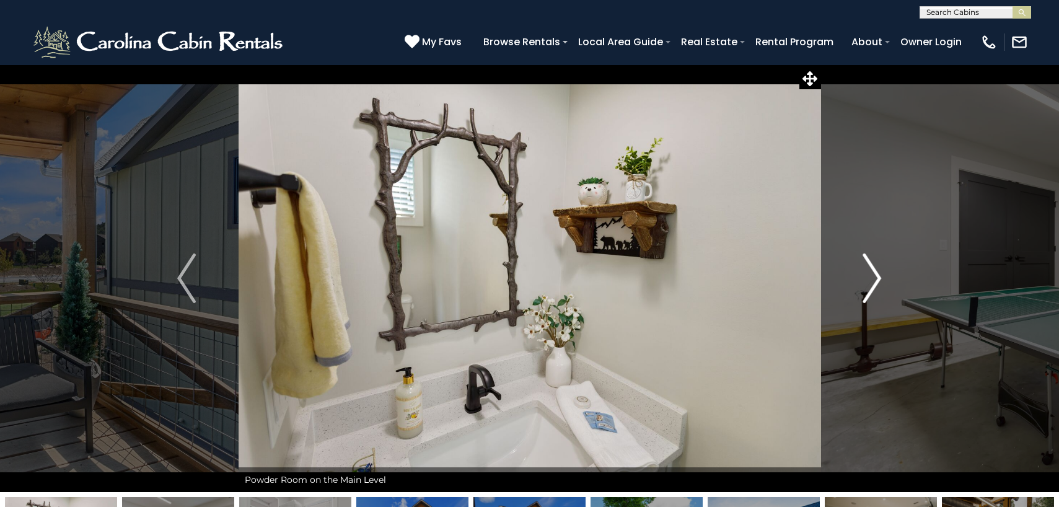
click at [871, 273] on img "Next" at bounding box center [872, 278] width 19 height 50
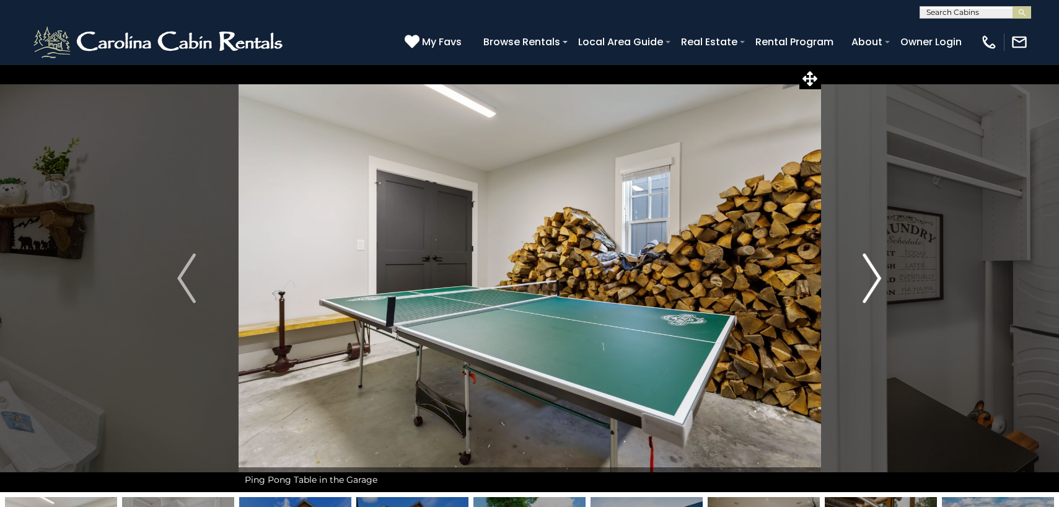
click at [871, 273] on img "Next" at bounding box center [872, 278] width 19 height 50
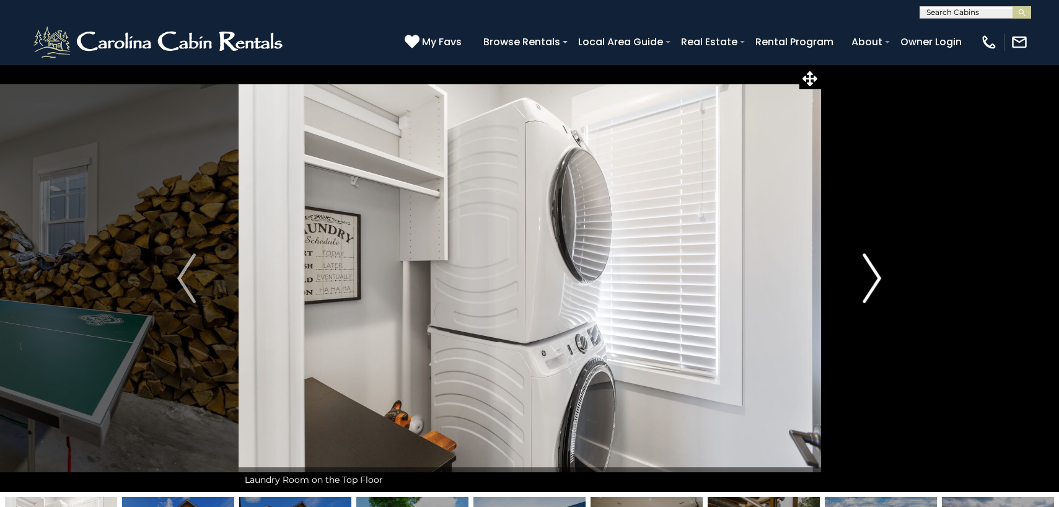
click at [871, 273] on img "Next" at bounding box center [872, 278] width 19 height 50
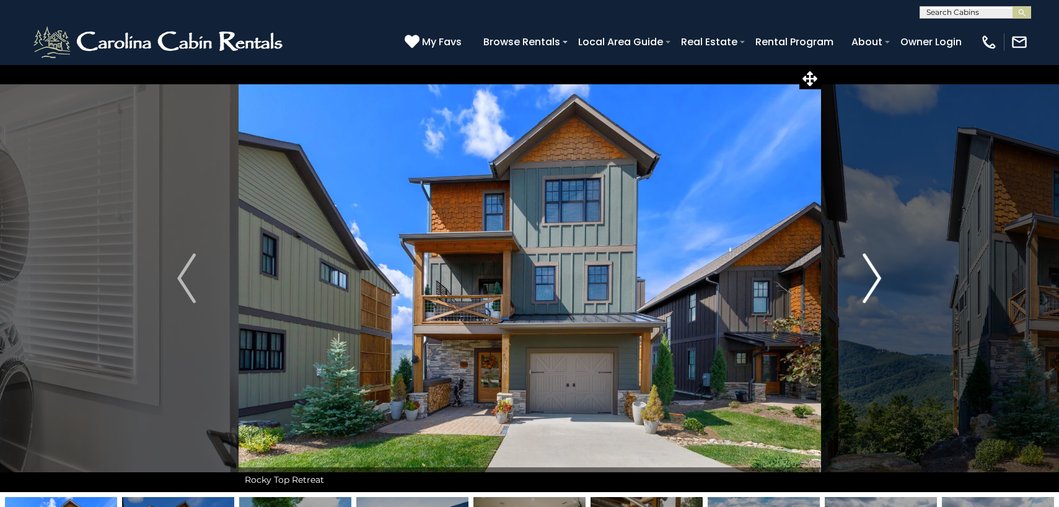
click at [871, 273] on img "Next" at bounding box center [872, 278] width 19 height 50
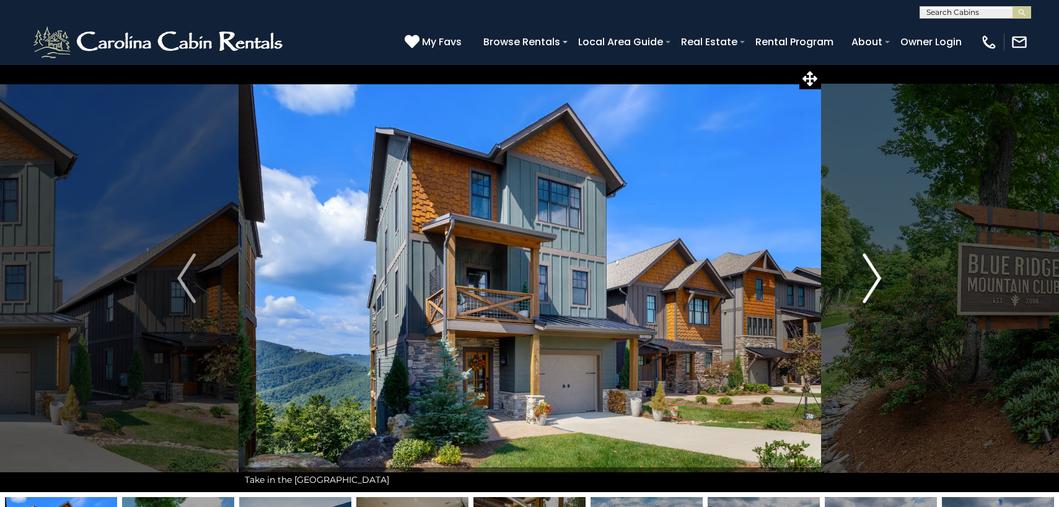
click at [871, 273] on img "Next" at bounding box center [872, 278] width 19 height 50
